Goal: Communication & Community: Answer question/provide support

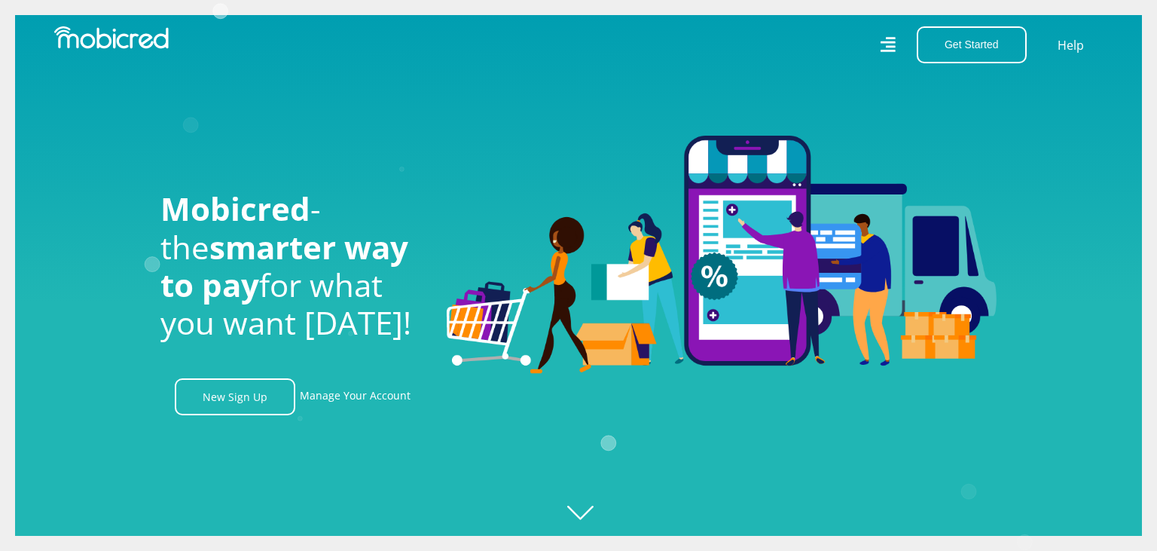
click at [221, 394] on link "New Sign Up" at bounding box center [235, 396] width 121 height 37
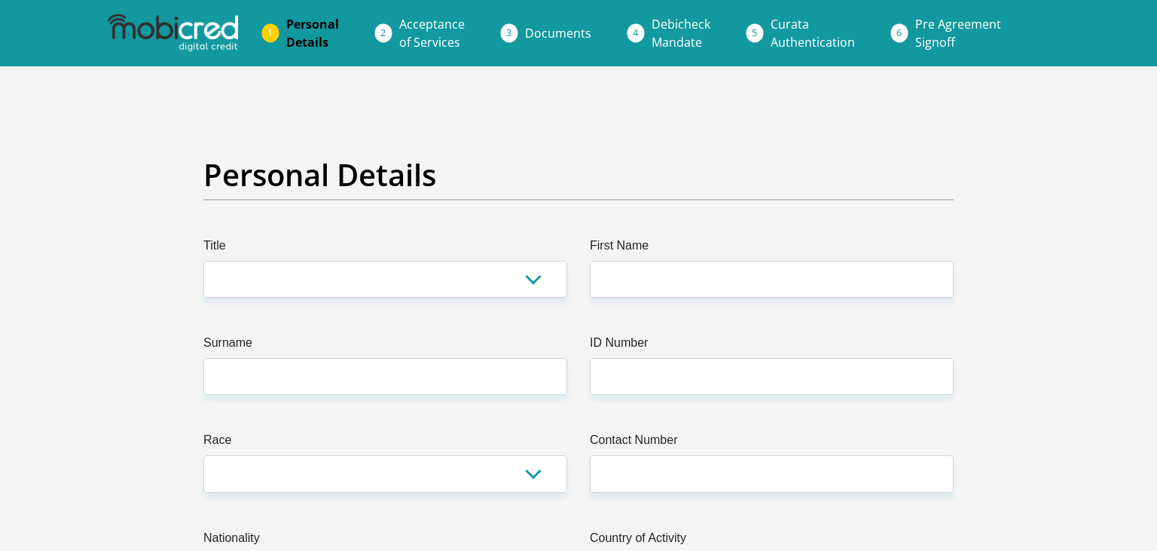
click at [203, 261] on select "Mr Ms Mrs Dr Other" at bounding box center [385, 279] width 364 height 37
select select "Mr"
click option "Mr" at bounding box center [0, 0] width 0 height 0
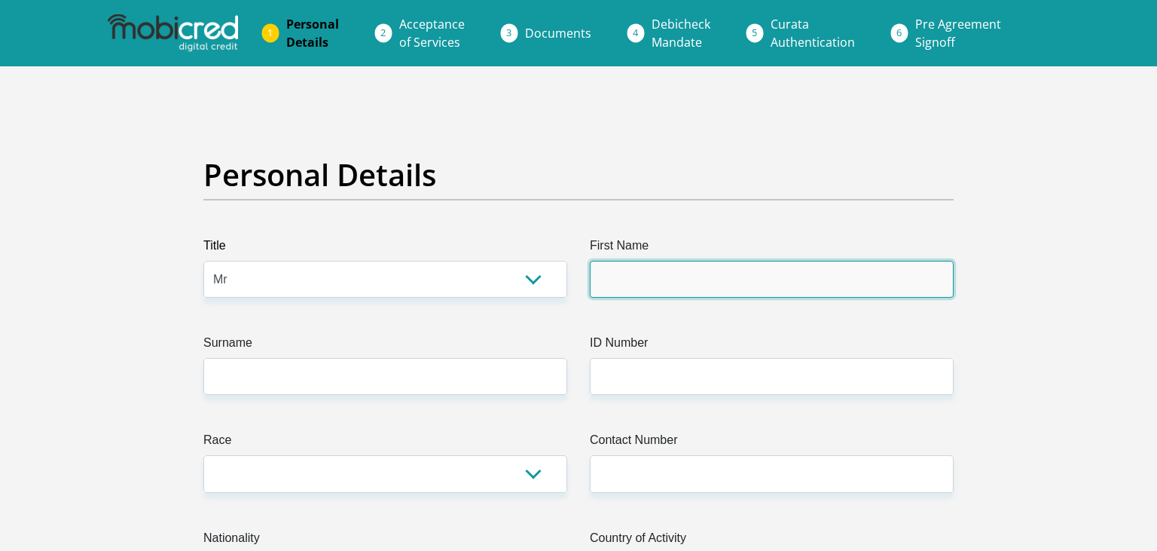
click at [607, 284] on input "First Name" at bounding box center [772, 279] width 364 height 37
type input "mzwake"
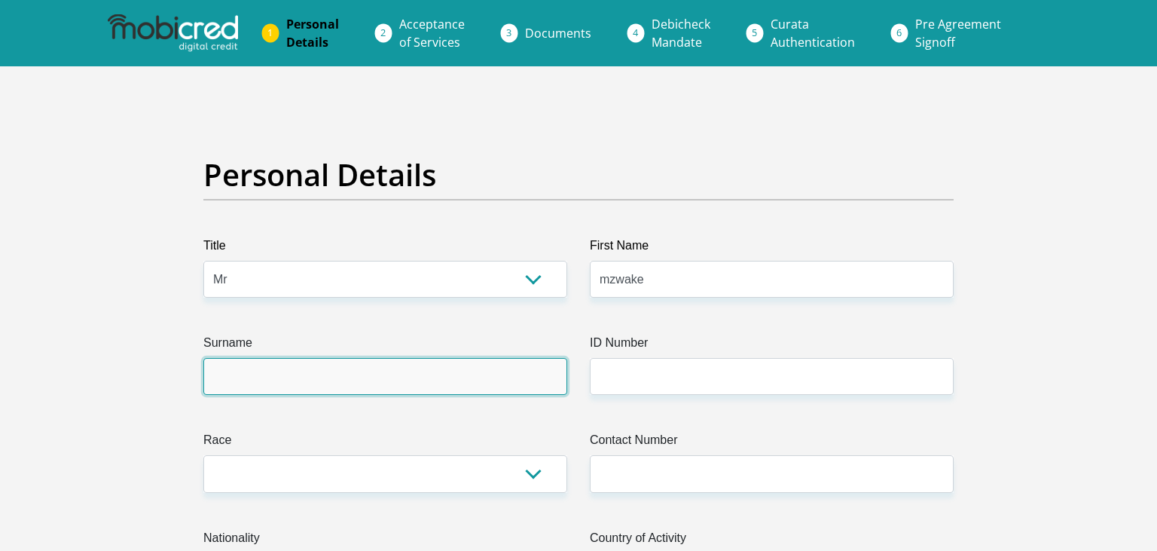
click at [427, 379] on input "Surname" at bounding box center [385, 376] width 364 height 37
type input "moqhaisa"
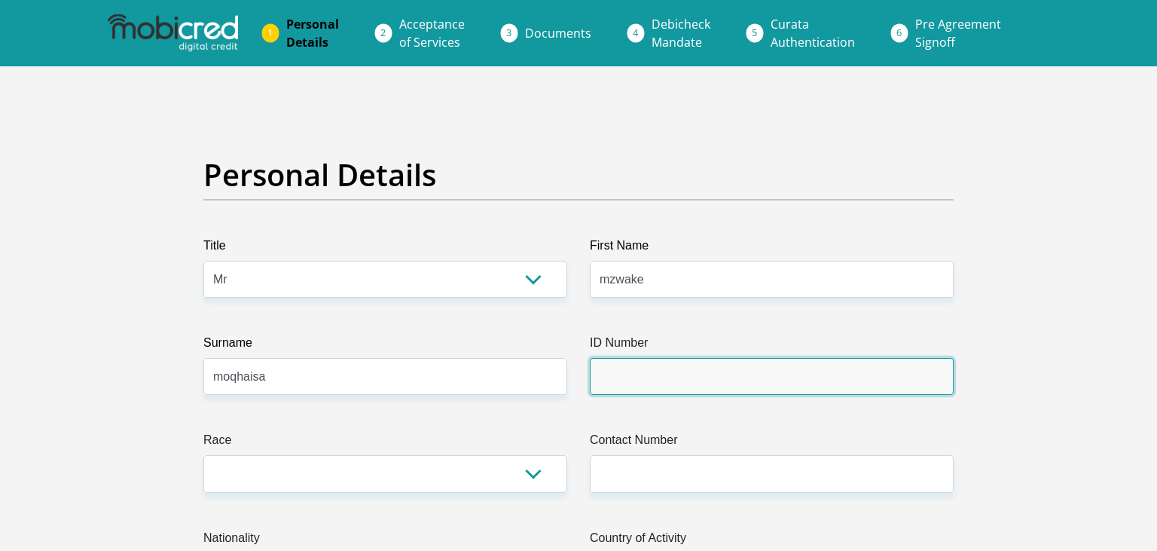
click at [677, 381] on input "ID Number" at bounding box center [772, 376] width 364 height 37
type input "9305075296081"
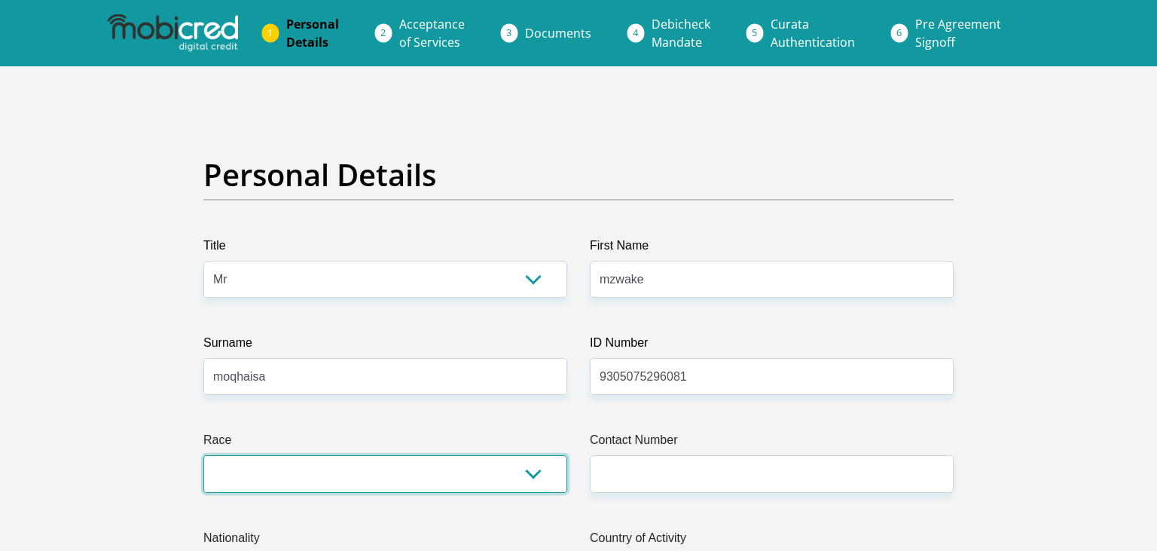
click at [203, 455] on select "Black Coloured Indian White Other" at bounding box center [385, 473] width 364 height 37
select select "1"
click option "Black" at bounding box center [0, 0] width 0 height 0
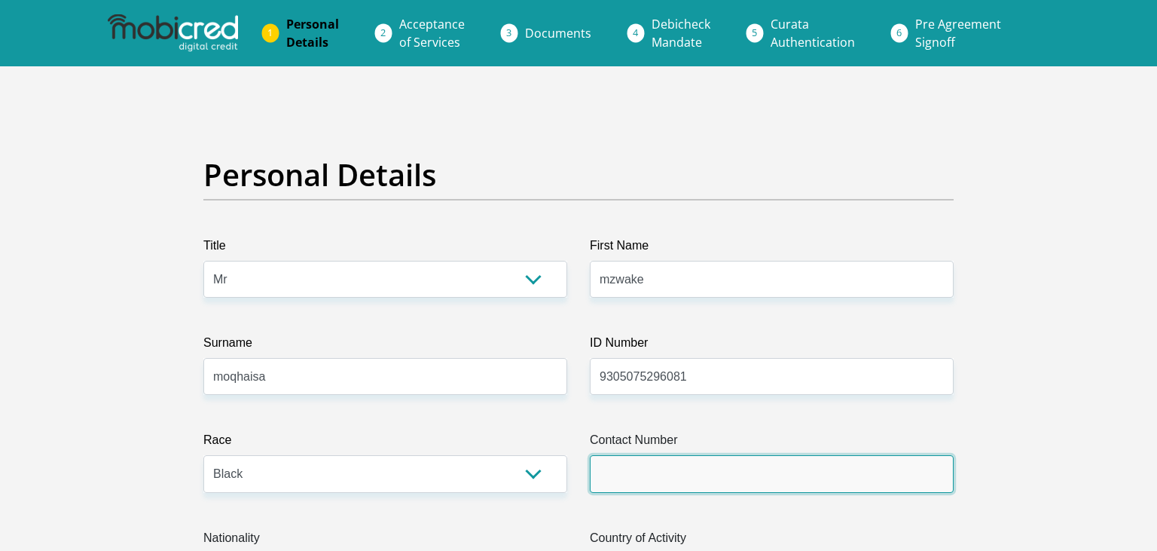
click at [631, 484] on input "Contact Number" at bounding box center [772, 473] width 364 height 37
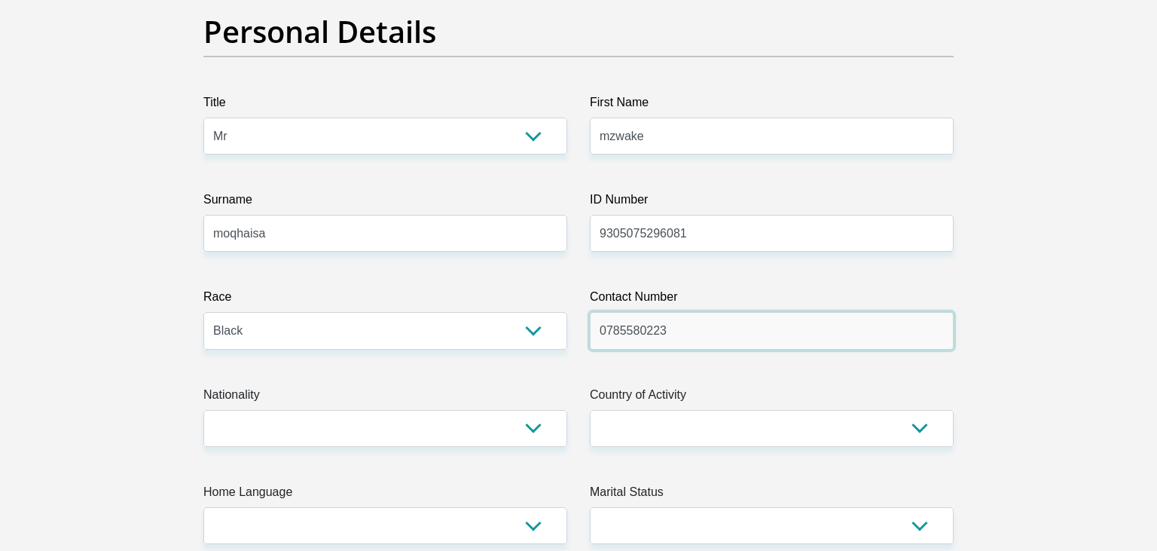
scroll to position [159, 0]
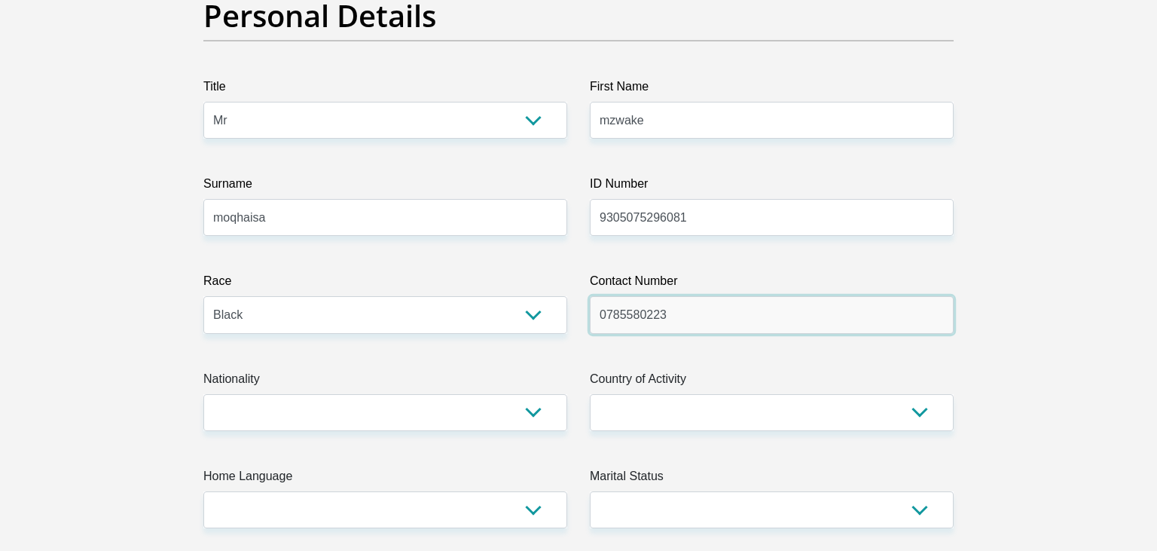
type input "0785580223"
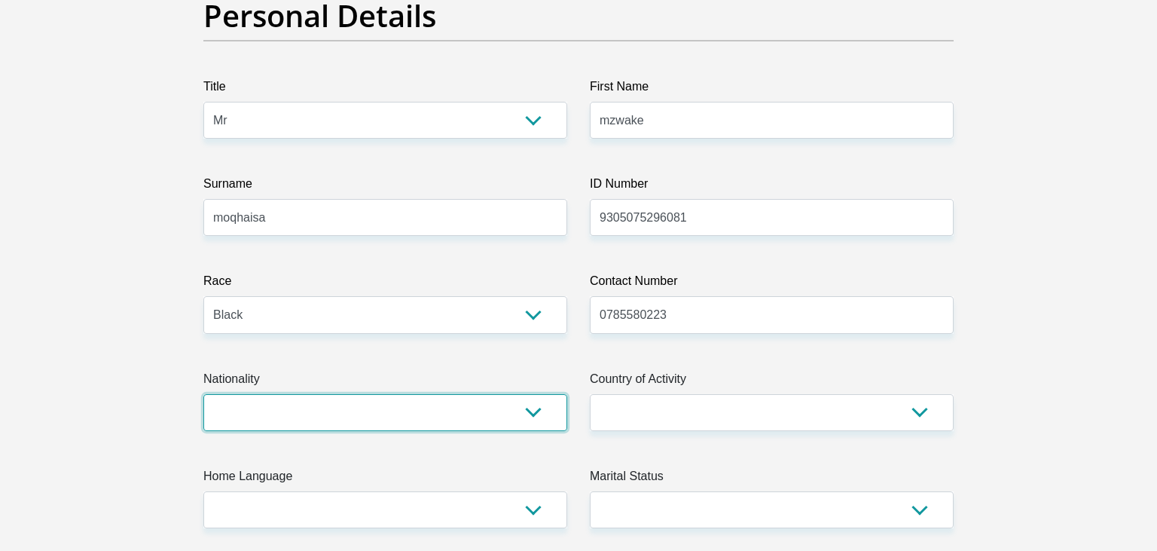
click at [203, 394] on select "South Africa Afghanistan Aland Islands Albania Algeria America Samoa American V…" at bounding box center [385, 412] width 364 height 37
select select "ZAF"
click option "South Africa" at bounding box center [0, 0] width 0 height 0
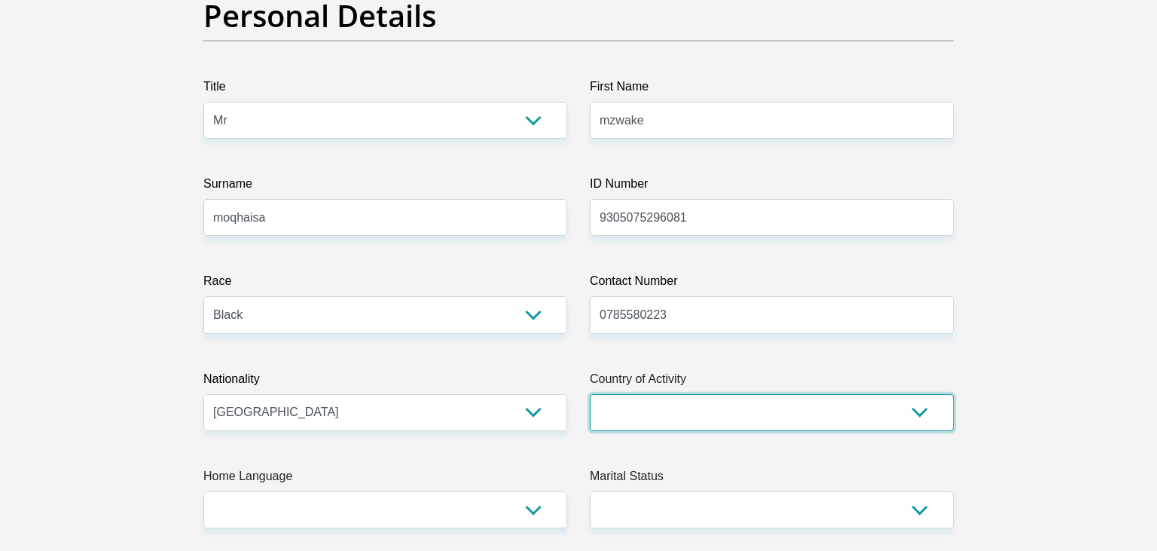
click at [590, 394] on select "South Africa Afghanistan Aland Islands Albania Algeria America Samoa American V…" at bounding box center [772, 412] width 364 height 37
select select "ZAF"
click option "South Africa" at bounding box center [0, 0] width 0 height 0
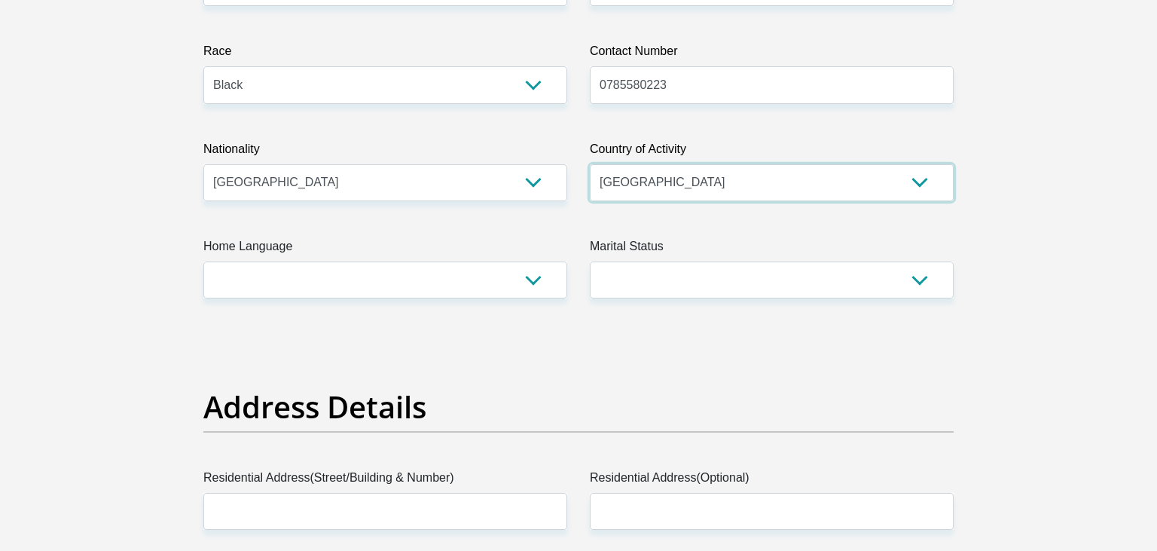
scroll to position [398, 0]
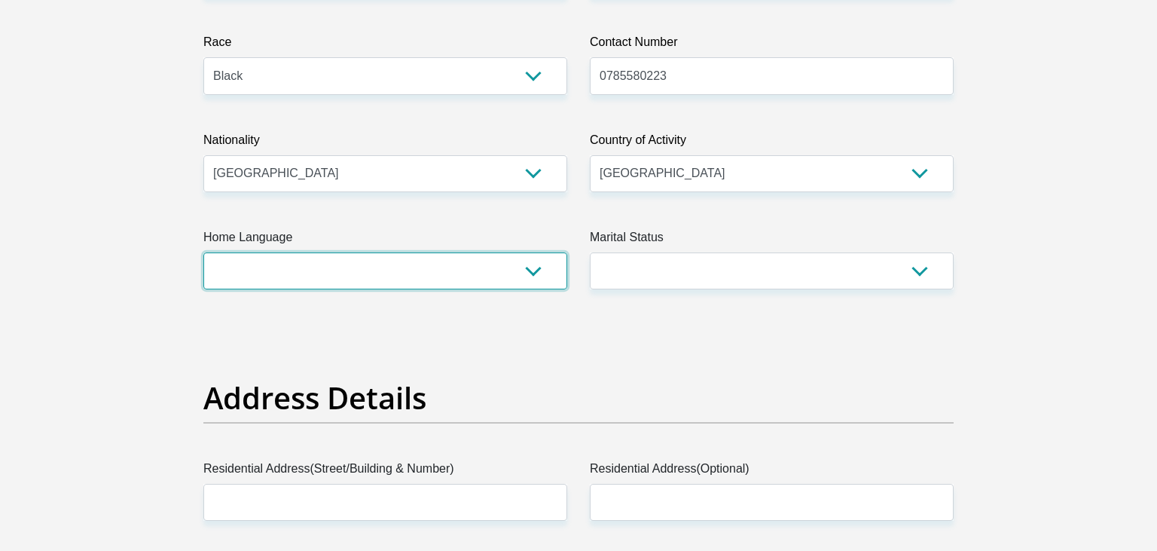
click at [203, 252] on select "Afrikaans English Sepedi South Ndebele Southern Sotho Swati Tsonga Tswana Venda…" at bounding box center [385, 270] width 364 height 37
select select "xho"
click option "Xhosa" at bounding box center [0, 0] width 0 height 0
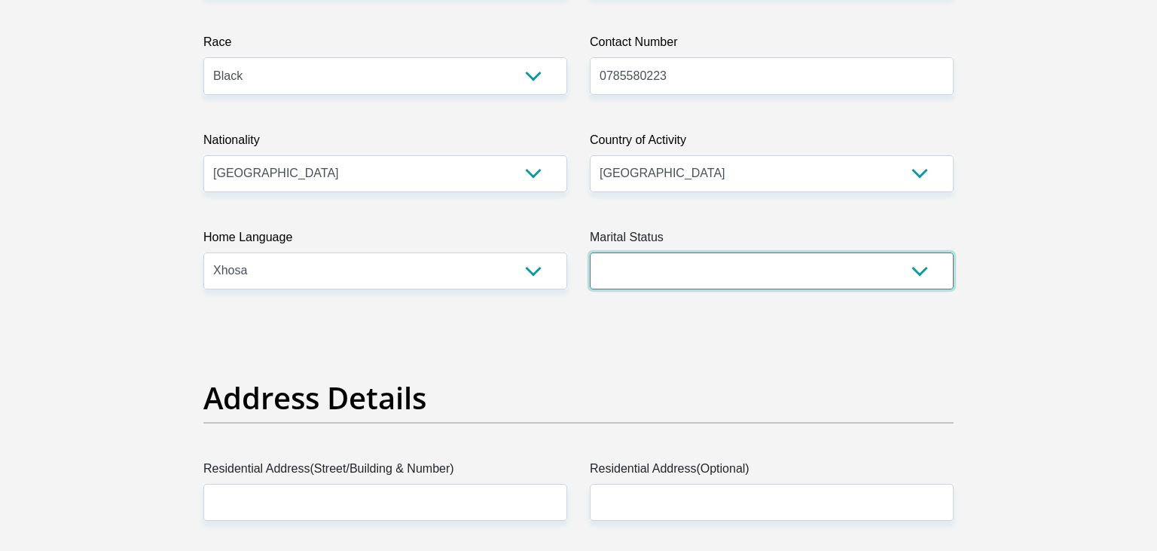
click at [590, 252] on select "Married ANC Single Divorced Widowed Married COP or Customary Law" at bounding box center [772, 270] width 364 height 37
select select "2"
click option "Single" at bounding box center [0, 0] width 0 height 0
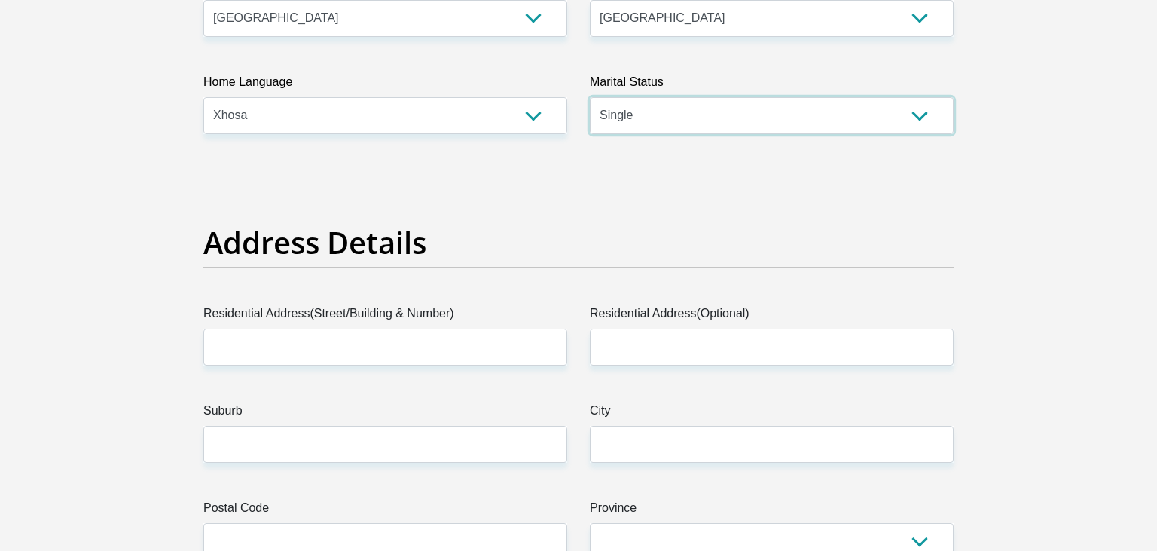
scroll to position [557, 0]
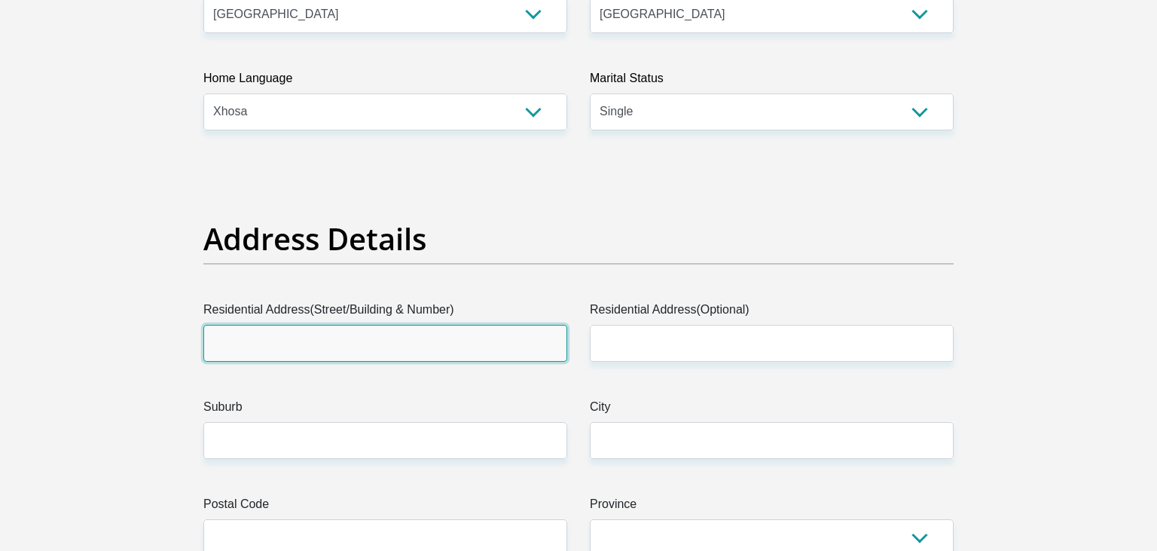
click at [389, 342] on input "Residential Address(Street/Building & Number)" at bounding box center [385, 343] width 364 height 37
type input "99 besembos"
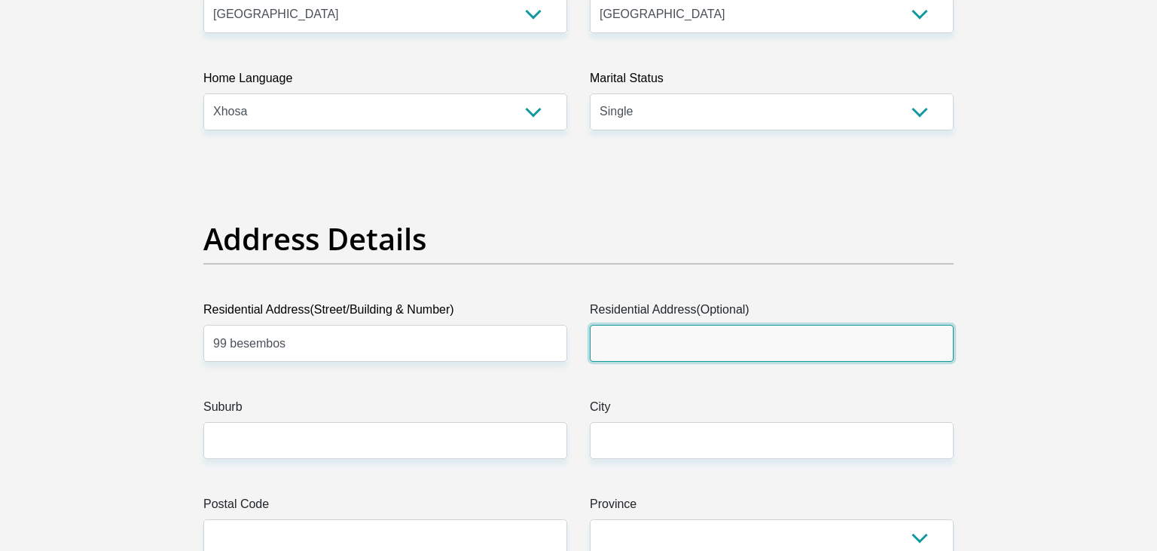
click at [722, 339] on input "Residential Address(Optional)" at bounding box center [772, 343] width 364 height 37
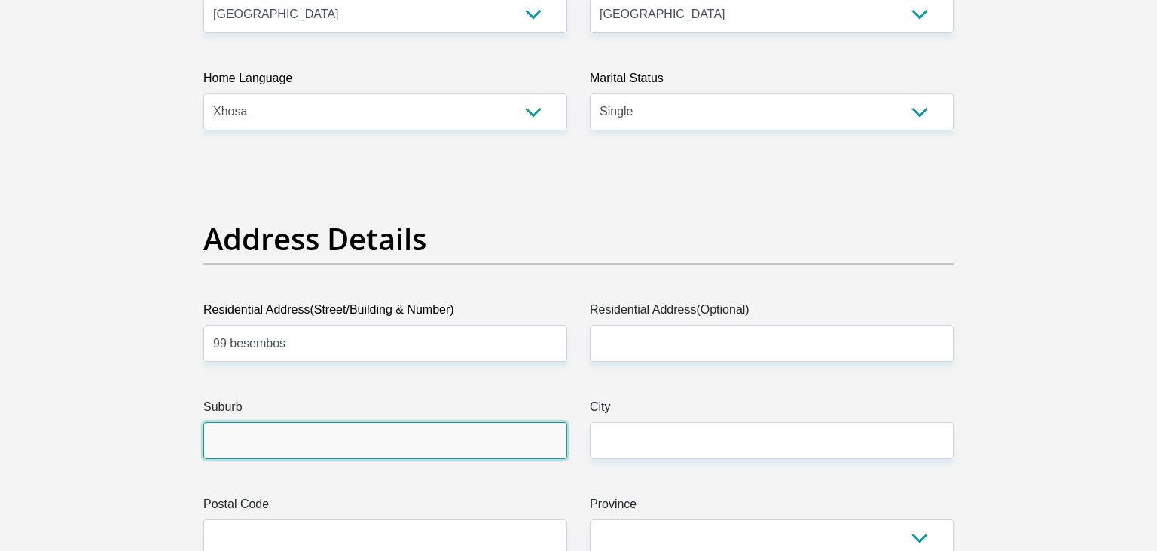
click at [287, 444] on input "Suburb" at bounding box center [385, 440] width 364 height 37
type input "pellissier"
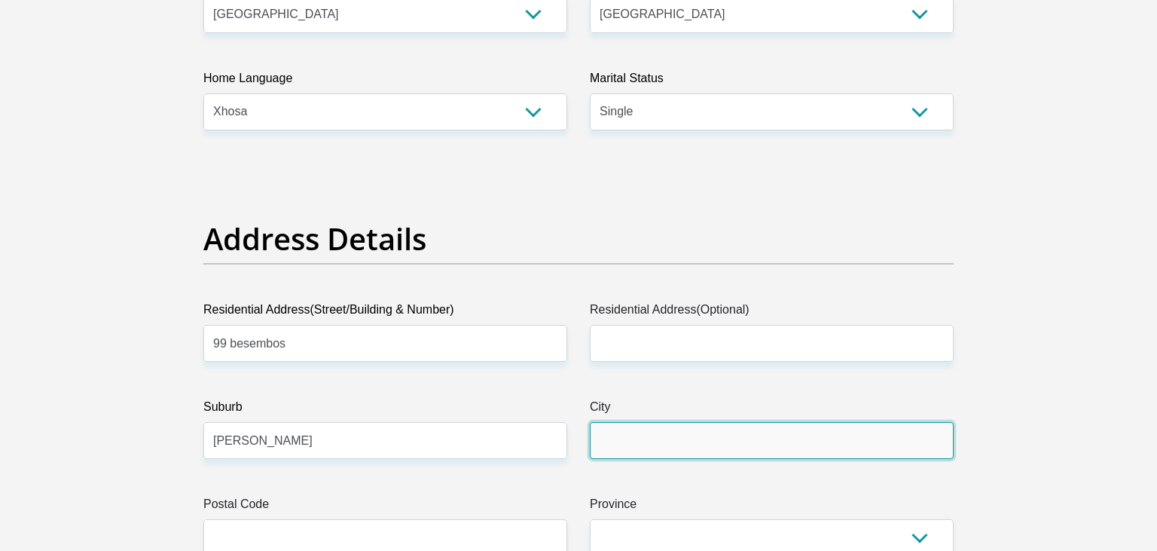
click at [653, 436] on input "City" at bounding box center [772, 440] width 364 height 37
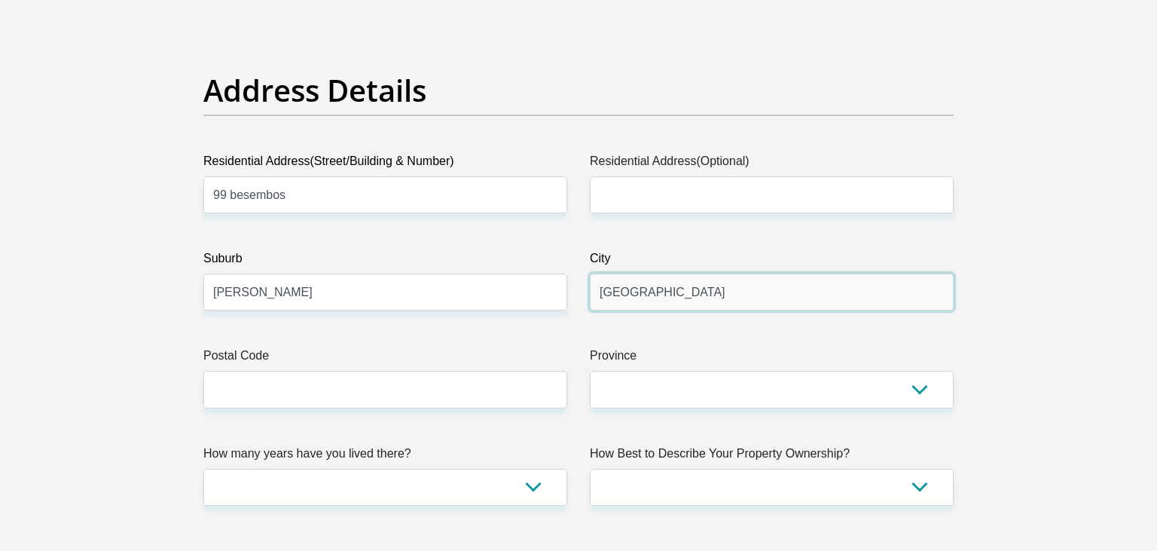
scroll to position [716, 0]
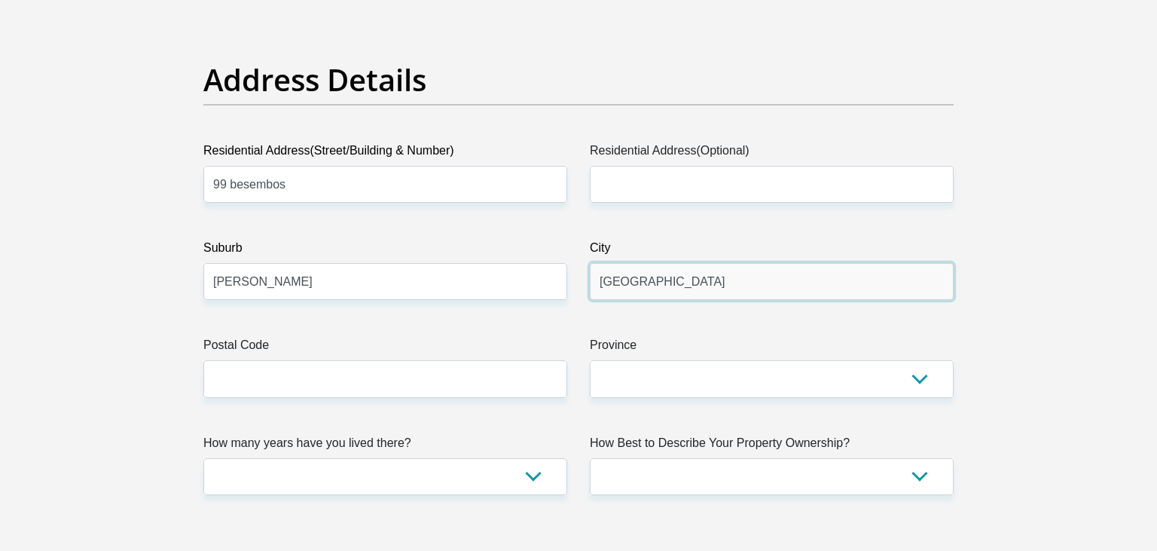
type input "bloemfontein"
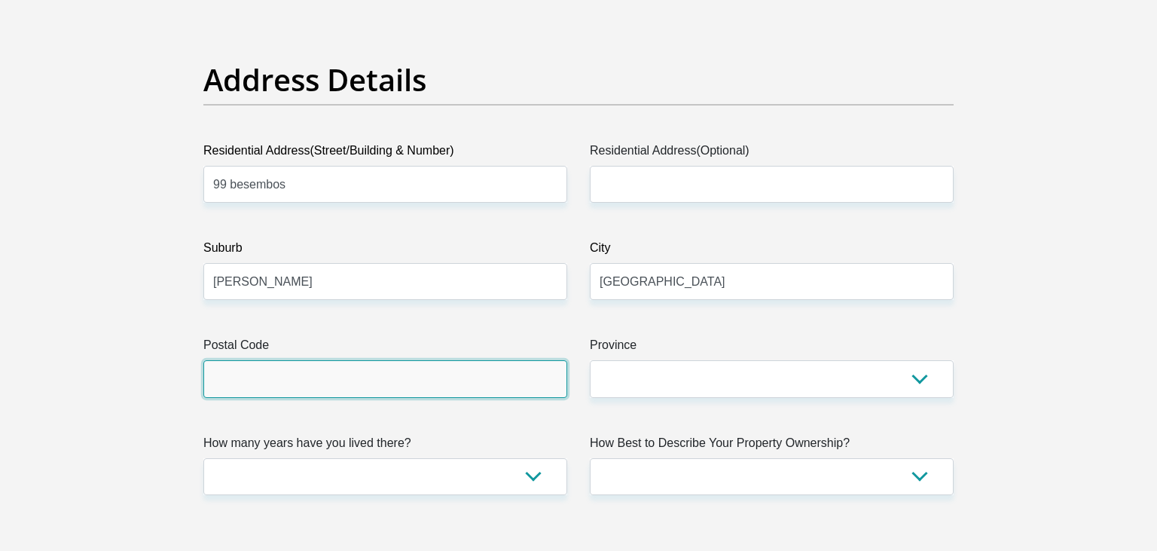
click at [448, 371] on input "Postal Code" at bounding box center [385, 378] width 364 height 37
type input "9301"
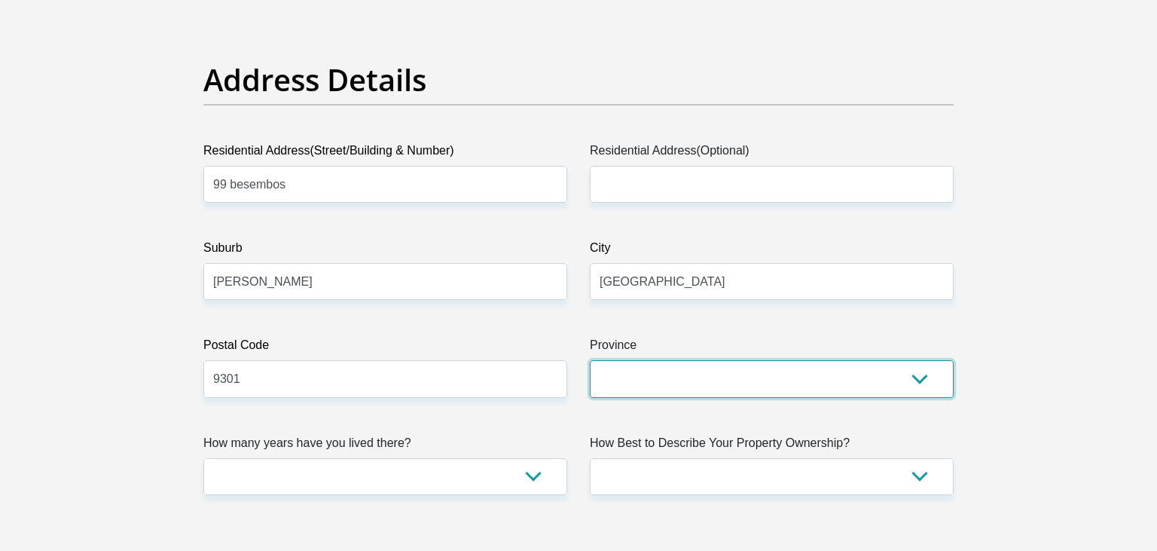
click at [590, 360] on select "Eastern Cape Free State Gauteng KwaZulu-Natal Limpopo Mpumalanga Northern Cape …" at bounding box center [772, 378] width 364 height 37
select select "Free State"
click option "Free State" at bounding box center [0, 0] width 0 height 0
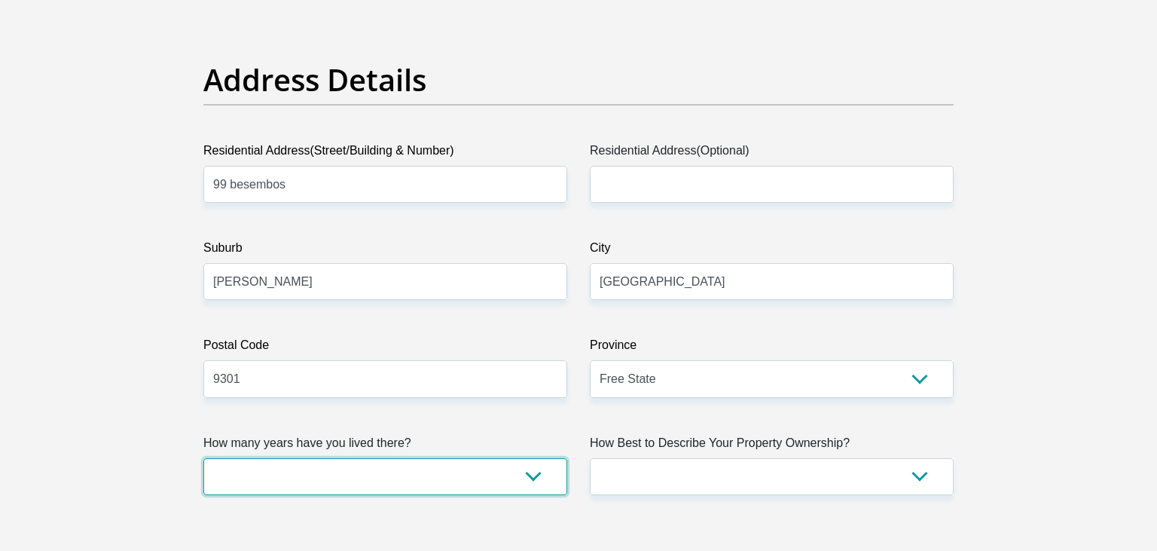
click at [203, 458] on select "less than 1 year 1-3 years 3-5 years 5+ years" at bounding box center [385, 476] width 364 height 37
select select "5"
click option "5+ years" at bounding box center [0, 0] width 0 height 0
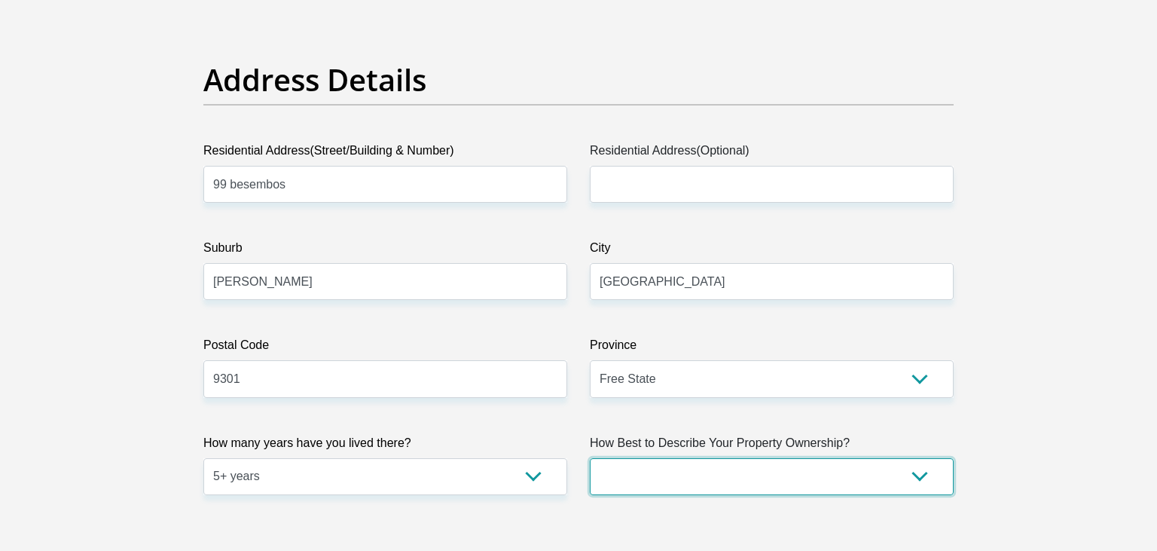
click at [590, 458] on select "Owned Rented Family Owned Company Dwelling" at bounding box center [772, 476] width 364 height 37
select select "Rented"
click option "Rented" at bounding box center [0, 0] width 0 height 0
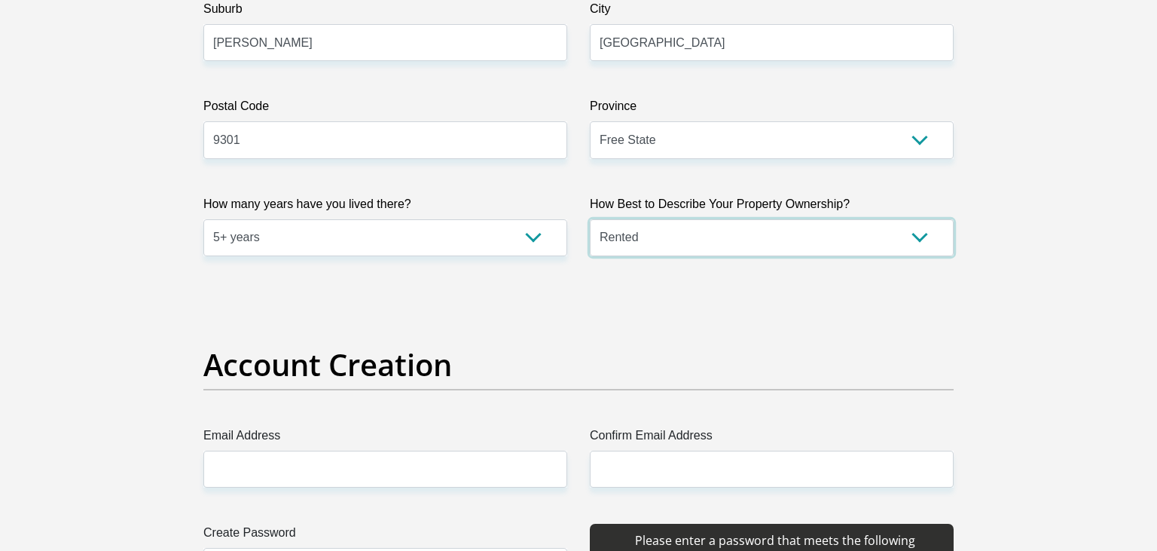
scroll to position [1113, 0]
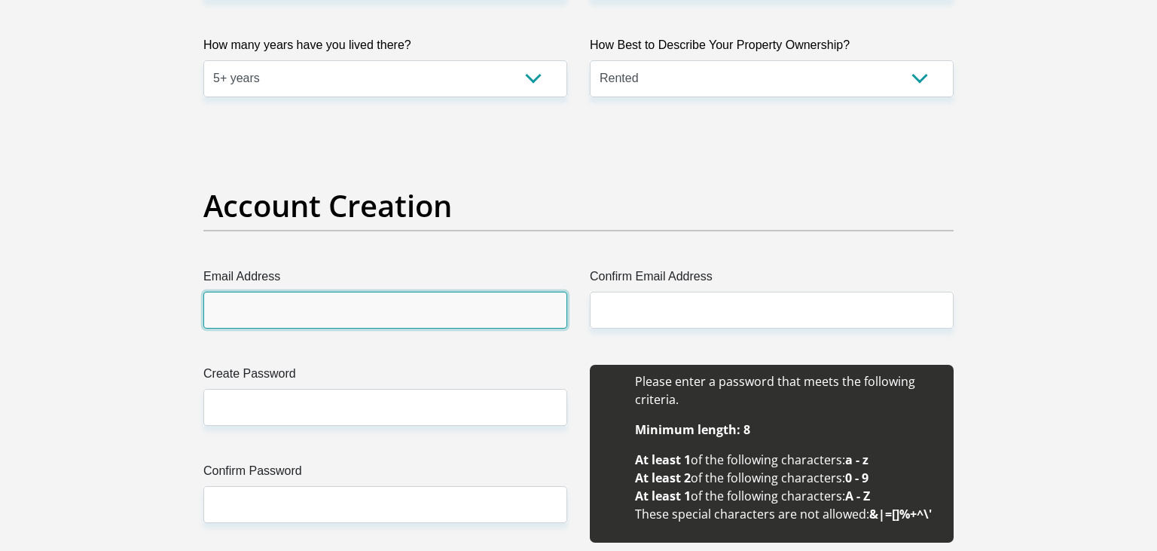
click at [243, 304] on input "Email Address" at bounding box center [385, 310] width 364 height 37
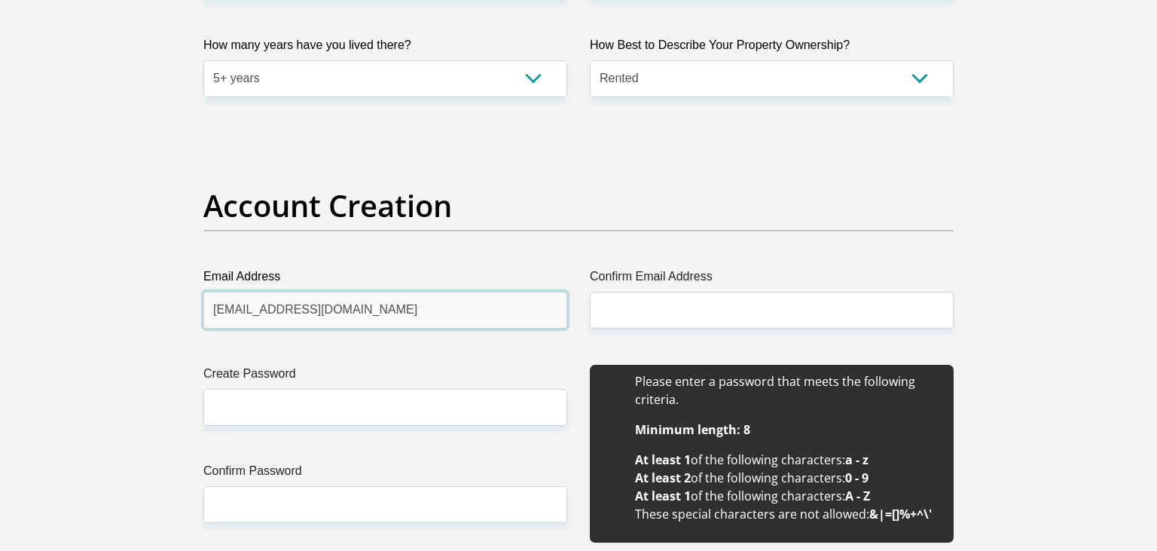
type input "moqhaisa@yahoo.com"
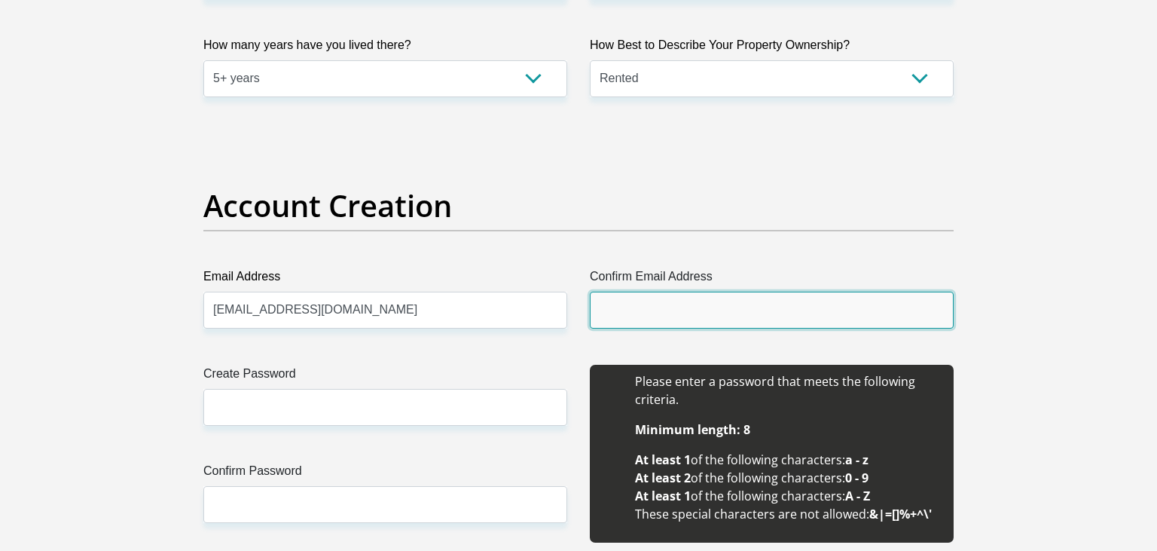
click at [601, 311] on input "Confirm Email Address" at bounding box center [772, 310] width 364 height 37
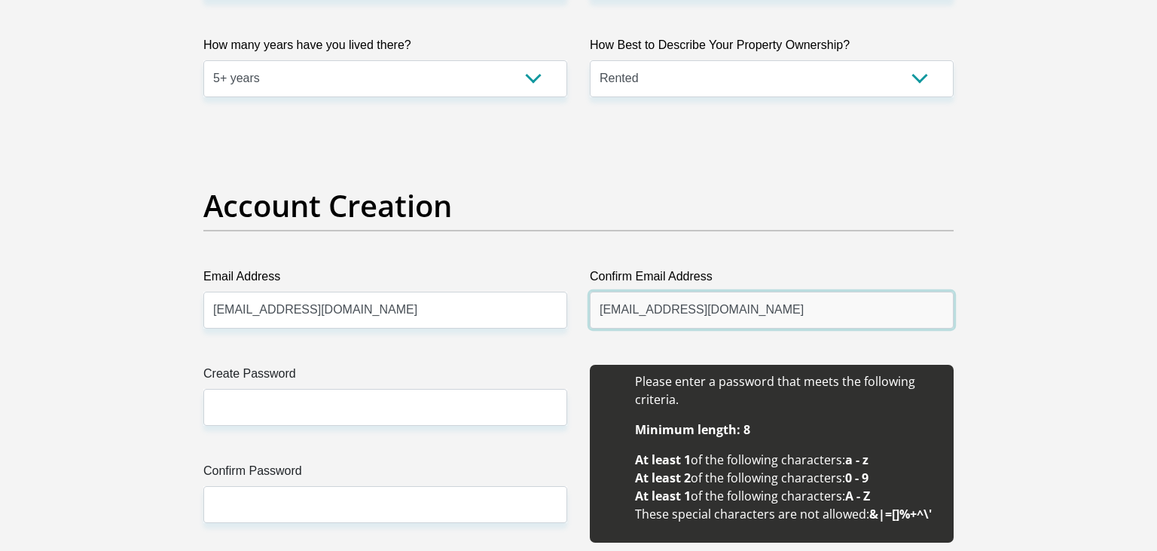
type input "moqhaisa@yahoo.com"
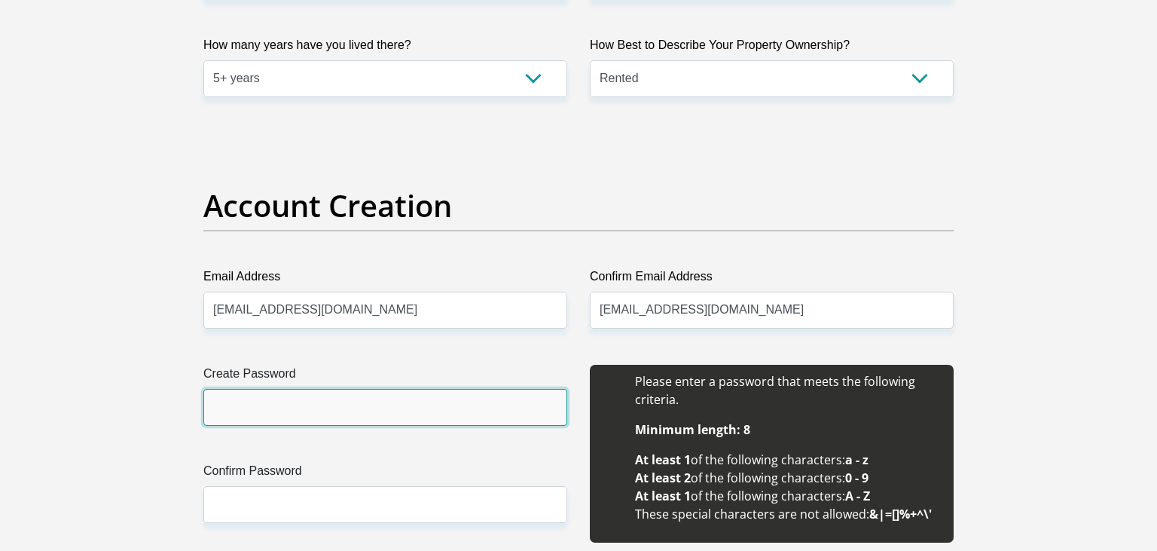
click at [327, 408] on input "Create Password" at bounding box center [385, 407] width 364 height 37
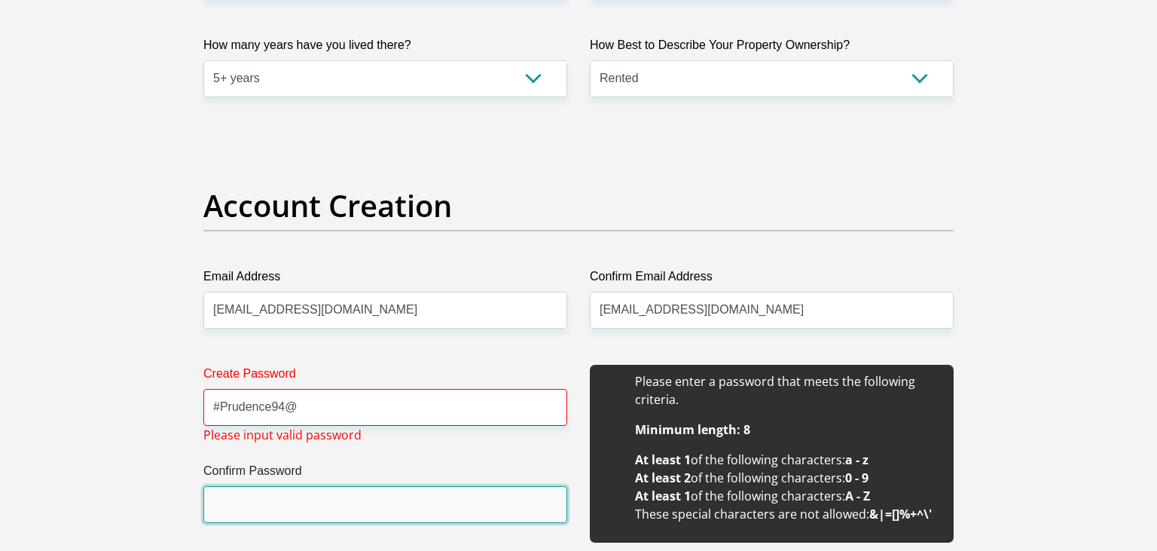
click at [286, 496] on input "Confirm Password" at bounding box center [385, 504] width 364 height 37
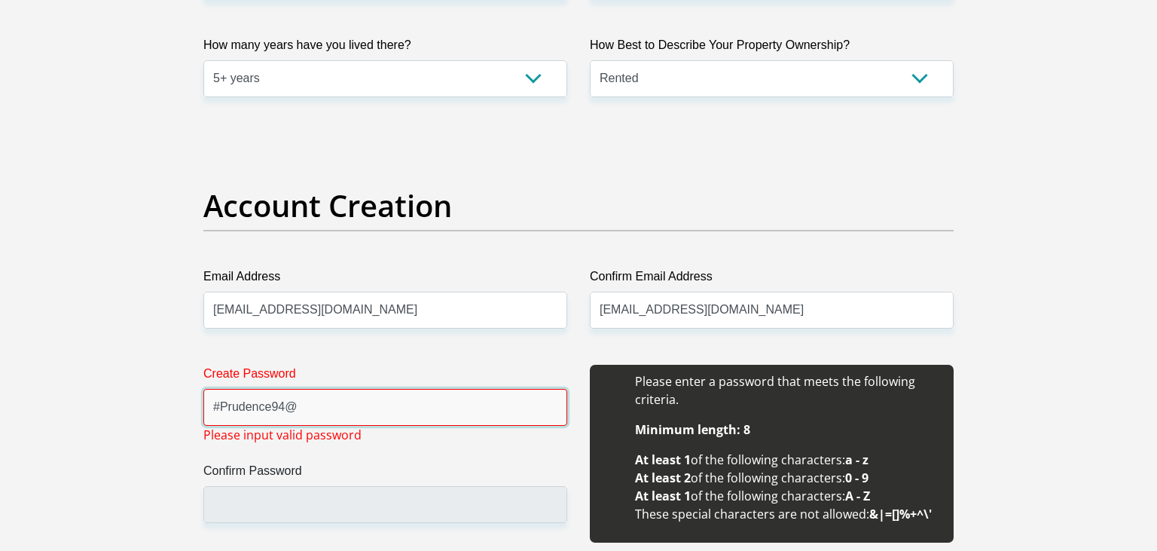
click at [311, 396] on input "#Prudence94@" at bounding box center [385, 407] width 364 height 37
drag, startPoint x: 315, startPoint y: 402, endPoint x: 147, endPoint y: 404, distance: 168.0
click at [203, 404] on input "#Prudence94@" at bounding box center [385, 407] width 364 height 37
drag, startPoint x: 270, startPoint y: 411, endPoint x: 161, endPoint y: 409, distance: 108.5
click at [203, 409] on input "66992543" at bounding box center [385, 407] width 364 height 37
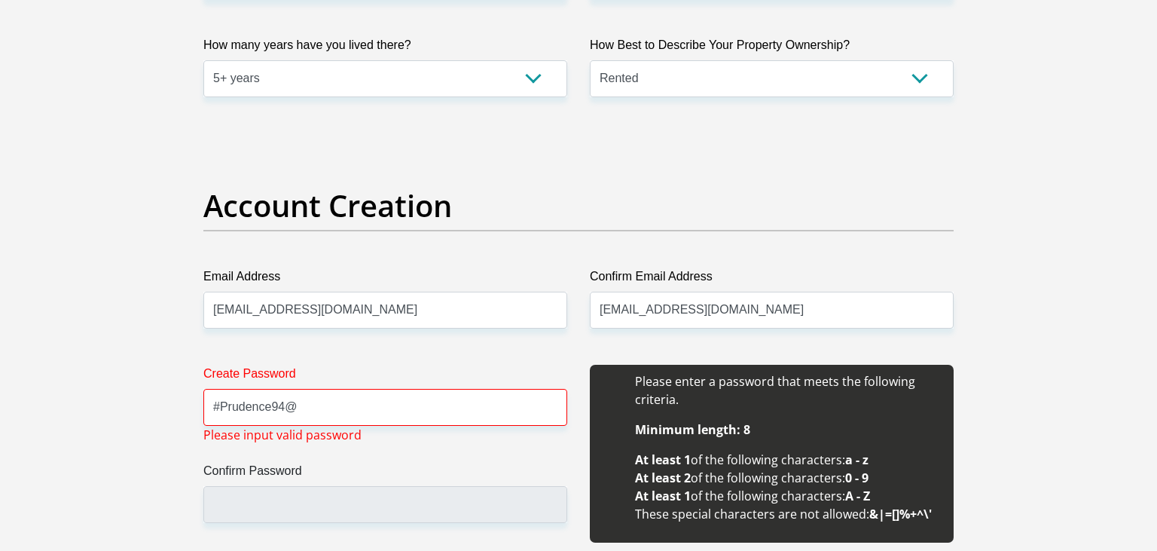
click at [401, 466] on label "Confirm Password" at bounding box center [385, 474] width 364 height 24
click at [401, 486] on input "Confirm Password" at bounding box center [385, 504] width 364 height 37
click at [412, 439] on div "Create Password #Prudence94@ Please input valid password Confirm Password" at bounding box center [385, 462] width 386 height 194
drag, startPoint x: 328, startPoint y: 424, endPoint x: 197, endPoint y: 412, distance: 131.6
click at [197, 412] on div "Create Password #Prudence94@ Please input valid password Confirm Password" at bounding box center [385, 462] width 386 height 194
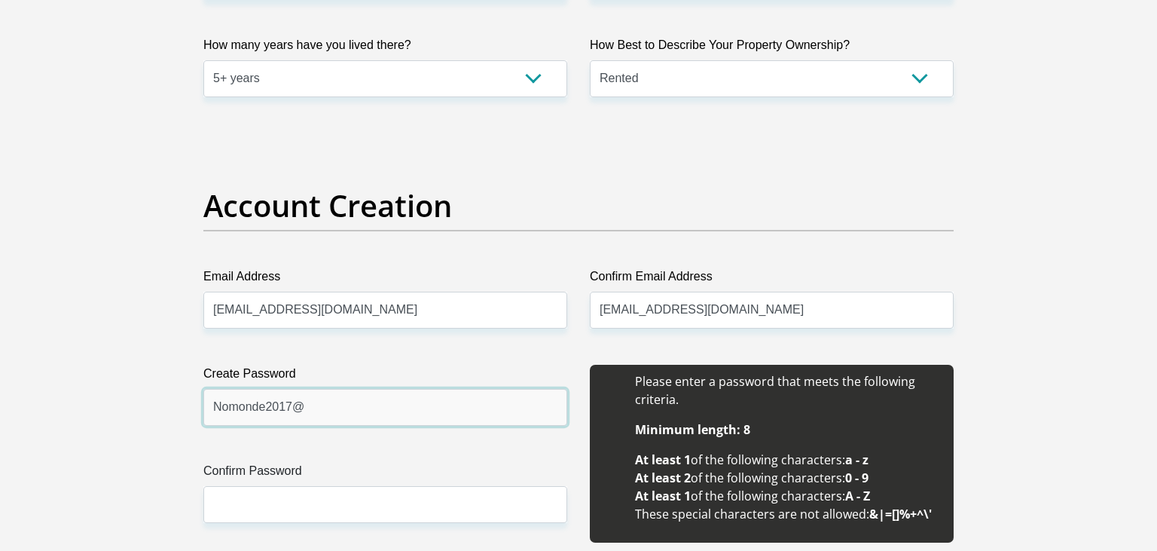
type input "Nomonde2017@"
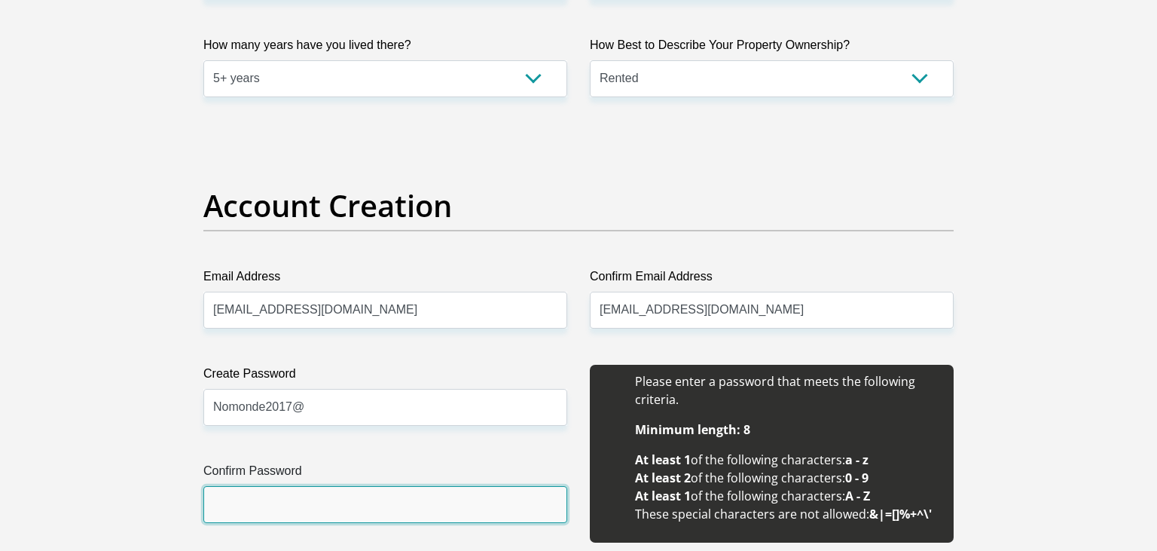
click at [230, 496] on input "Confirm Password" at bounding box center [385, 504] width 364 height 37
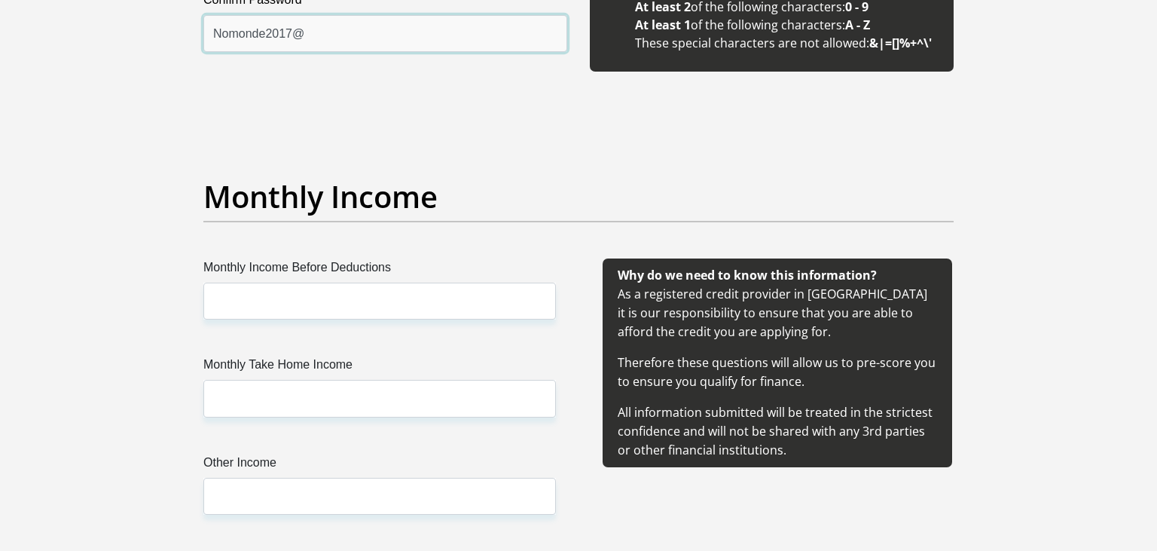
scroll to position [1591, 0]
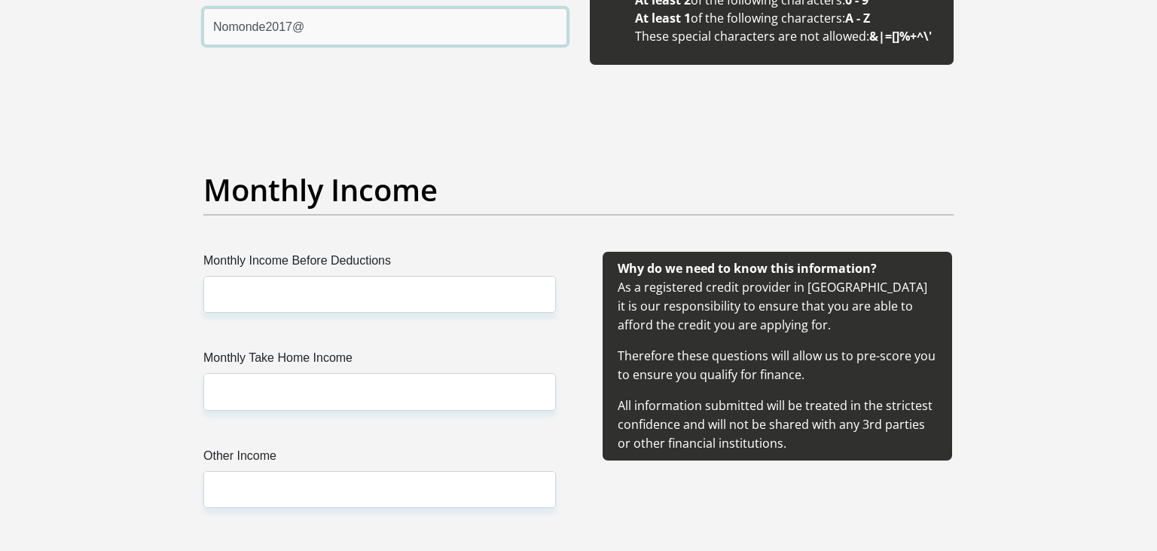
type input "Nomonde2017@"
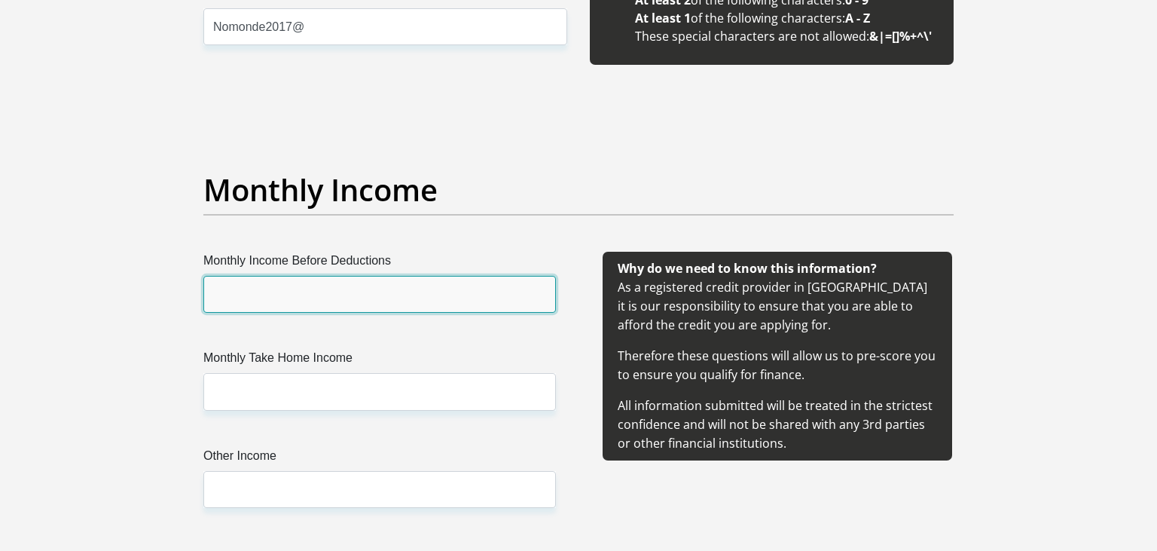
click at [270, 291] on input "Monthly Income Before Deductions" at bounding box center [379, 294] width 353 height 37
type input "60000"
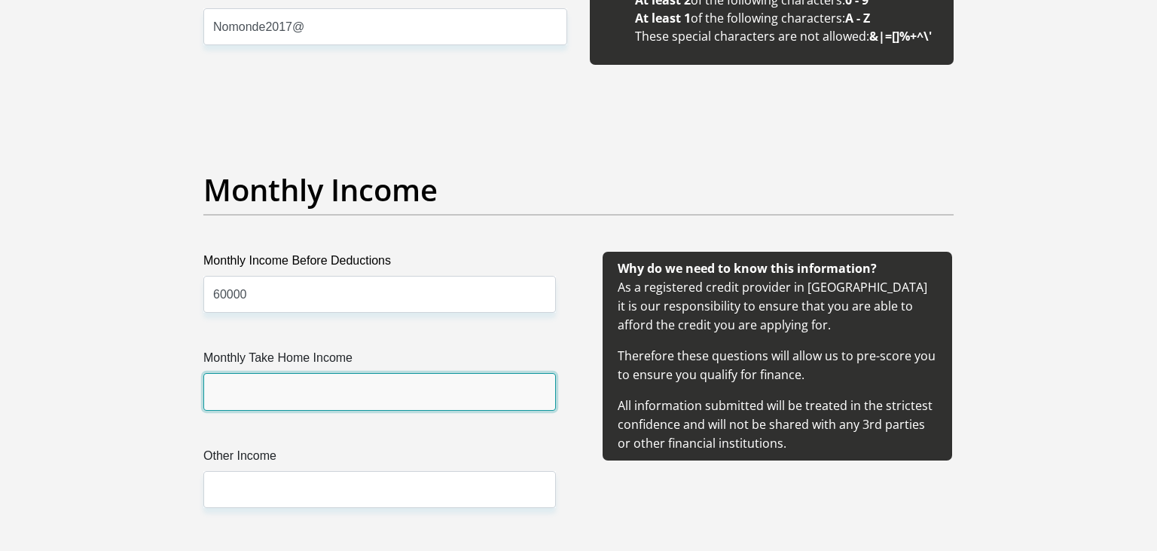
click at [221, 401] on input "Monthly Take Home Income" at bounding box center [379, 391] width 353 height 37
type input "46600"
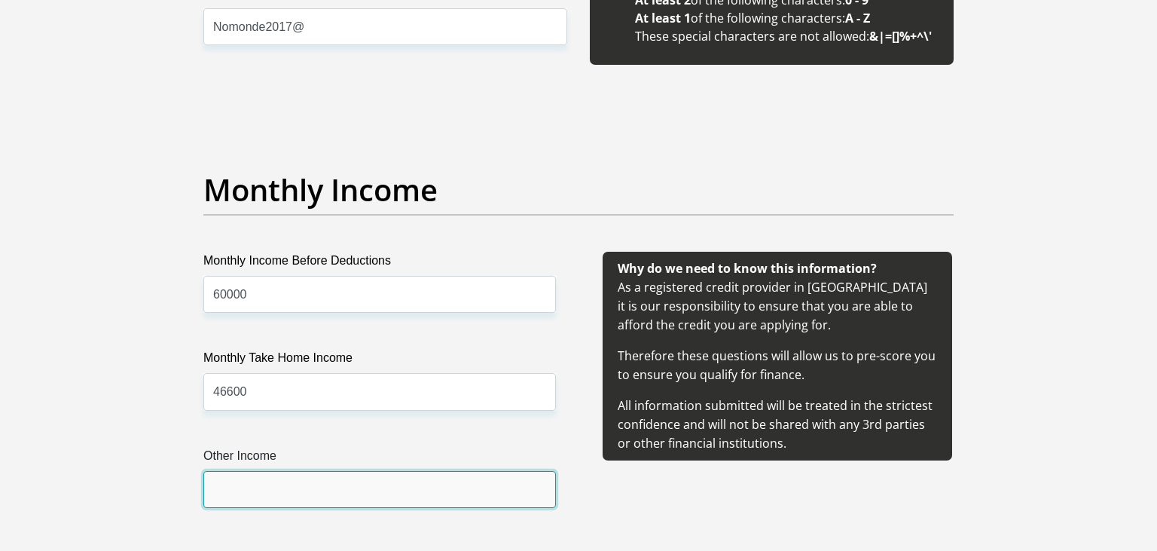
click at [242, 481] on input "Other Income" at bounding box center [379, 489] width 353 height 37
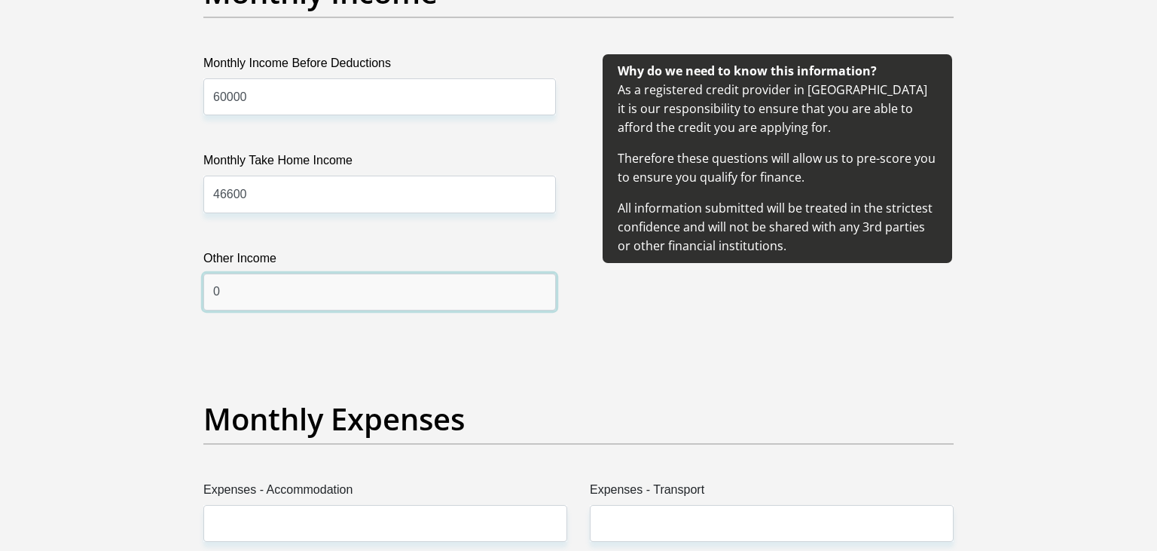
scroll to position [1909, 0]
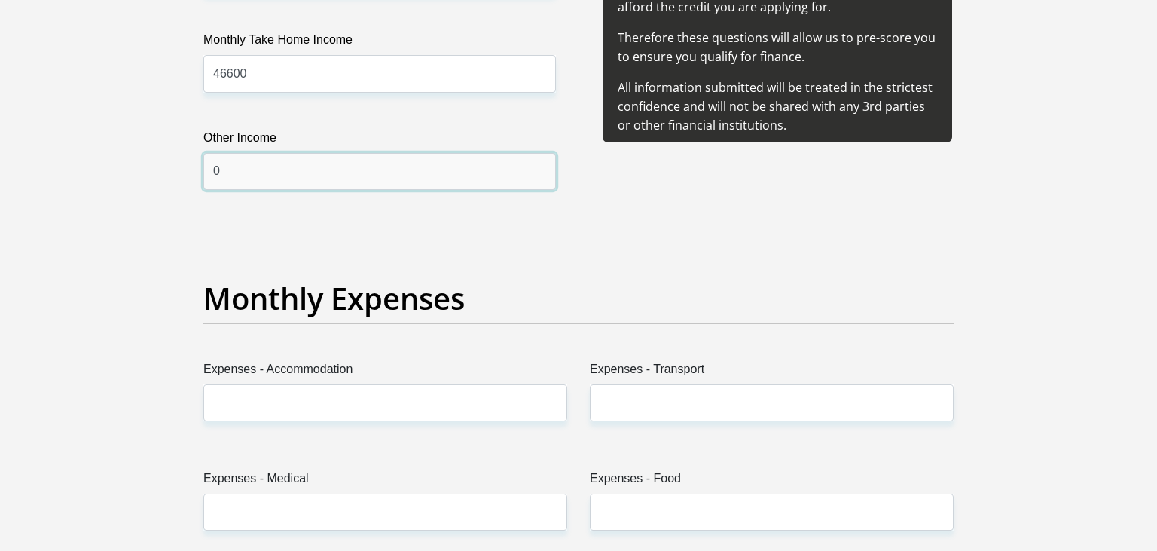
type input "0"
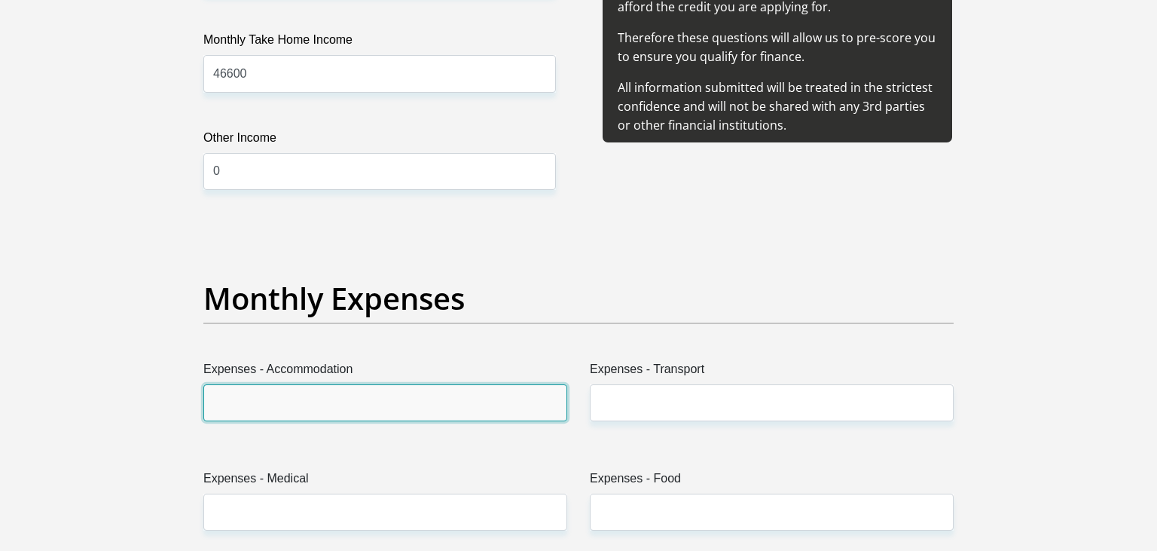
click at [247, 389] on input "Expenses - Accommodation" at bounding box center [385, 402] width 364 height 37
type input "0"
type input "5"
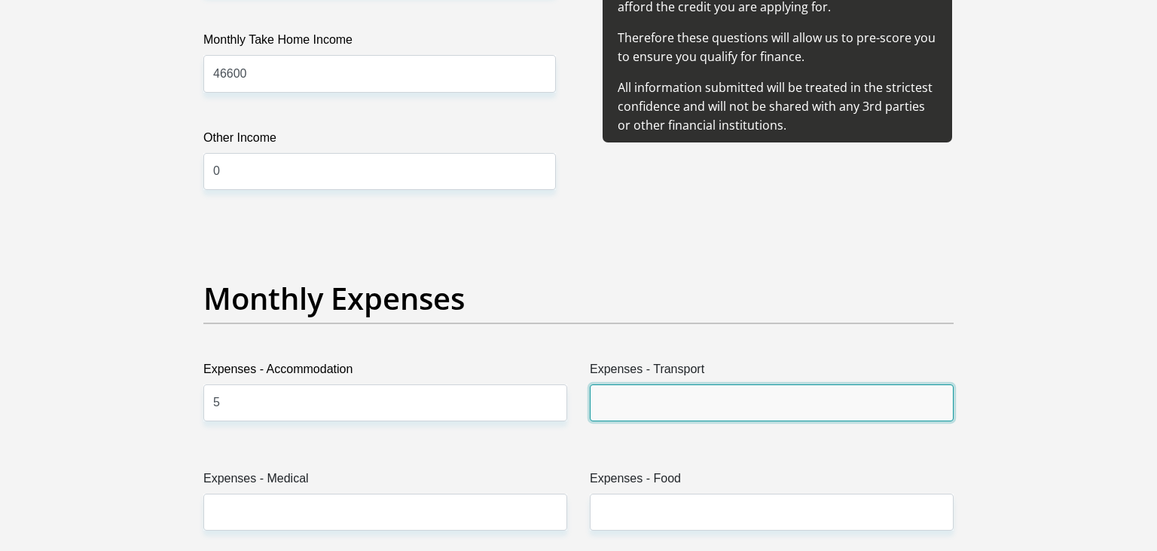
click at [672, 400] on input "Expenses - Transport" at bounding box center [772, 402] width 364 height 37
type input "5"
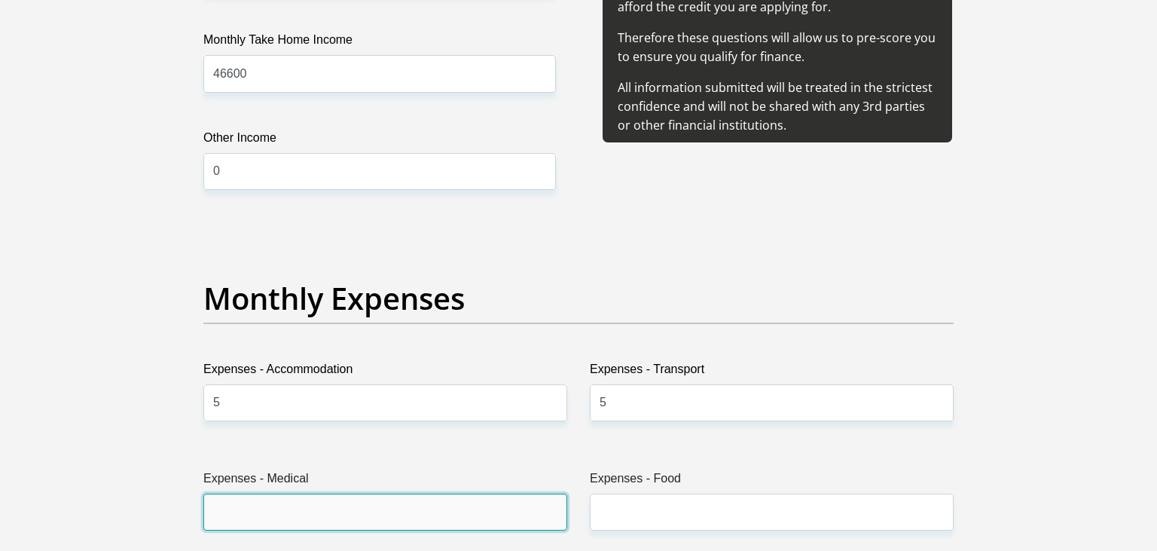
click at [419, 511] on input "Expenses - Medical" at bounding box center [385, 511] width 364 height 37
type input "5"
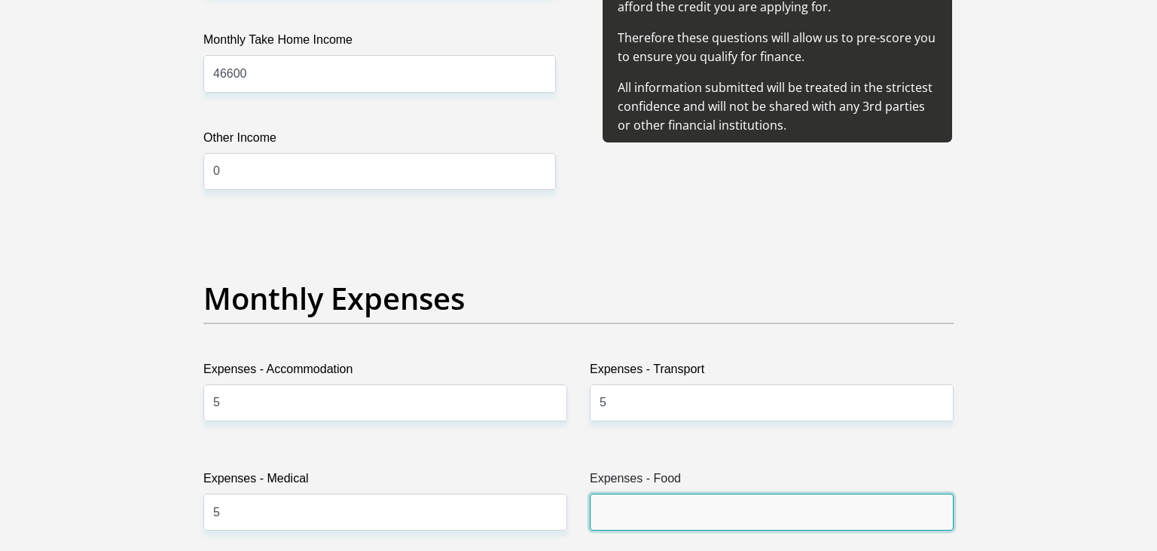
click at [628, 504] on input "Expenses - Food" at bounding box center [772, 511] width 364 height 37
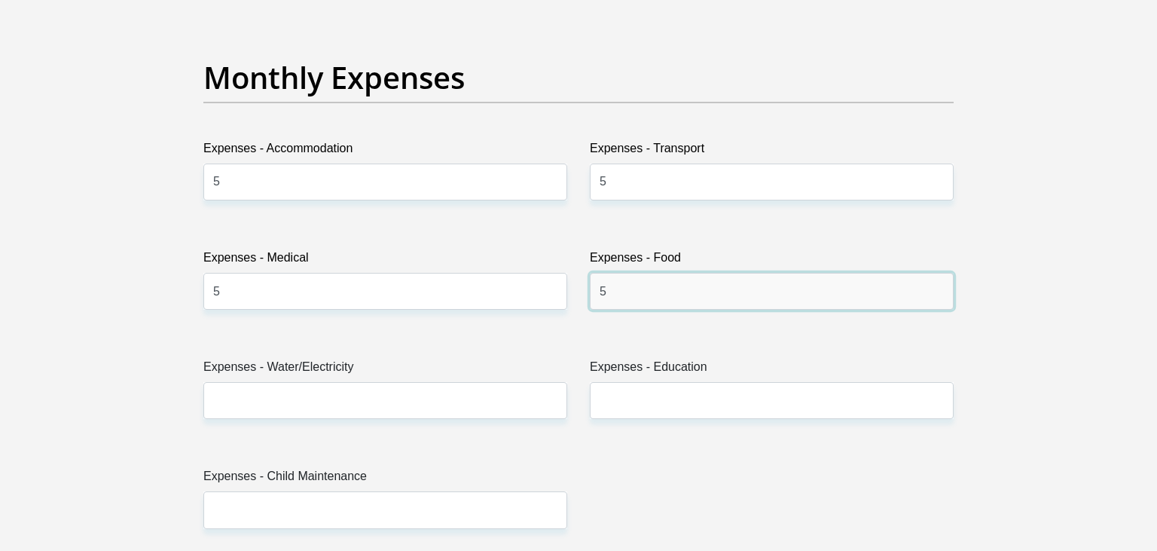
scroll to position [2147, 0]
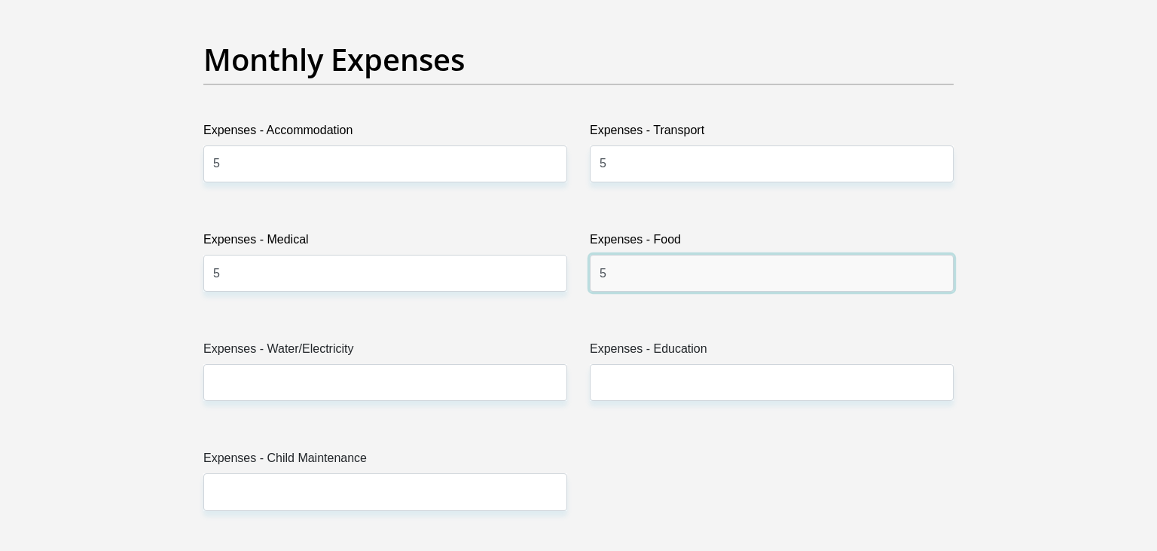
type input "5"
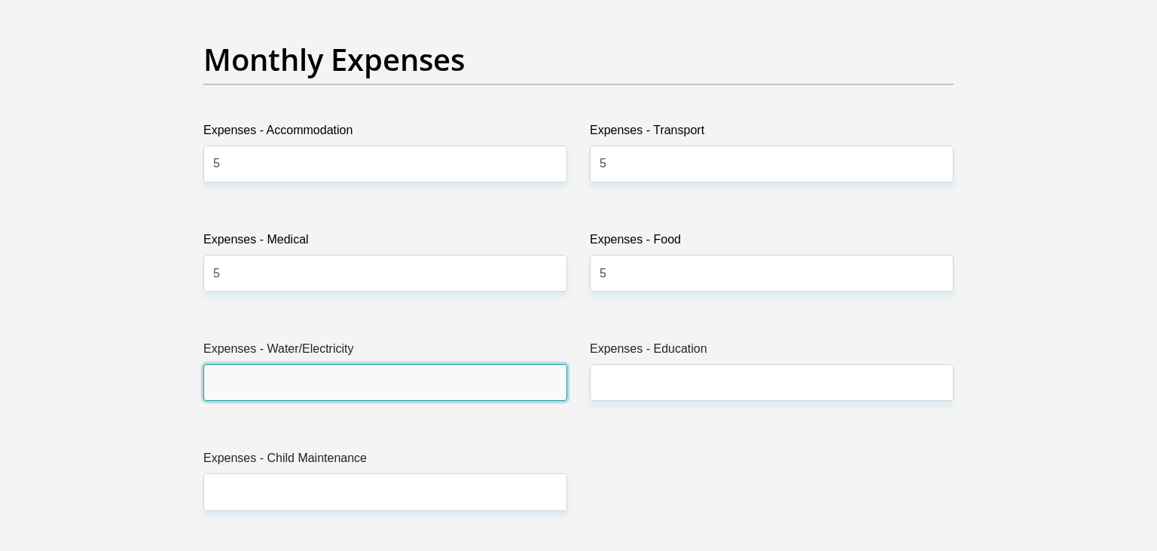
click at [357, 385] on input "Expenses - Water/Electricity" at bounding box center [385, 382] width 364 height 37
type input "5"
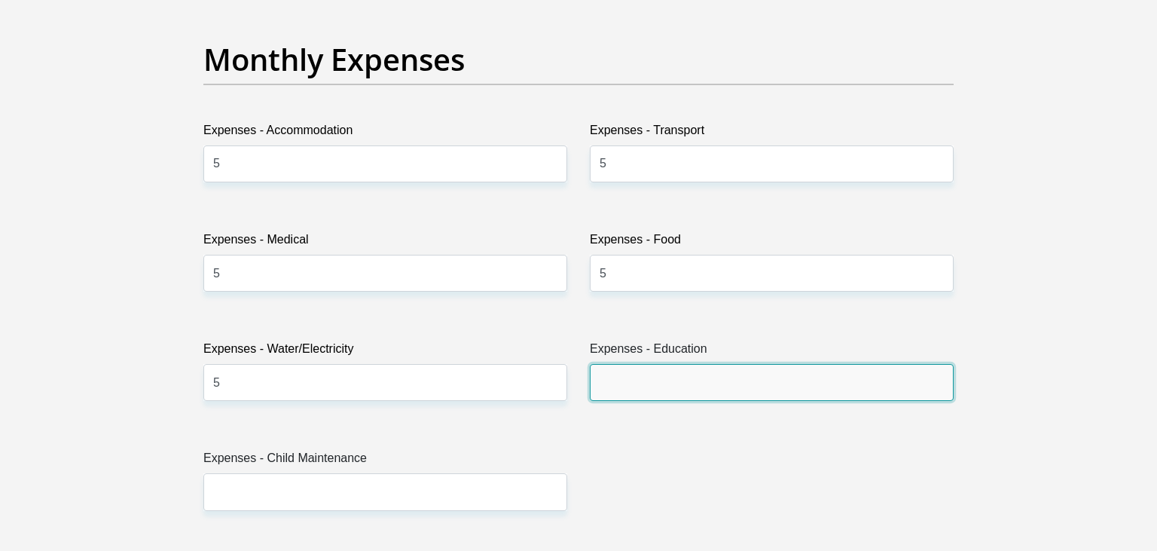
click at [601, 377] on input "Expenses - Education" at bounding box center [772, 382] width 364 height 37
type input "5"
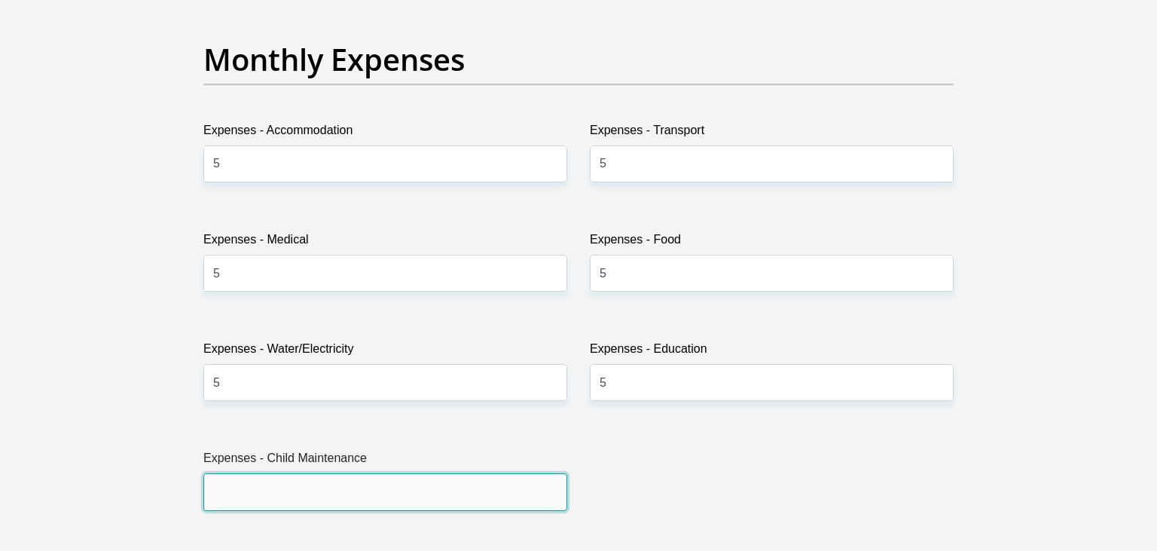
click at [360, 489] on input "Expenses - Child Maintenance" at bounding box center [385, 491] width 364 height 37
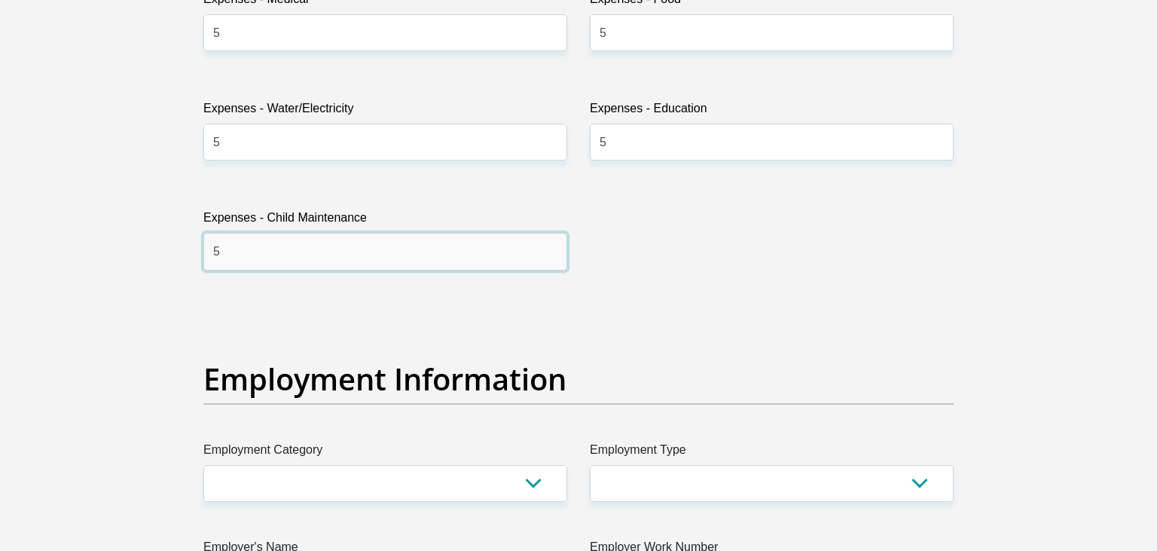
scroll to position [2465, 0]
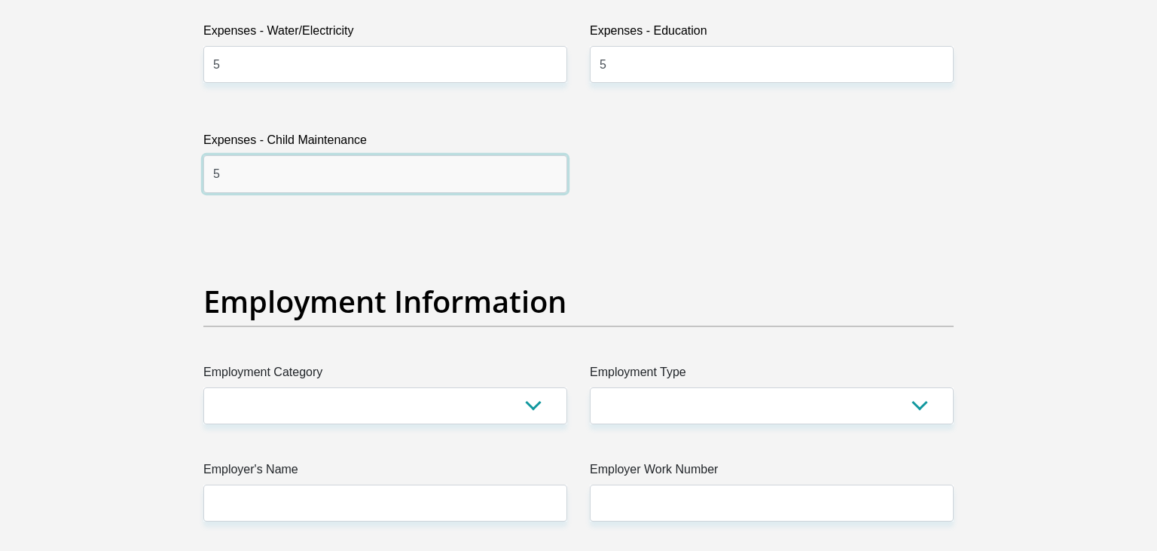
type input "5"
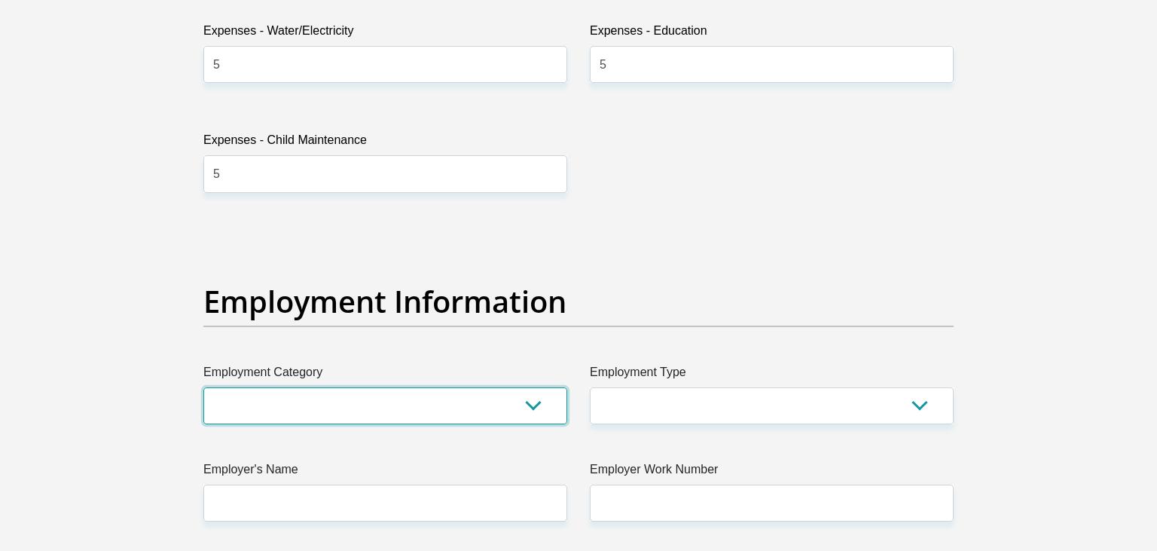
click at [203, 387] on select "AGRICULTURE ALCOHOL & TOBACCO CONSTRUCTION MATERIALS METALLURGY EQUIPMENT FOR R…" at bounding box center [385, 405] width 364 height 37
select select "8"
click option "EQUIPMENT FOR RENEWABLE ENERGY" at bounding box center [0, 0] width 0 height 0
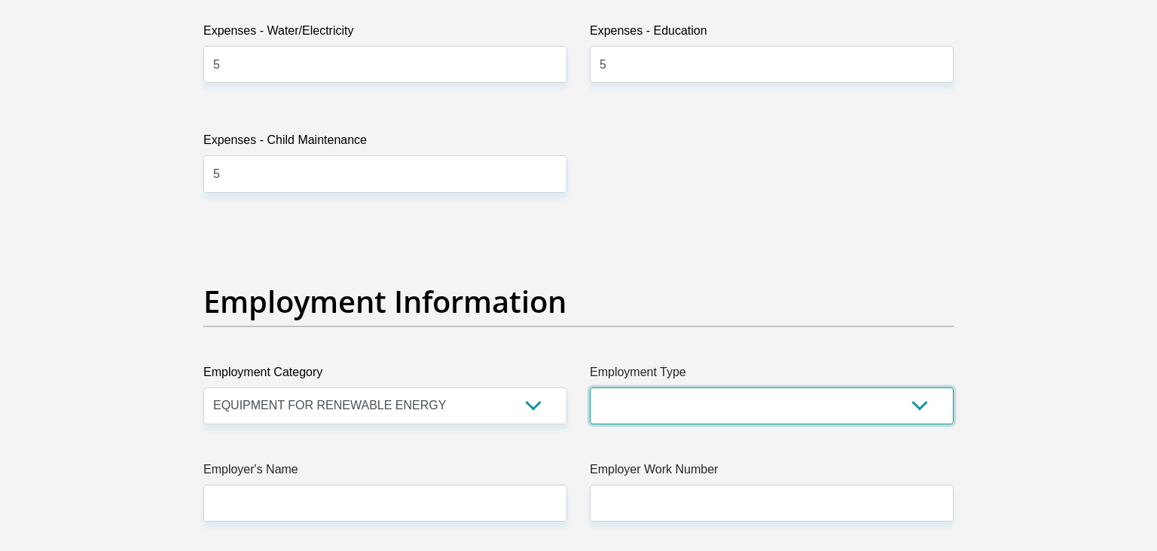
click at [590, 387] on select "College/Lecturer Craft Seller Creative Driver Executive Farmer Forces - Non Com…" at bounding box center [772, 405] width 364 height 37
select select "Manager"
click option "Manager" at bounding box center [0, 0] width 0 height 0
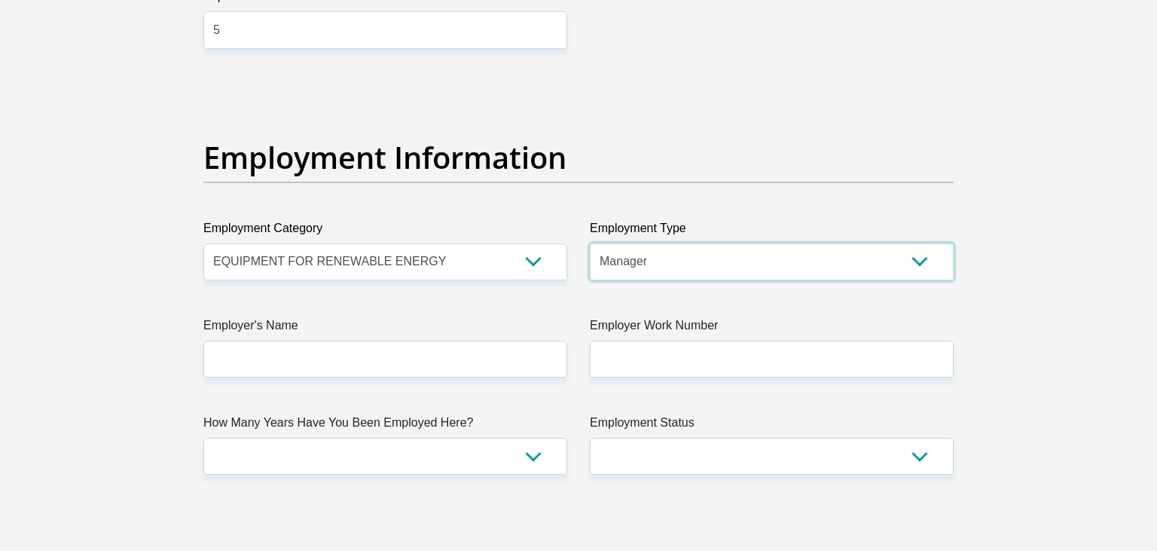
scroll to position [2624, 0]
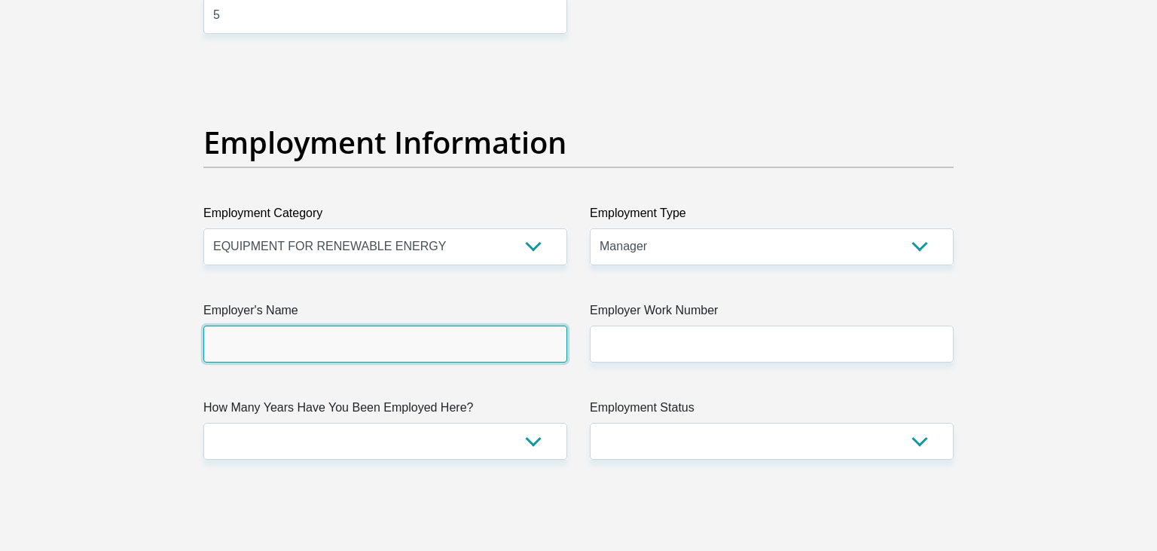
click at [316, 341] on input "Employer's Name" at bounding box center [385, 343] width 364 height 37
click at [251, 341] on input "Centraluniversityoftechnology" at bounding box center [385, 343] width 364 height 37
drag, startPoint x: 388, startPoint y: 347, endPoint x: 191, endPoint y: 344, distance: 196.6
click at [203, 344] on input "Centraluniversityoftechnology" at bounding box center [385, 343] width 364 height 37
type input "PDTS"
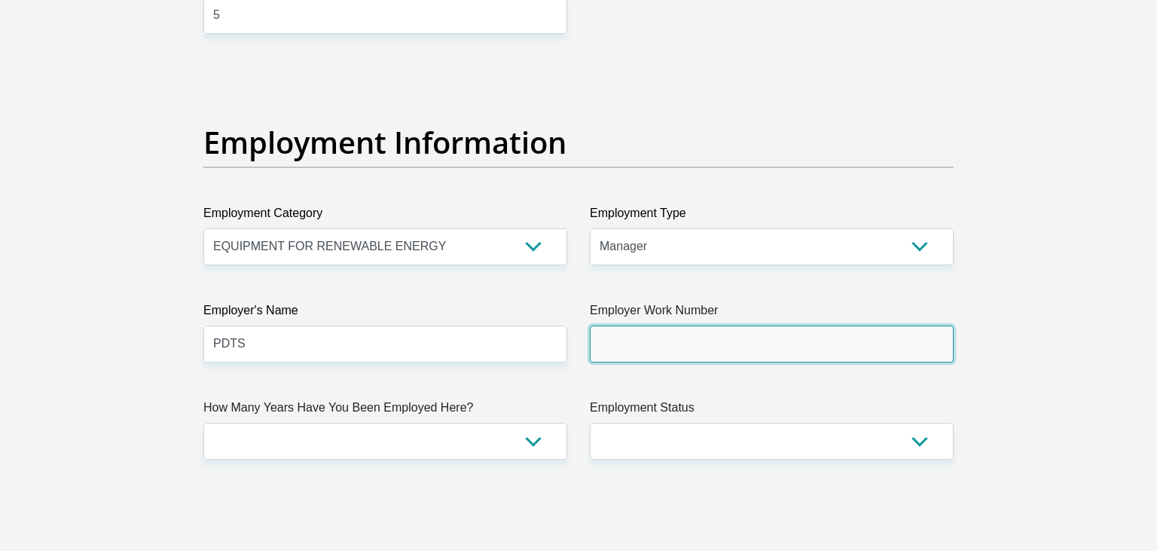
click at [603, 337] on input "Employer Work Number" at bounding box center [772, 343] width 364 height 37
type input "0515074277"
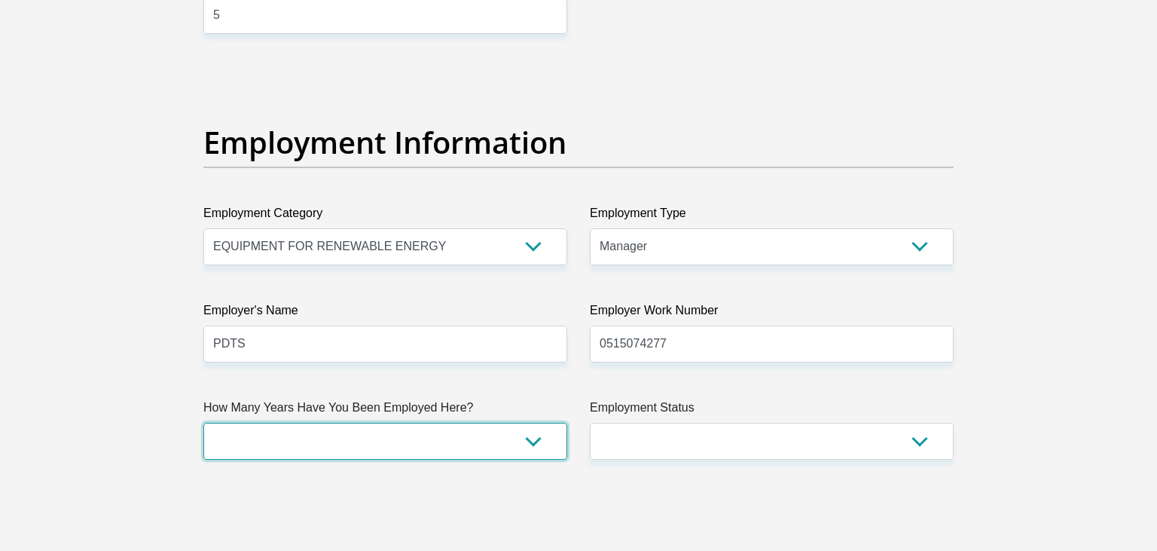
click at [203, 423] on select "less than 1 year 1-3 years 3-5 years 5+ years" at bounding box center [385, 441] width 364 height 37
select select "60"
click option "5+ years" at bounding box center [0, 0] width 0 height 0
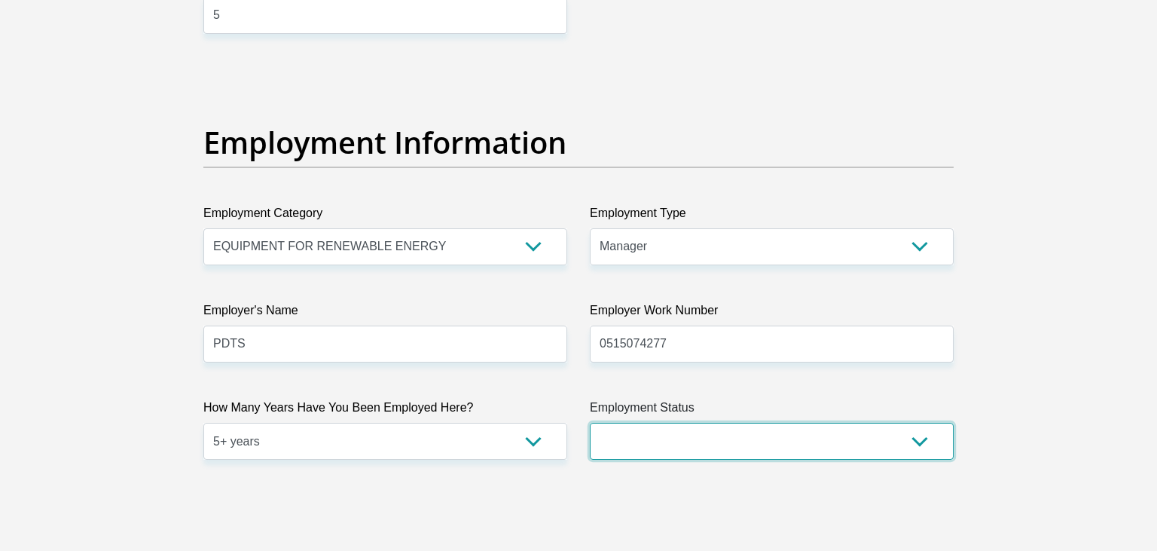
click at [590, 423] on select "Permanent/Full-time Part-time/Casual Contract Worker Self-Employed Housewife Re…" at bounding box center [772, 441] width 364 height 37
select select "1"
click option "Permanent/Full-time" at bounding box center [0, 0] width 0 height 0
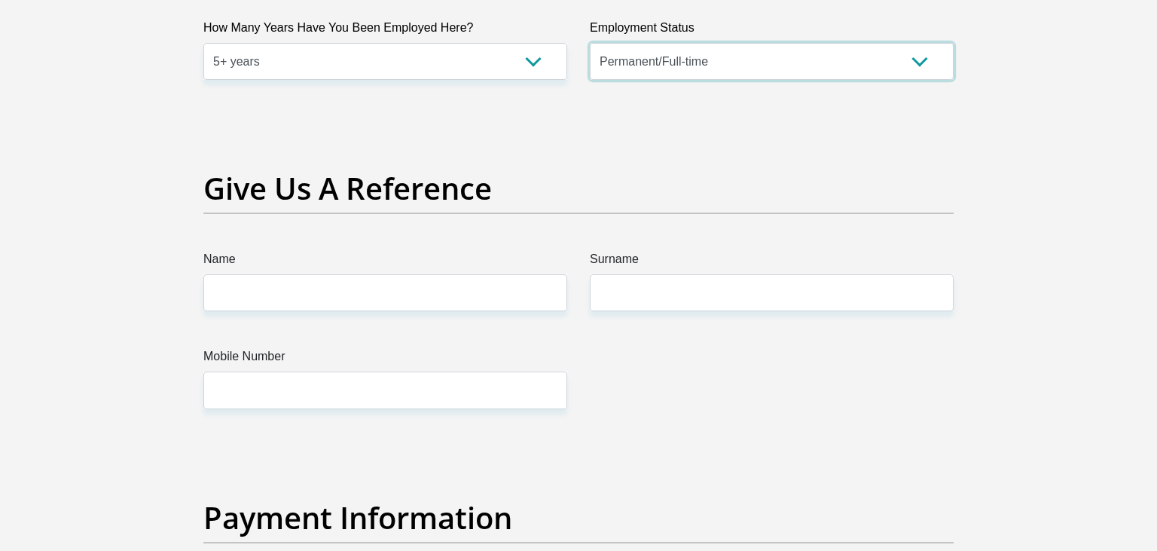
scroll to position [3022, 0]
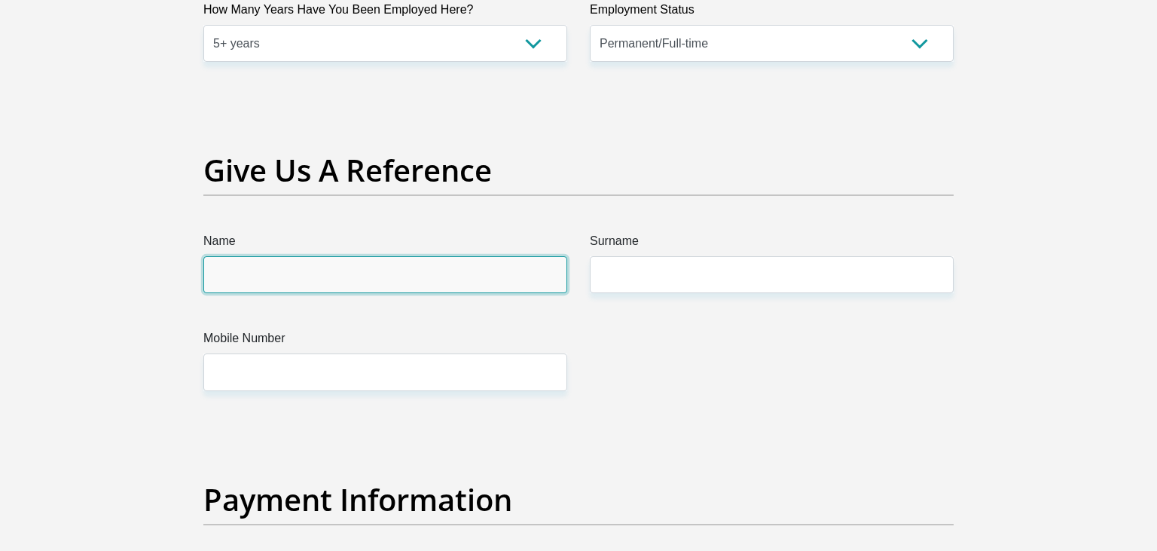
click at [377, 270] on input "Name" at bounding box center [385, 274] width 364 height 37
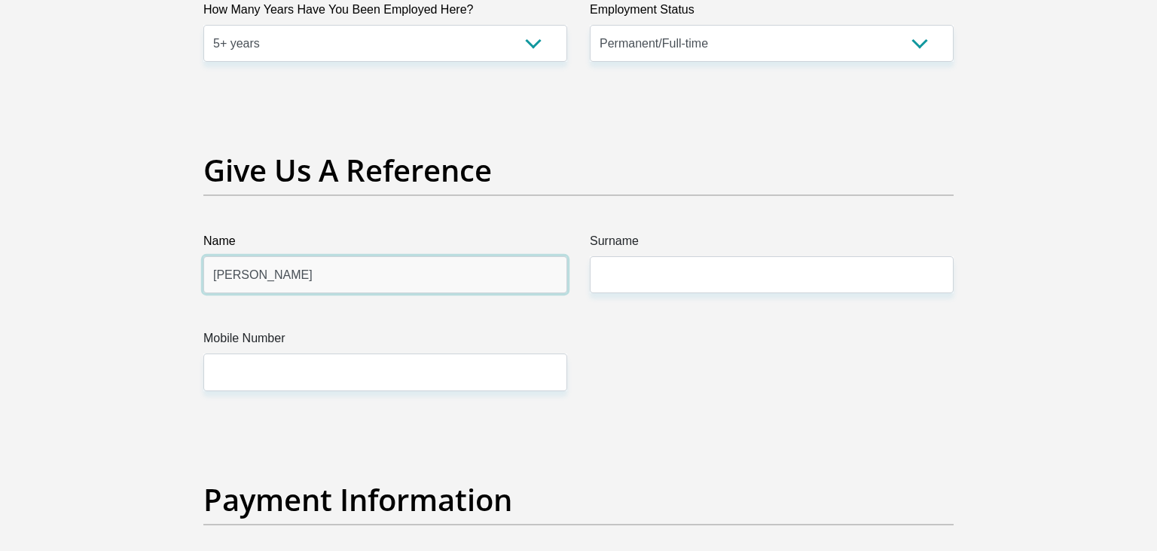
type input "Thabo"
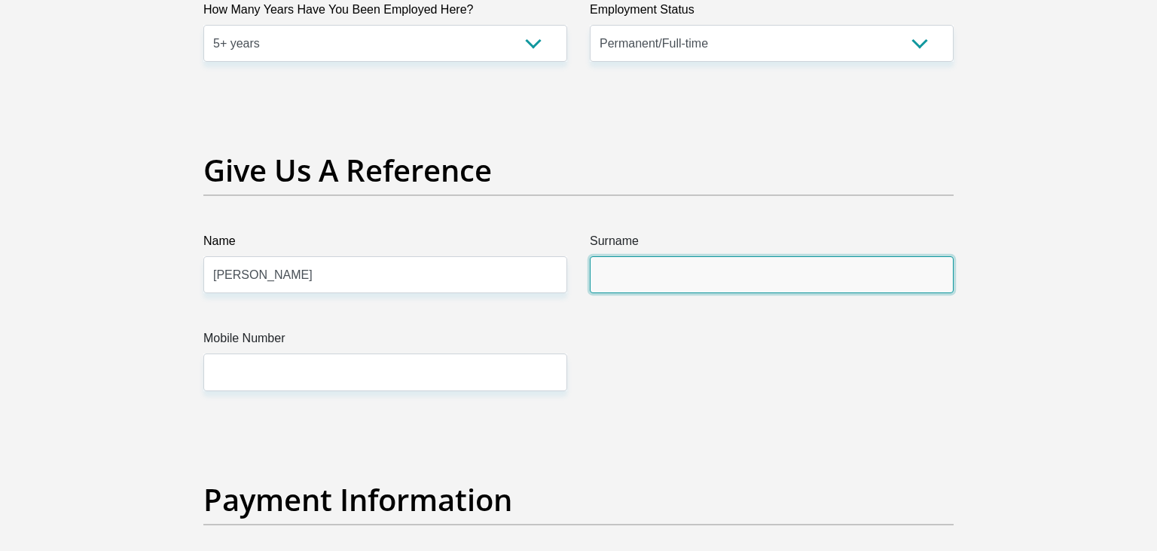
click at [611, 270] on input "Surname" at bounding box center [772, 274] width 364 height 37
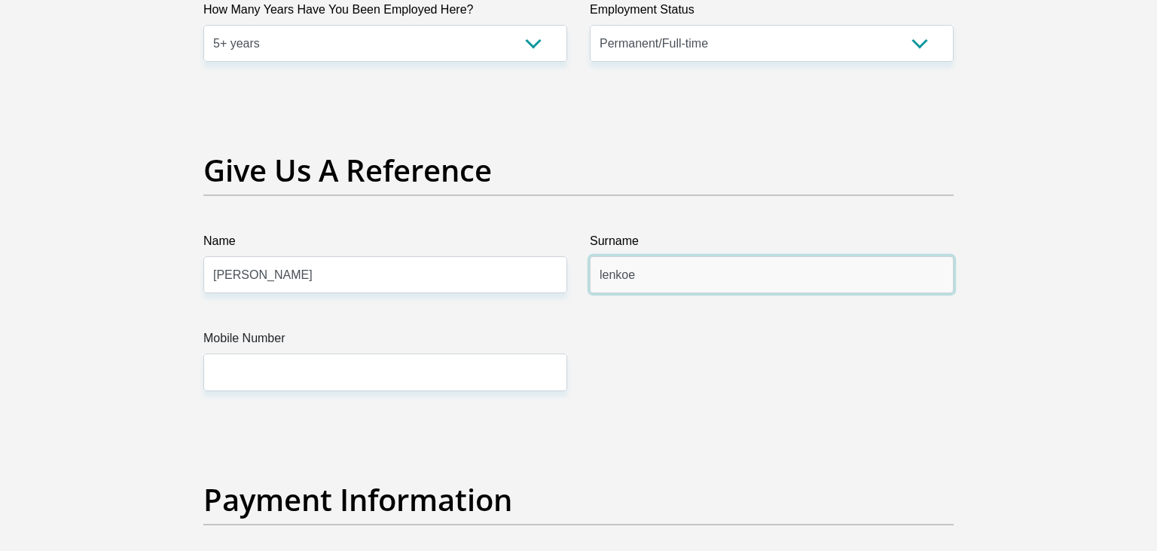
type input "lenkoe"
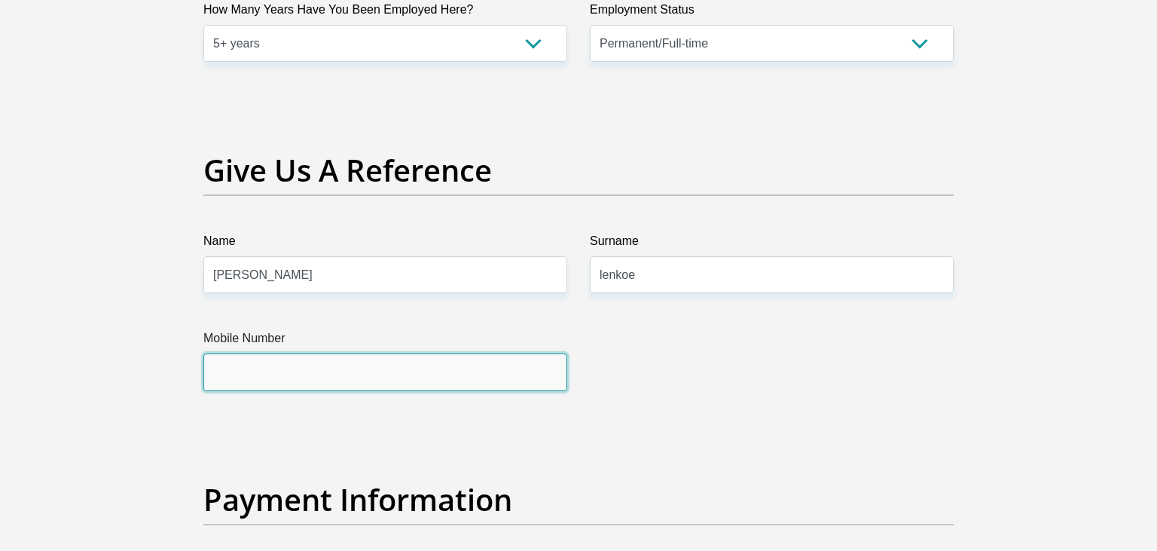
click at [487, 371] on input "Mobile Number" at bounding box center [385, 371] width 364 height 37
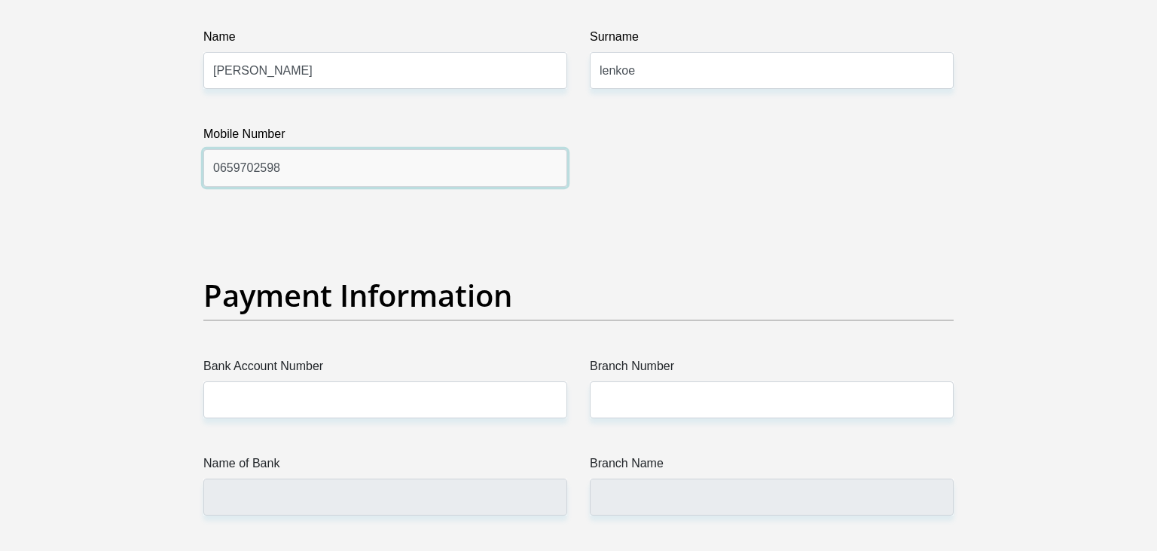
scroll to position [3261, 0]
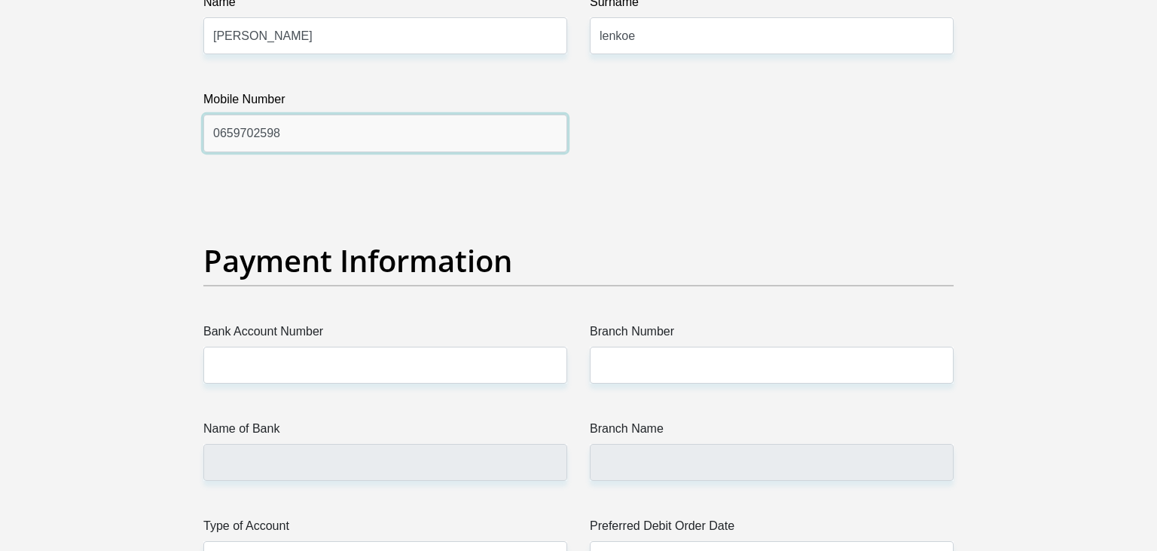
type input "0659702598"
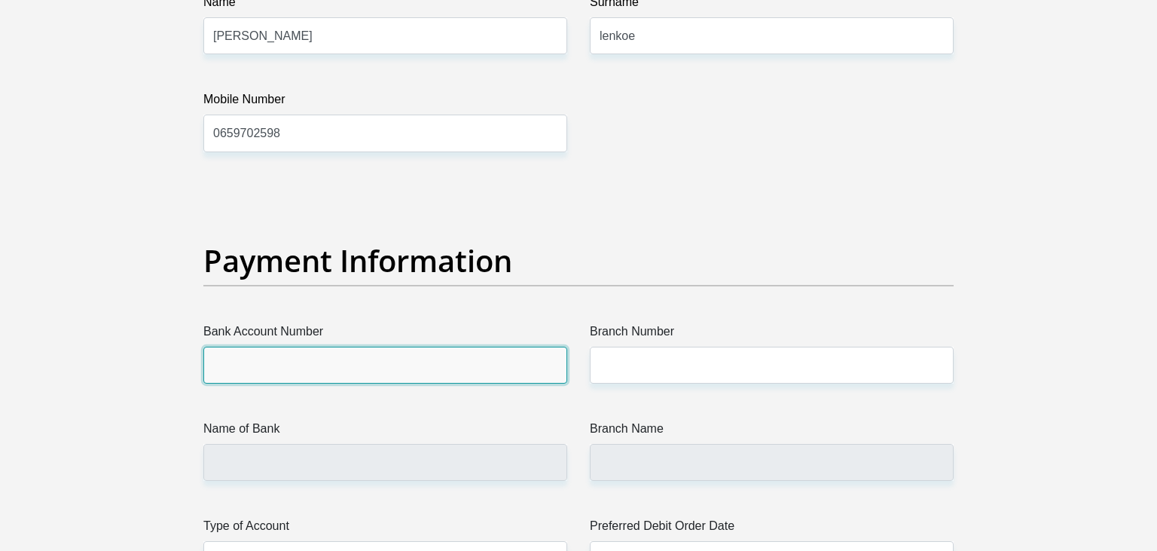
click at [342, 357] on input "Bank Account Number" at bounding box center [385, 364] width 364 height 37
paste input "10-17-918-700-5"
click at [275, 359] on input "10-17-918-7005" at bounding box center [385, 364] width 364 height 37
click at [249, 363] on input "10-17-9187005" at bounding box center [385, 364] width 364 height 37
click at [233, 360] on input "10-179187005" at bounding box center [385, 364] width 364 height 37
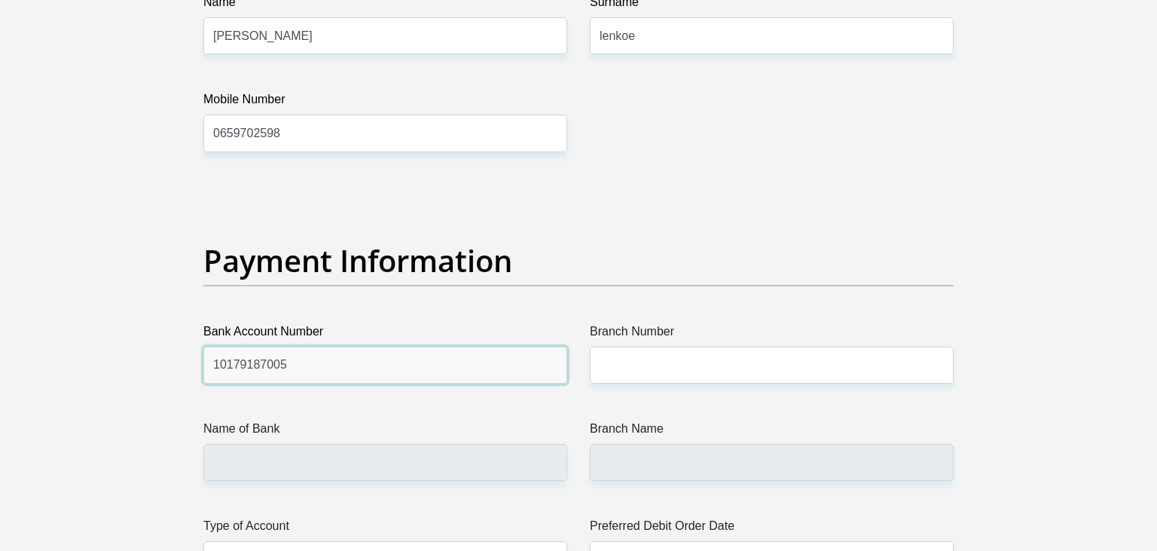
type input "10179187005"
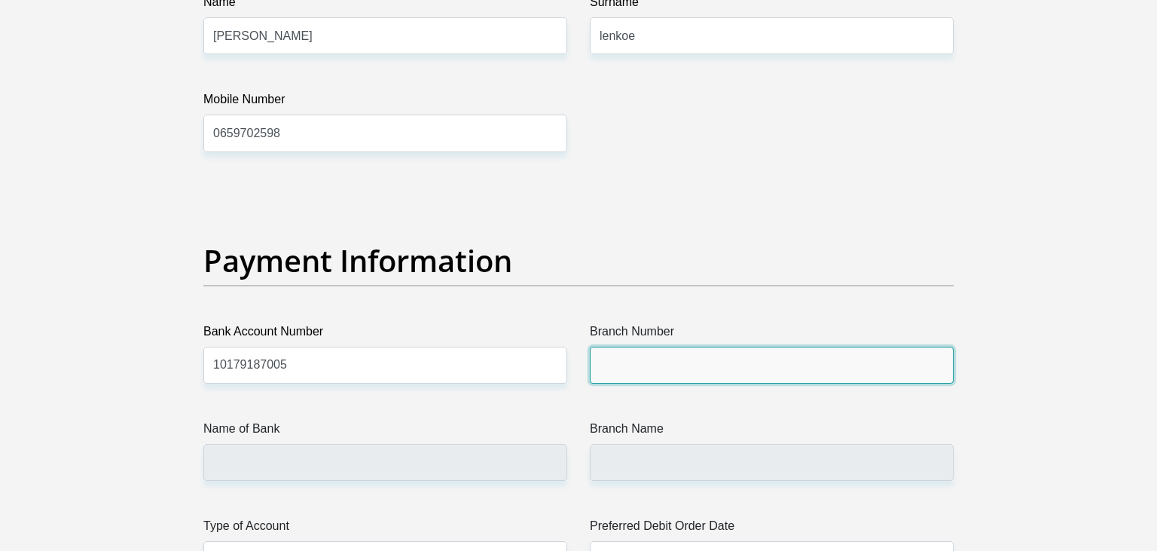
click at [634, 368] on input "Branch Number" at bounding box center [772, 364] width 364 height 37
paste input "051001"
type input "051001"
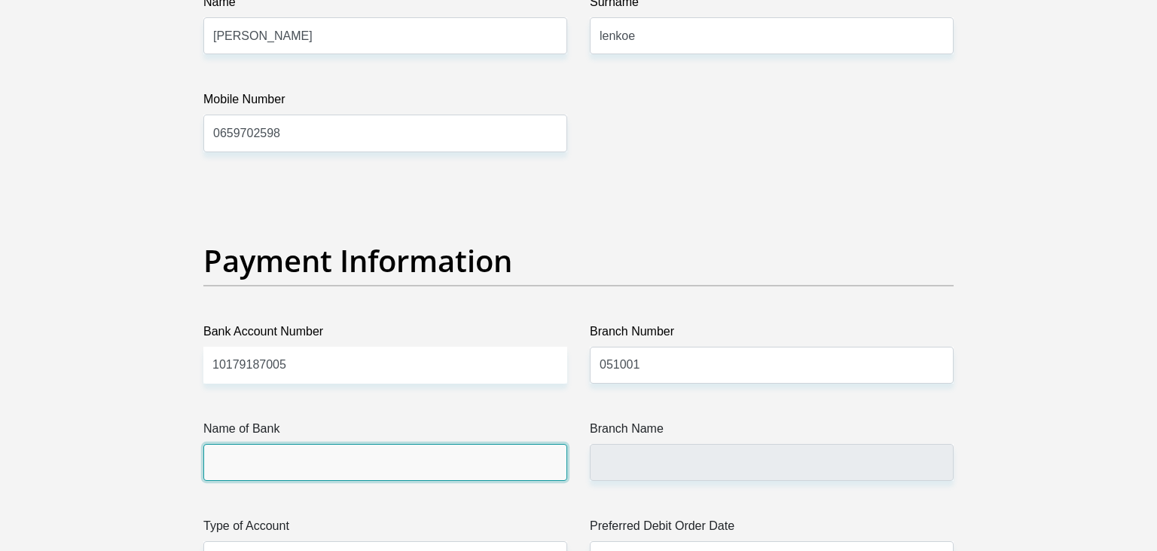
click at [267, 459] on input "Name of Bank" at bounding box center [385, 462] width 364 height 37
type input "STANDARD BANK"
type input "STANDARD BANK SOUTH AFRICA"
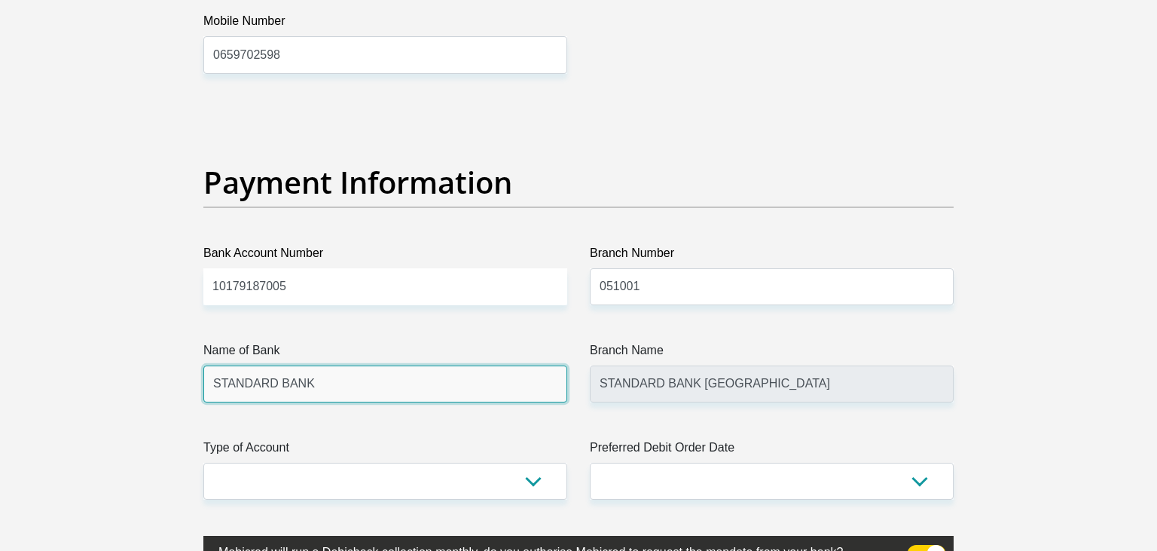
scroll to position [3341, 0]
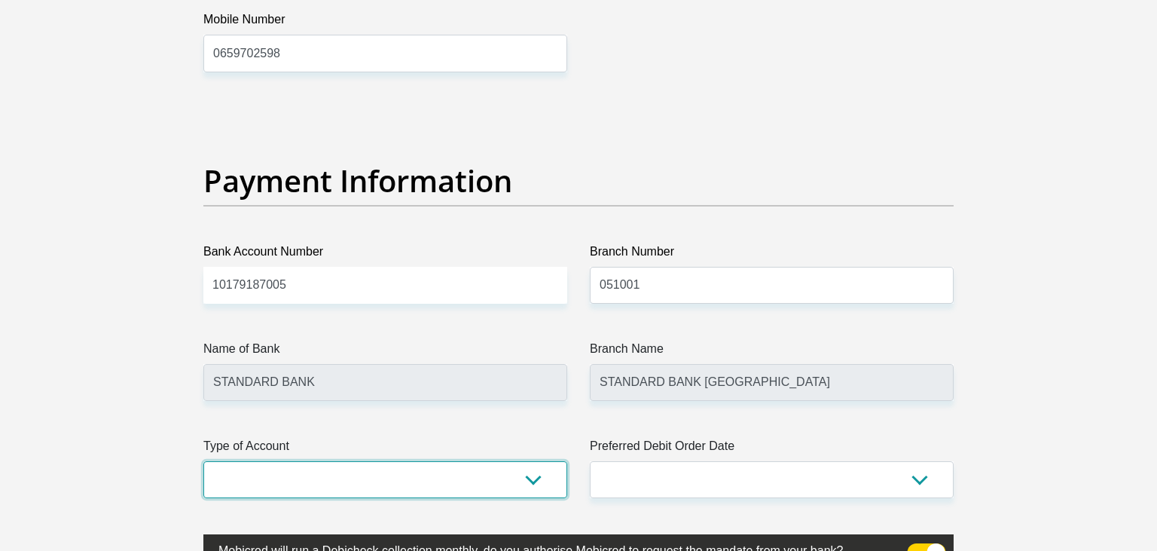
click at [203, 461] on select "Cheque Savings" at bounding box center [385, 479] width 364 height 37
select select "CUR"
click option "Cheque" at bounding box center [0, 0] width 0 height 0
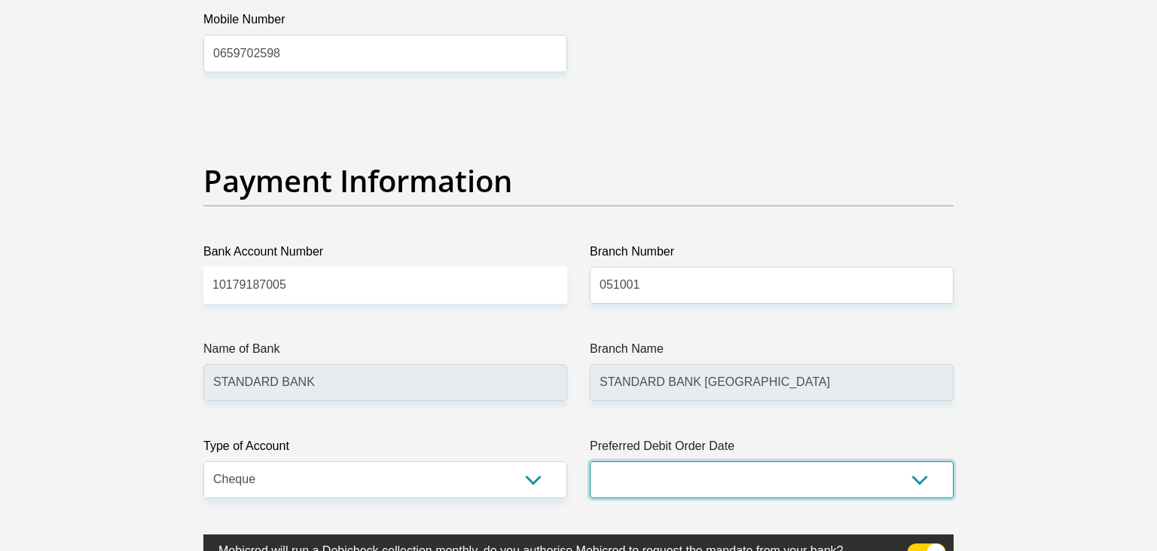
click at [590, 461] on select "1st 2nd 3rd 4th 5th 7th 18th 19th 20th 21st 22nd 23rd 24th 25th 26th 27th 28th …" at bounding box center [772, 479] width 364 height 37
select select "25"
click option "25th" at bounding box center [0, 0] width 0 height 0
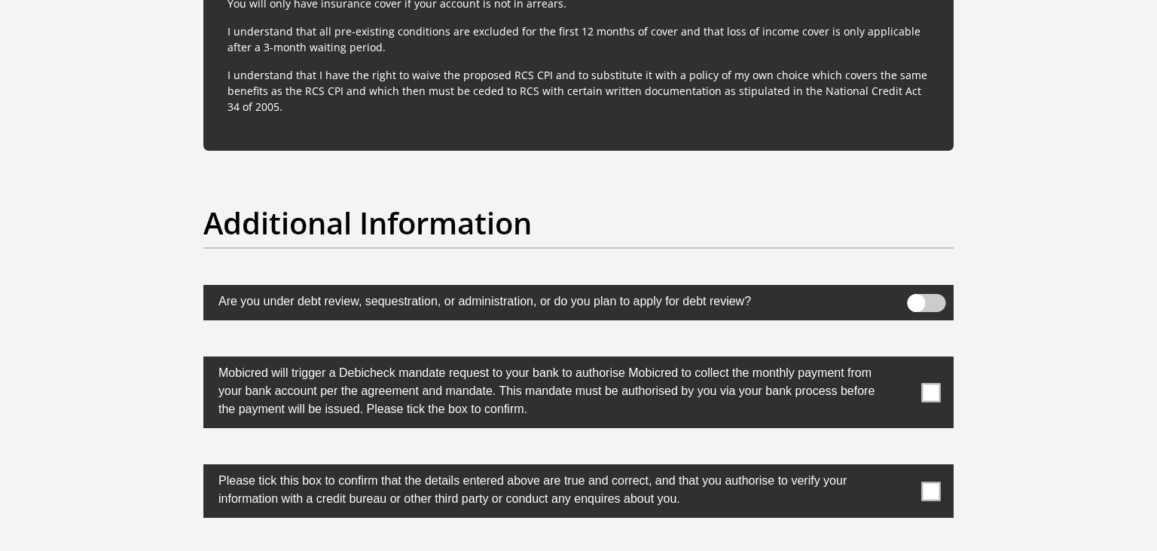
scroll to position [4534, 0]
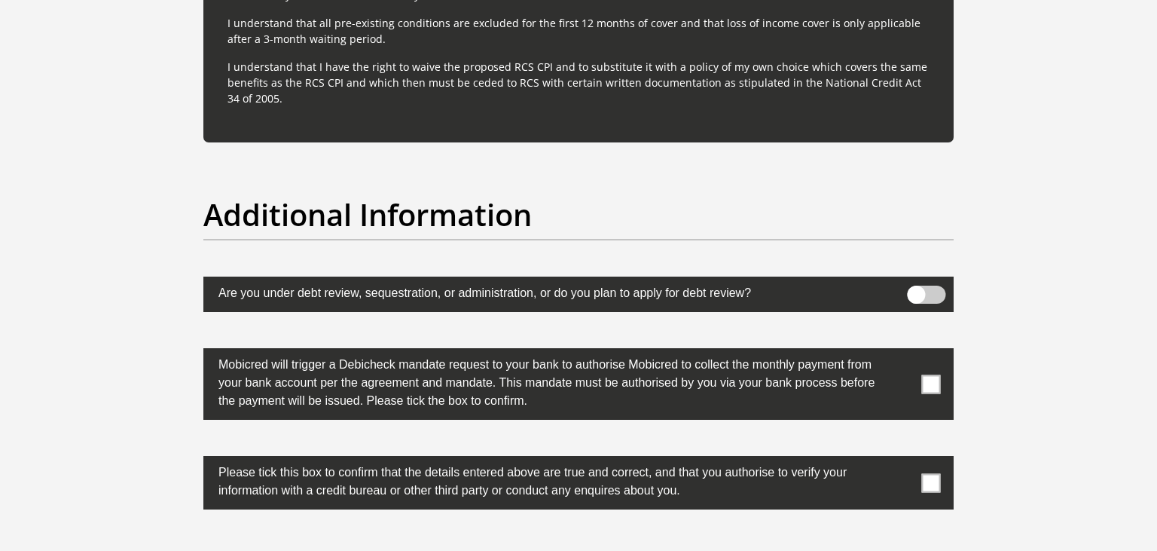
click at [928, 377] on span at bounding box center [931, 383] width 19 height 19
click at [901, 352] on input "checkbox" at bounding box center [901, 352] width 0 height 0
click at [935, 478] on span at bounding box center [931, 482] width 19 height 19
click at [901, 459] on input "checkbox" at bounding box center [901, 459] width 0 height 0
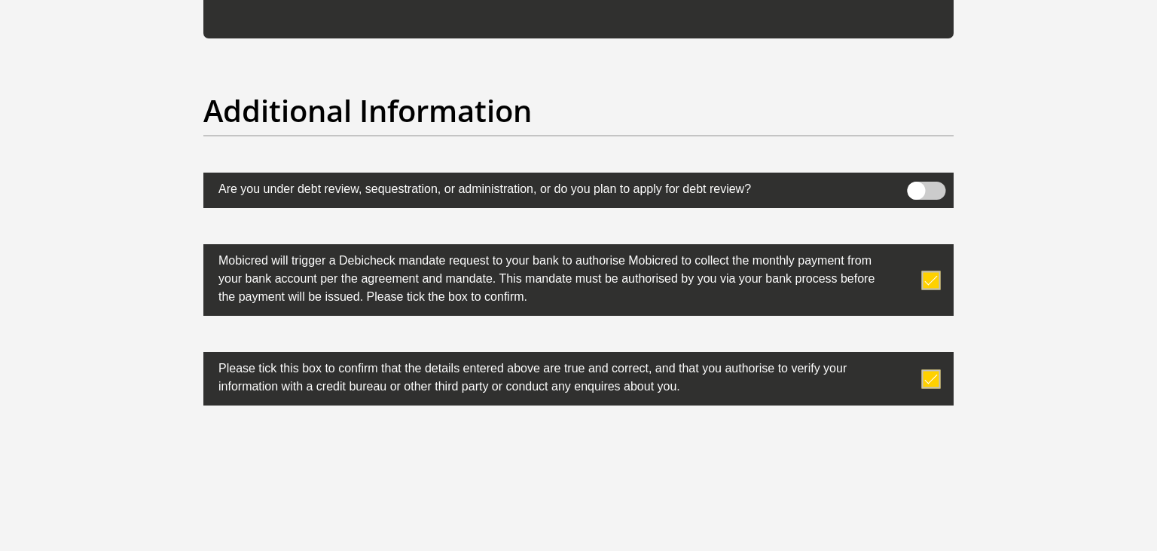
scroll to position [4773, 0]
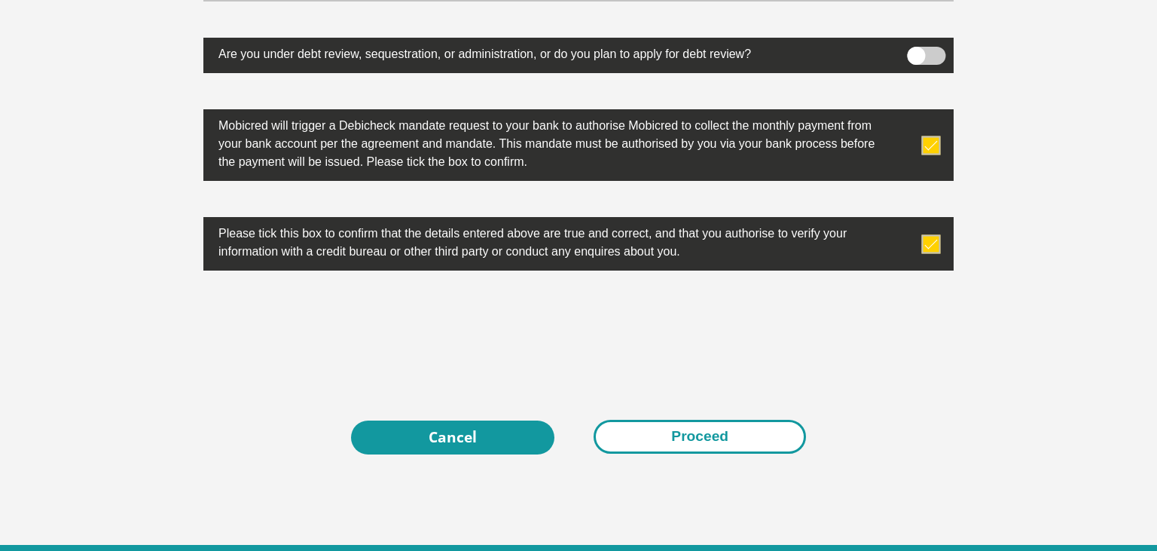
click at [691, 442] on button "Proceed" at bounding box center [700, 437] width 212 height 34
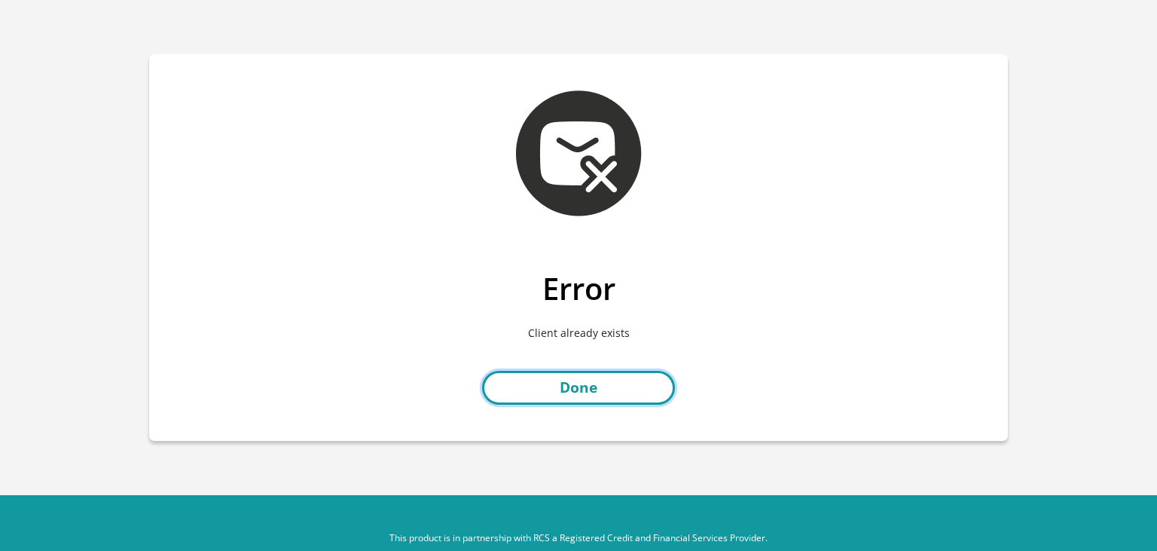
click at [572, 381] on link "Done" at bounding box center [578, 388] width 193 height 34
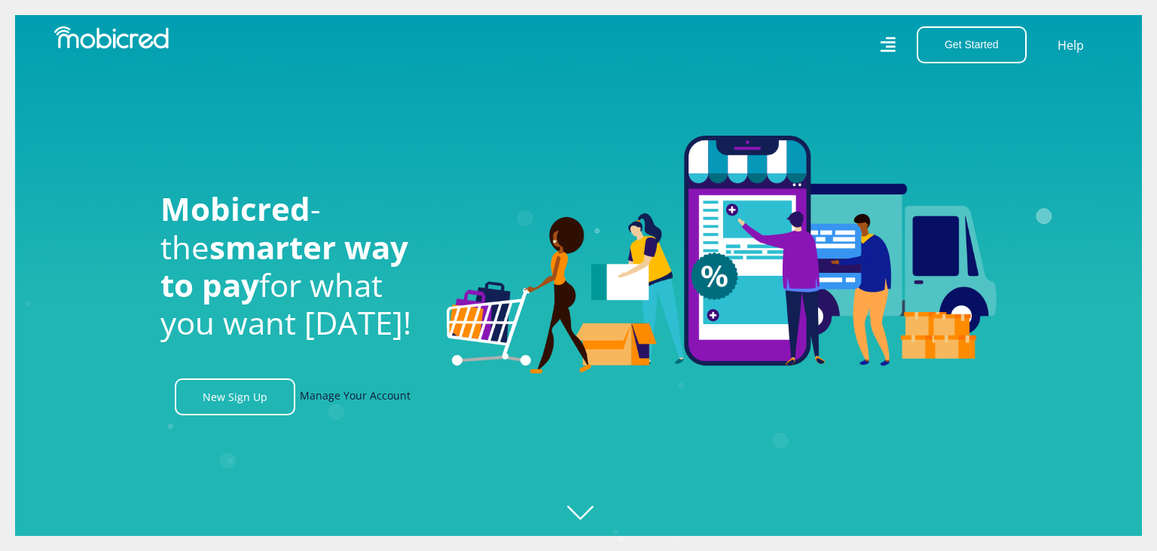
click at [349, 400] on link "Manage Your Account" at bounding box center [355, 396] width 111 height 37
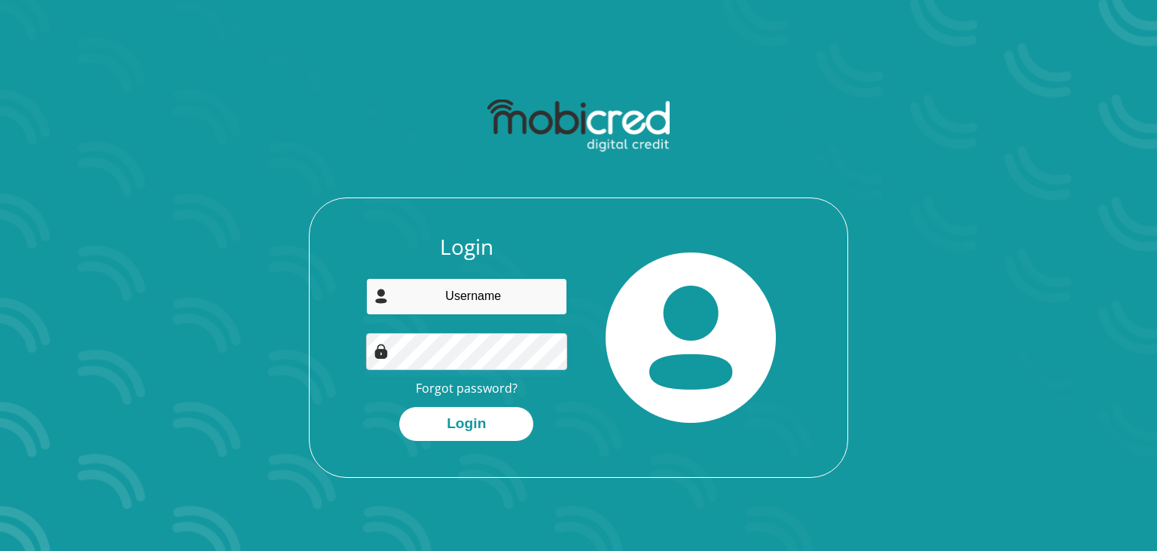
click at [475, 303] on input "email" at bounding box center [467, 296] width 202 height 37
type input "[EMAIL_ADDRESS][DOMAIN_NAME]"
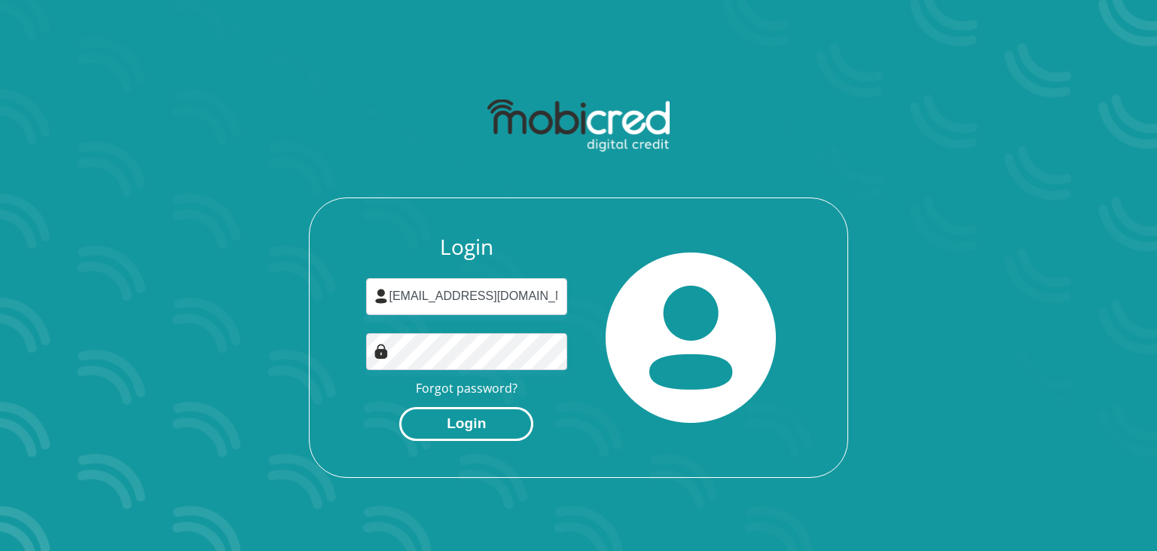
click at [450, 429] on button "Login" at bounding box center [466, 424] width 134 height 34
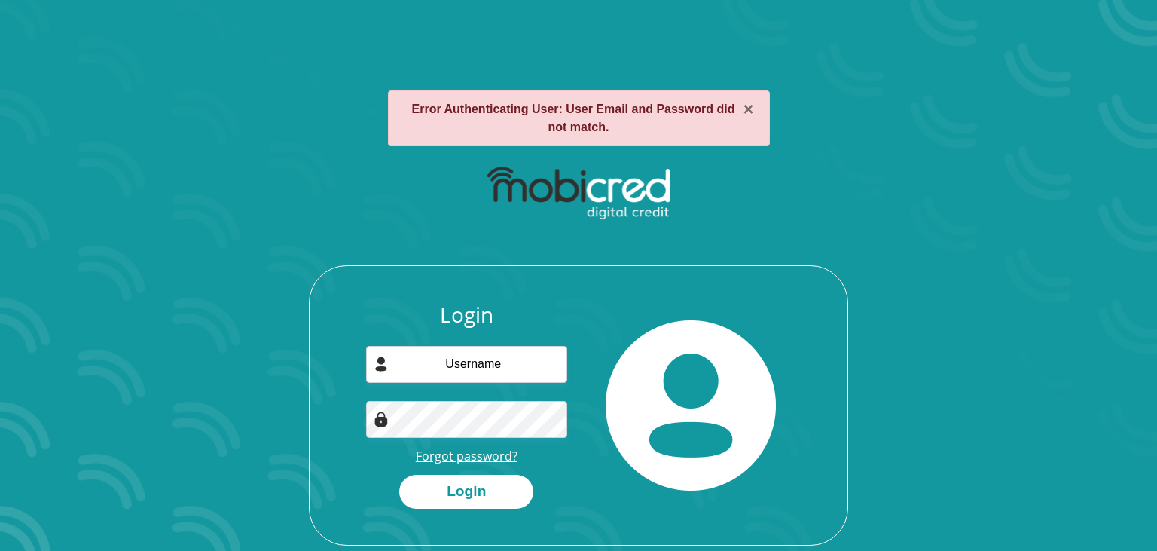
click at [456, 456] on link "Forgot password?" at bounding box center [467, 455] width 102 height 17
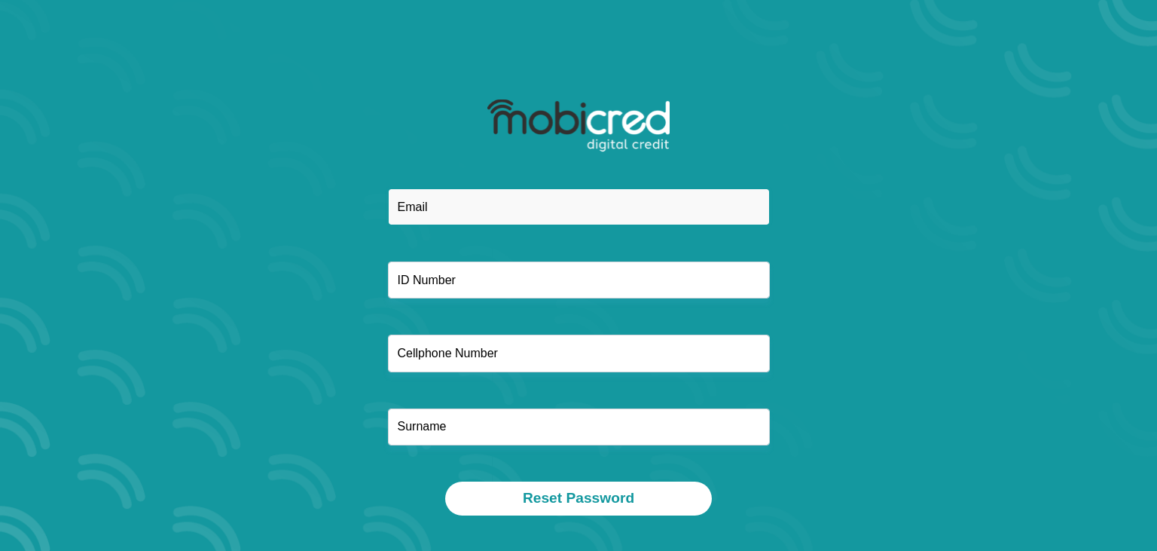
click at [419, 194] on input "email" at bounding box center [579, 206] width 382 height 37
type input "[EMAIL_ADDRESS][DOMAIN_NAME]"
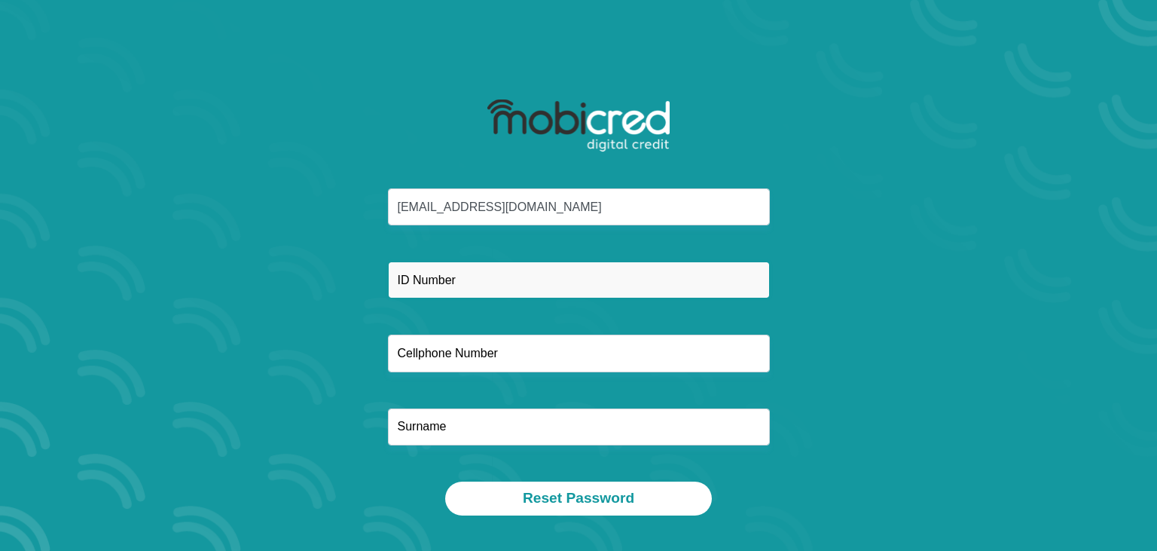
click at [405, 277] on input "text" at bounding box center [579, 279] width 382 height 37
type input "9305075296081"
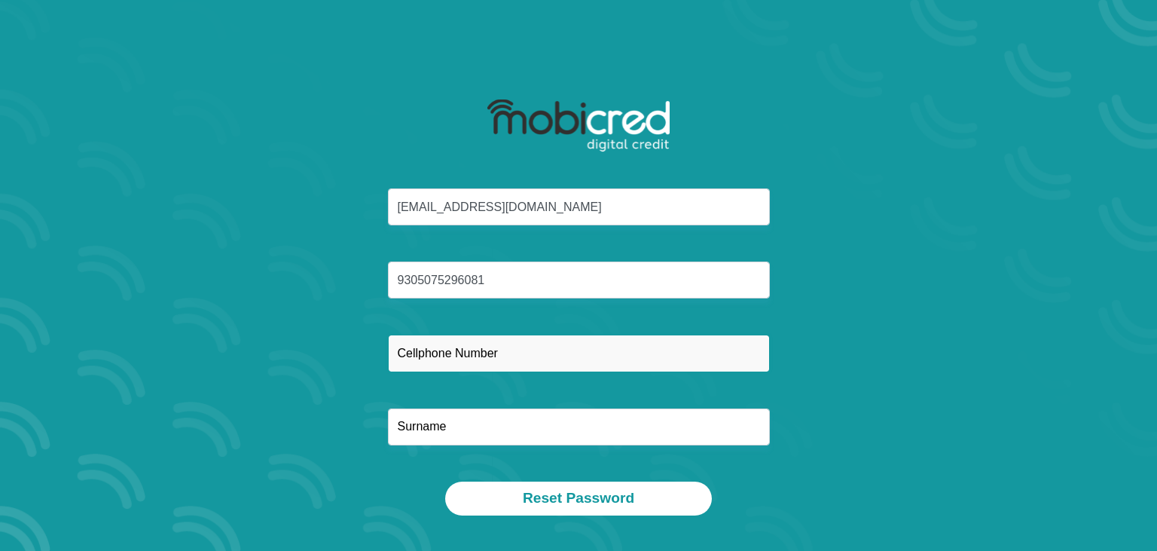
click at [423, 350] on input "text" at bounding box center [579, 352] width 382 height 37
type input "0785580223"
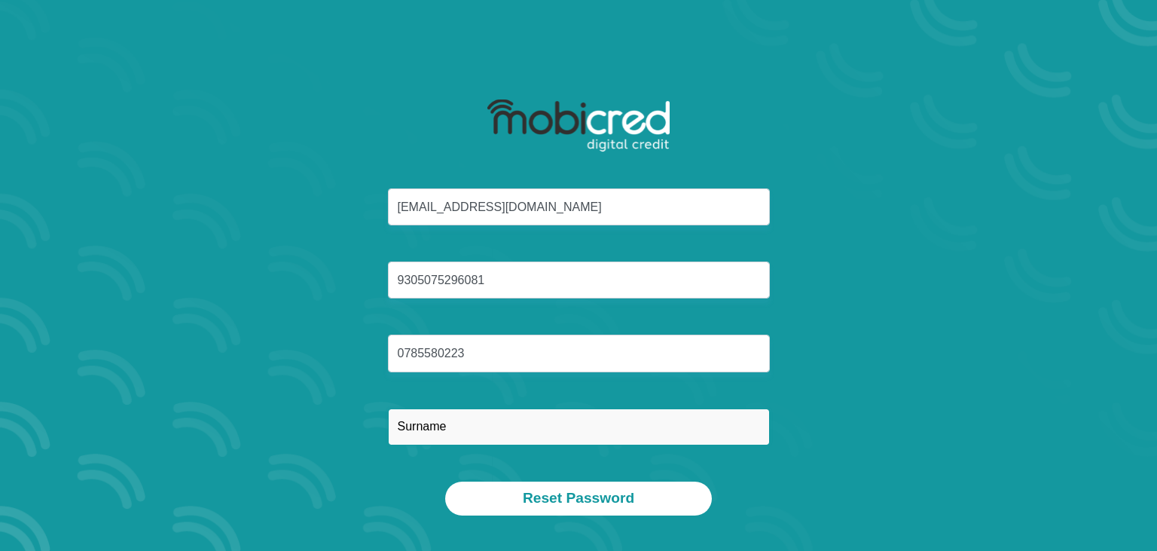
click at [418, 429] on input "text" at bounding box center [579, 426] width 382 height 37
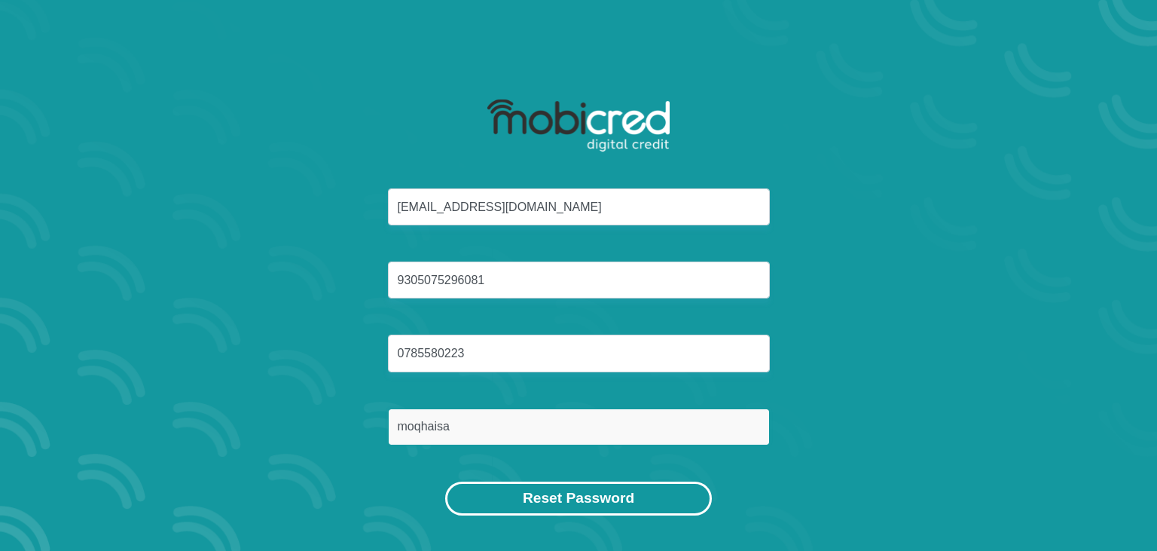
type input "moqhaisa"
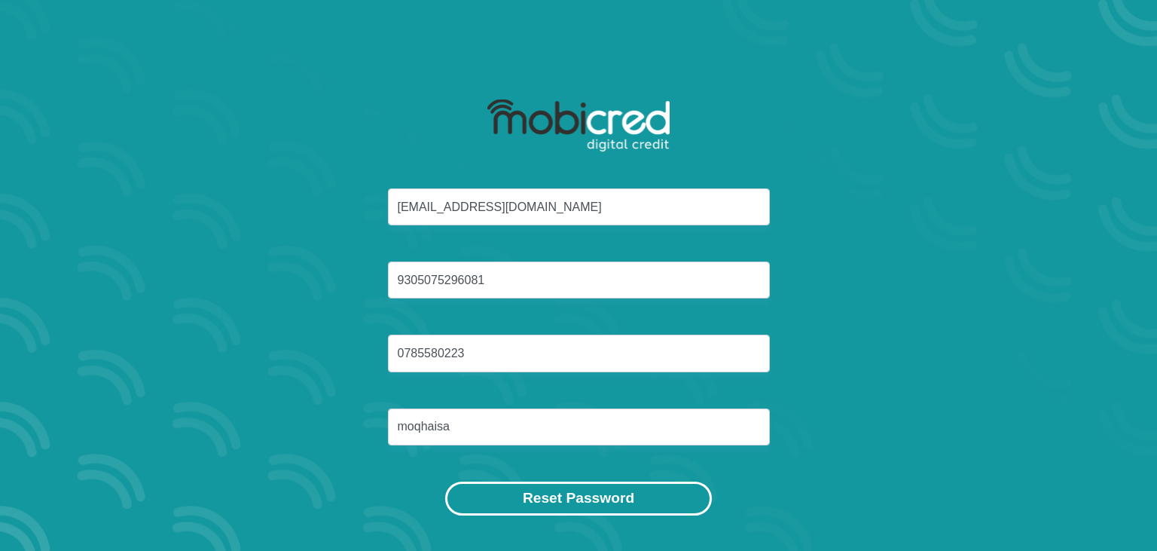
click at [552, 494] on button "Reset Password" at bounding box center [578, 498] width 267 height 34
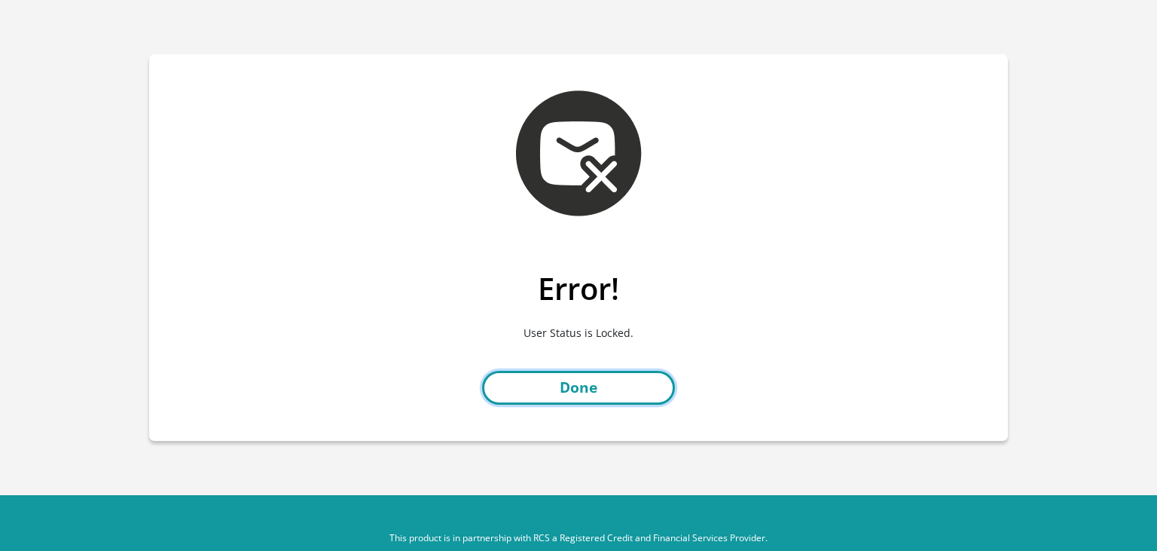
click at [575, 390] on link "Done" at bounding box center [578, 388] width 193 height 34
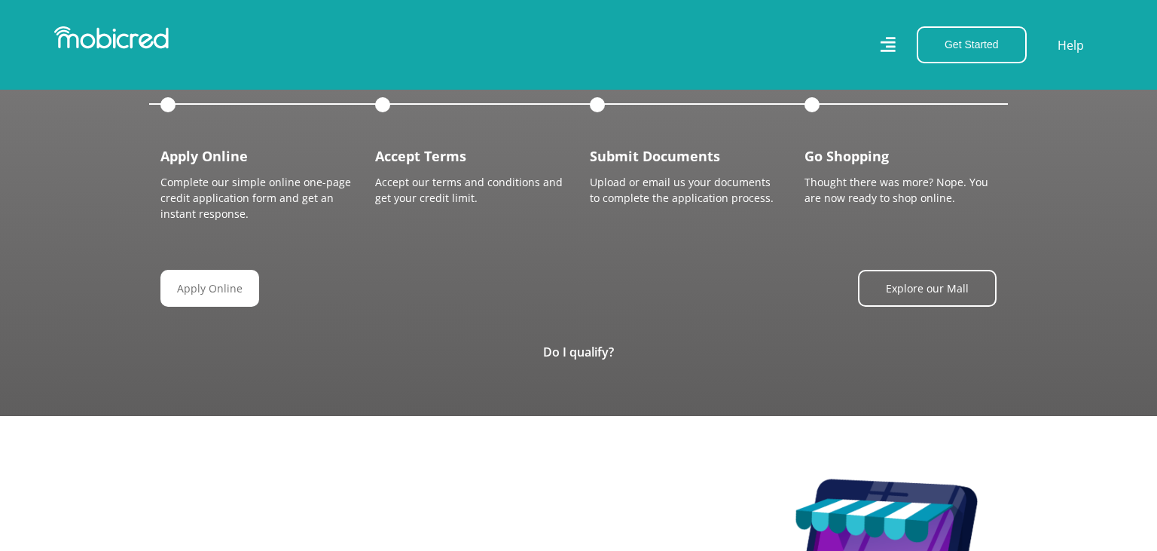
scroll to position [0, 3435]
click at [563, 343] on link "Do I qualify?" at bounding box center [578, 351] width 71 height 17
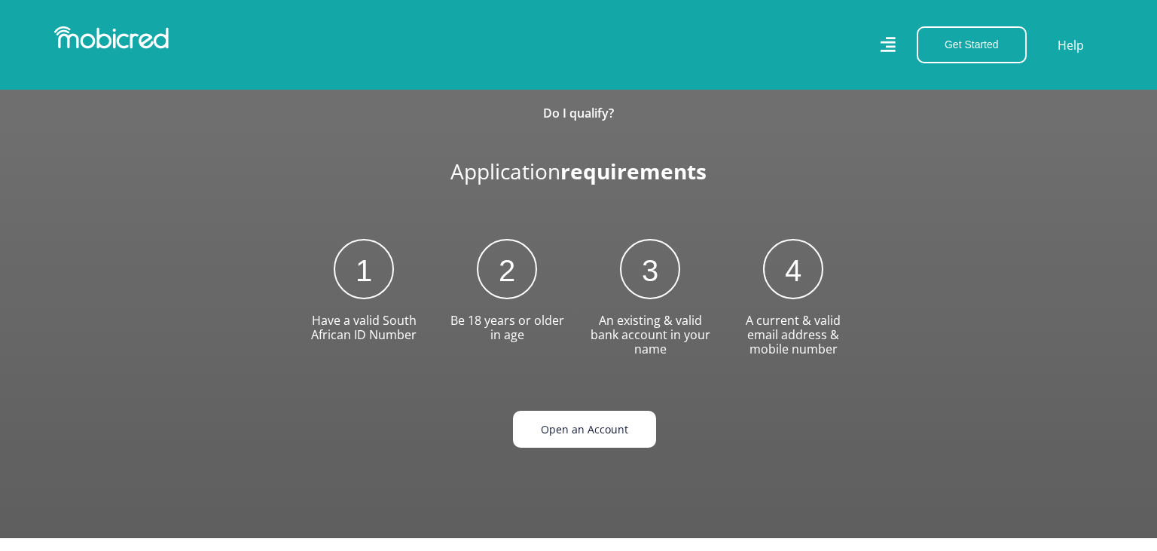
scroll to position [0, 0]
click at [574, 411] on link "Open an Account" at bounding box center [584, 429] width 143 height 37
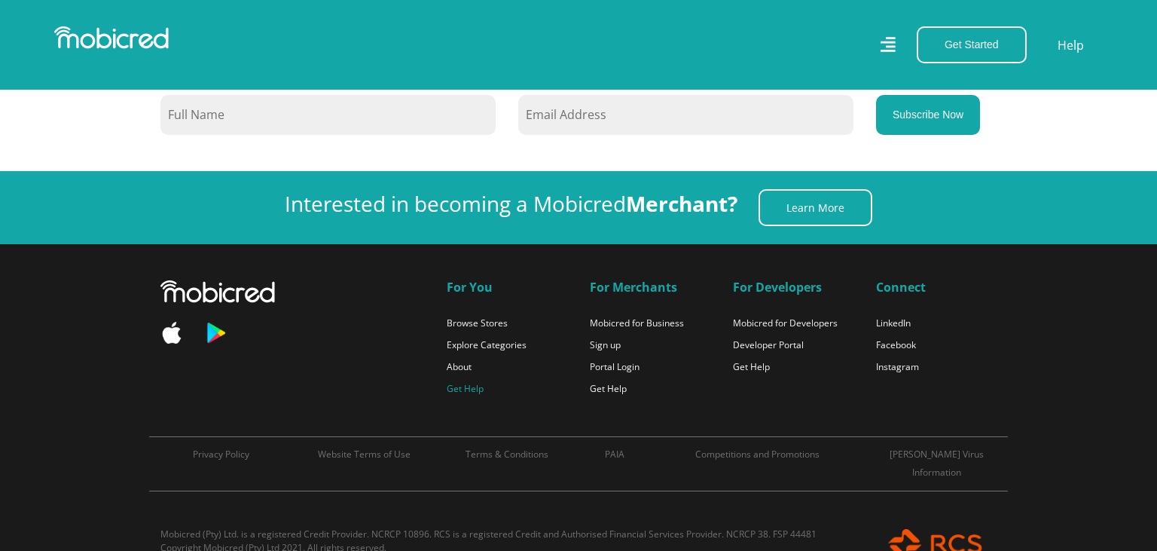
click at [466, 382] on link "Get Help" at bounding box center [465, 388] width 37 height 13
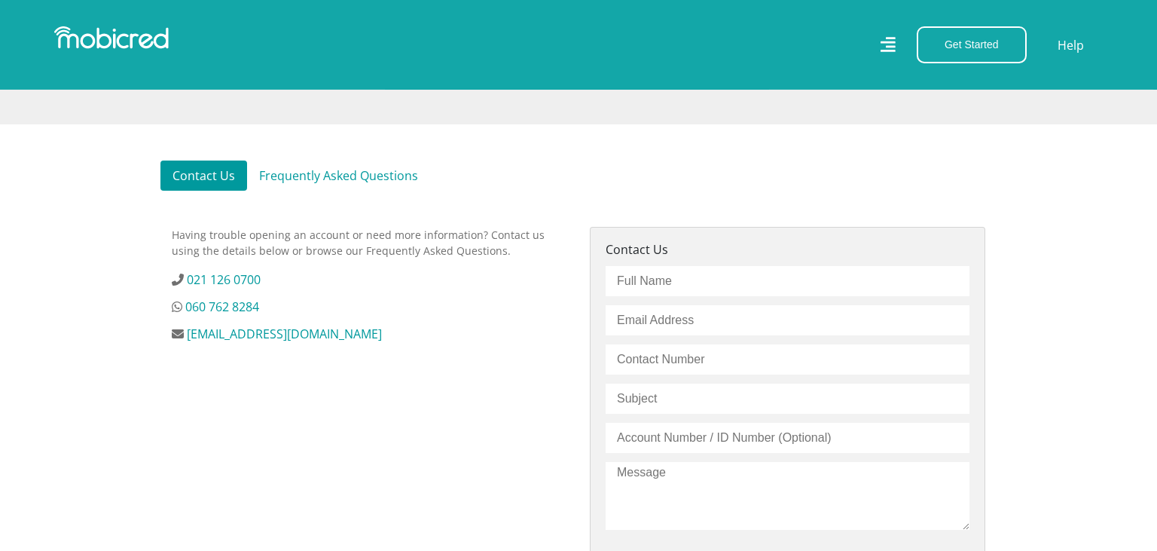
scroll to position [398, 0]
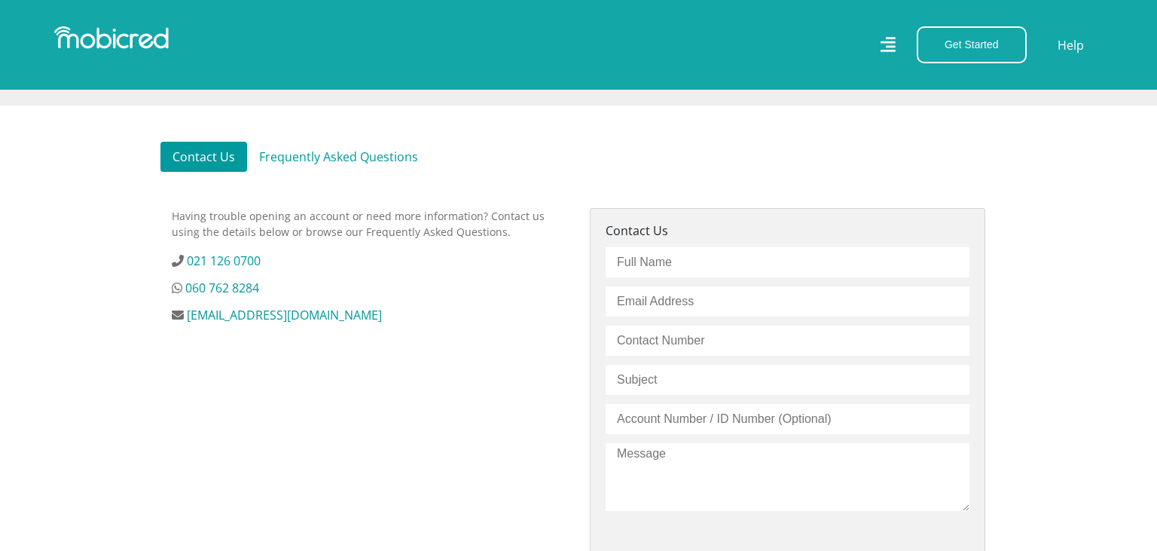
click at [649, 262] on input "text" at bounding box center [788, 262] width 364 height 30
type input "mzwake moqhaisa"
click at [640, 293] on input "email" at bounding box center [788, 301] width 364 height 30
type input "moqhaisa@yahoo.com"
click at [621, 342] on input "text" at bounding box center [788, 340] width 364 height 30
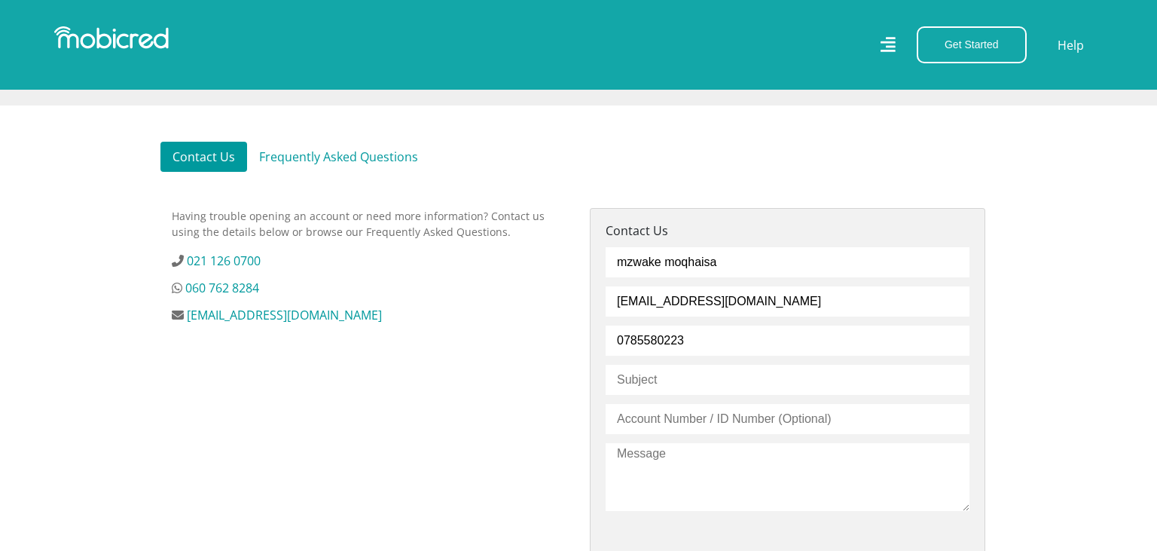
type input "0785580223"
click at [628, 383] on input "text" at bounding box center [788, 380] width 364 height 30
type input "Please unlock my profile. I have fully paid my account"
click at [658, 411] on input "text" at bounding box center [788, 419] width 364 height 30
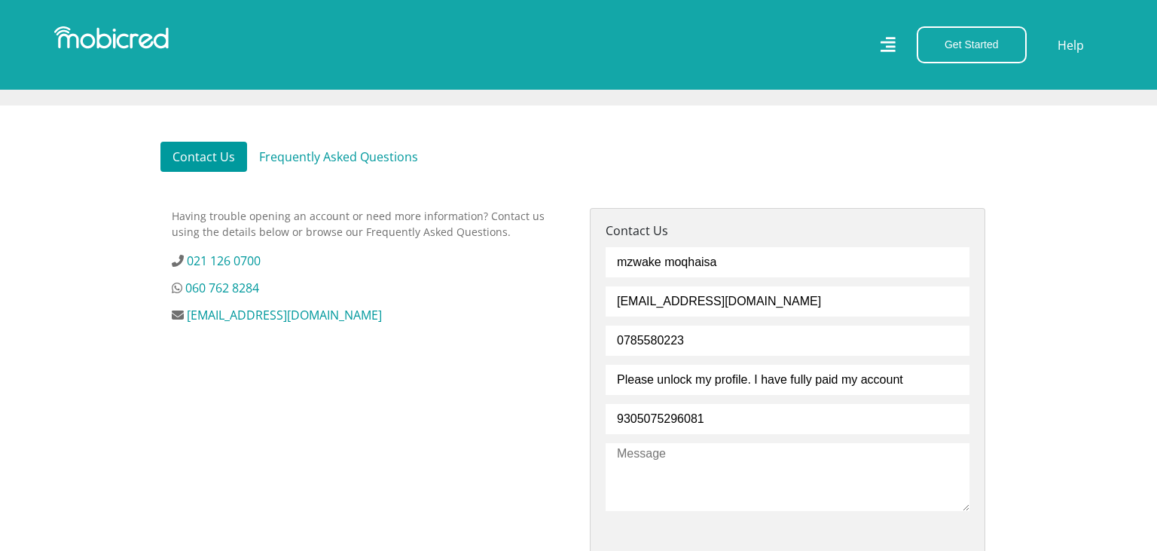
type input "9305075296081"
click at [729, 459] on textarea at bounding box center [788, 477] width 364 height 68
drag, startPoint x: 902, startPoint y: 386, endPoint x: 578, endPoint y: 395, distance: 324.0
click at [606, 395] on input "Please unlock my profile. I have fully paid my account" at bounding box center [788, 380] width 364 height 30
click at [643, 472] on textarea at bounding box center [788, 477] width 364 height 68
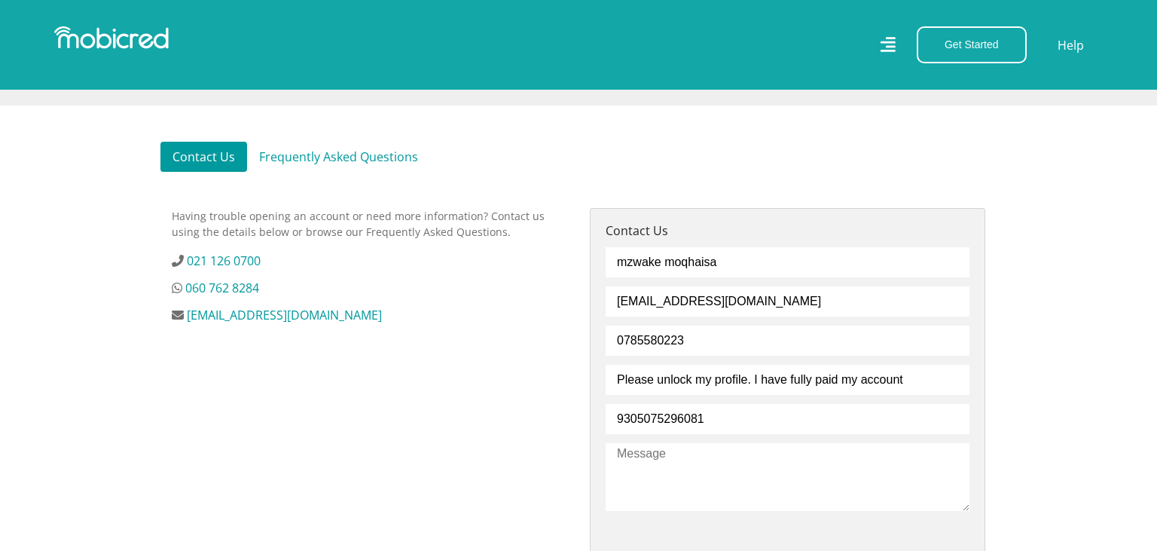
paste textarea "Please unlock my profile. I have fully paid my account"
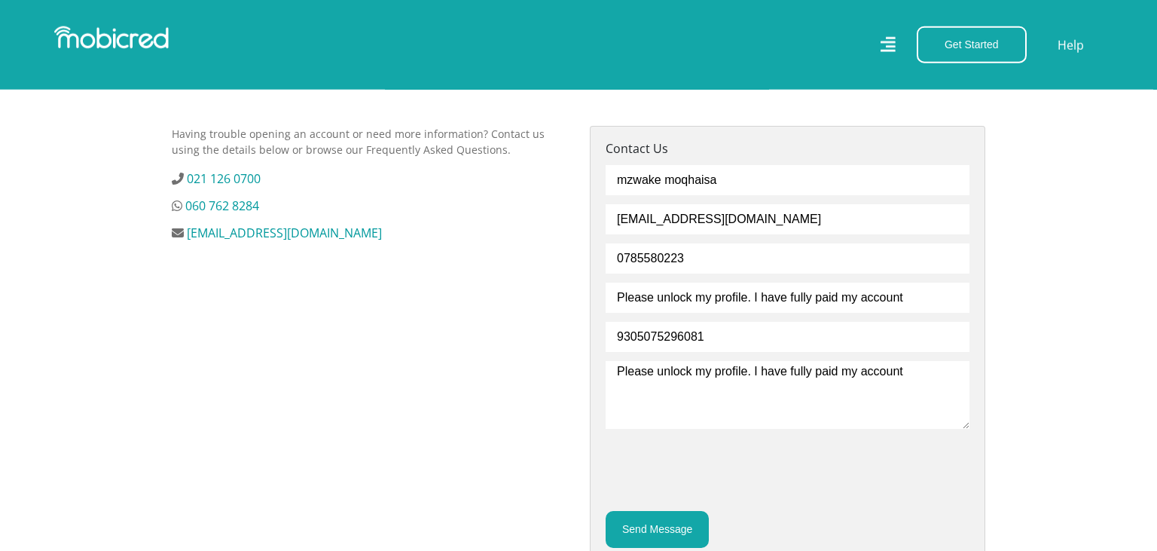
scroll to position [557, 0]
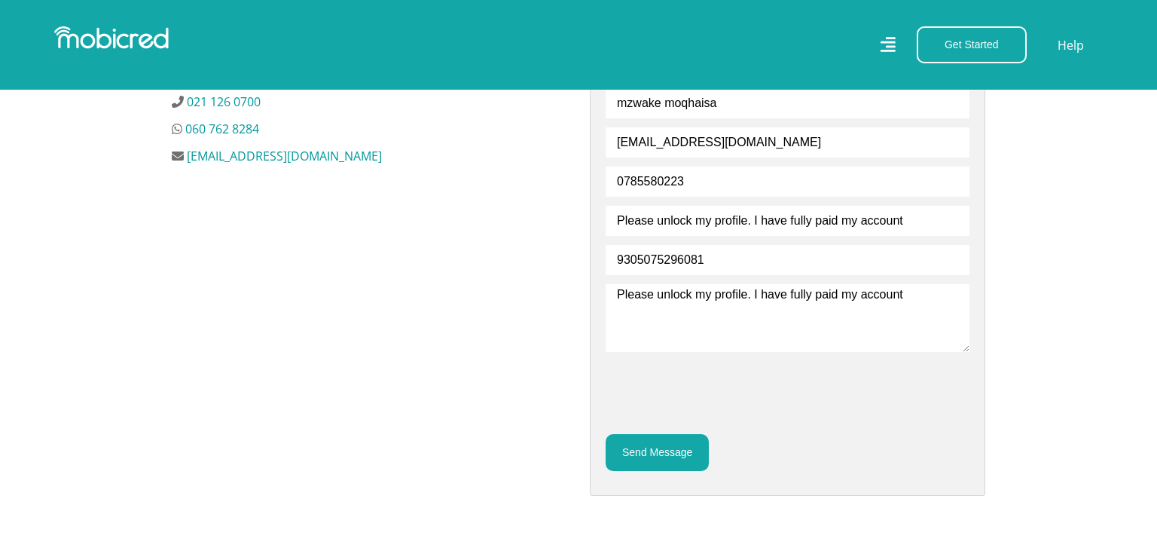
type textarea "Please unlock my profile. I have fully paid my account"
click at [649, 447] on button "Send Message" at bounding box center [657, 452] width 103 height 37
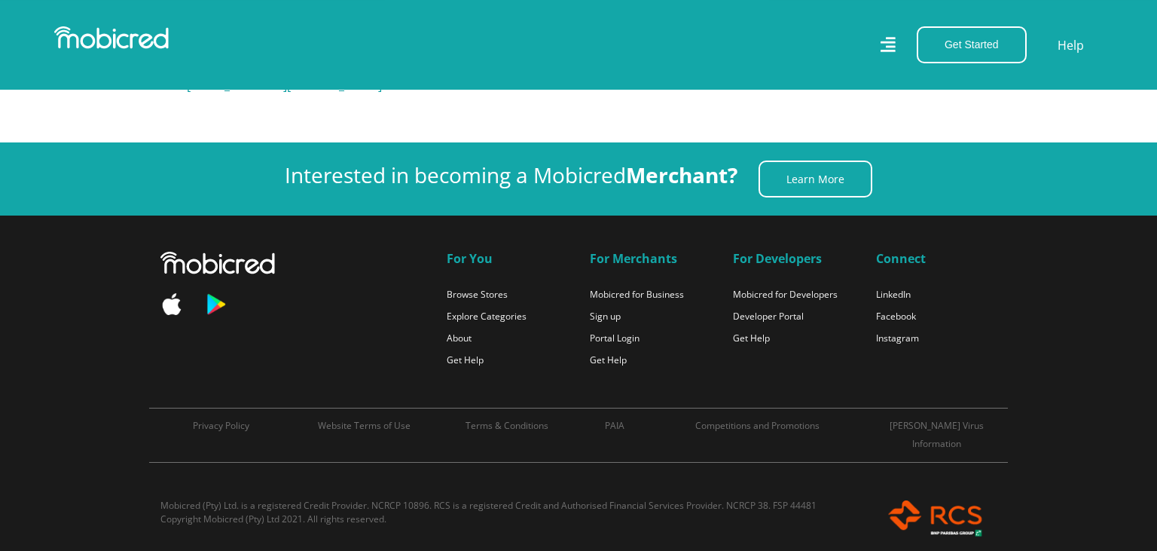
scroll to position [644, 0]
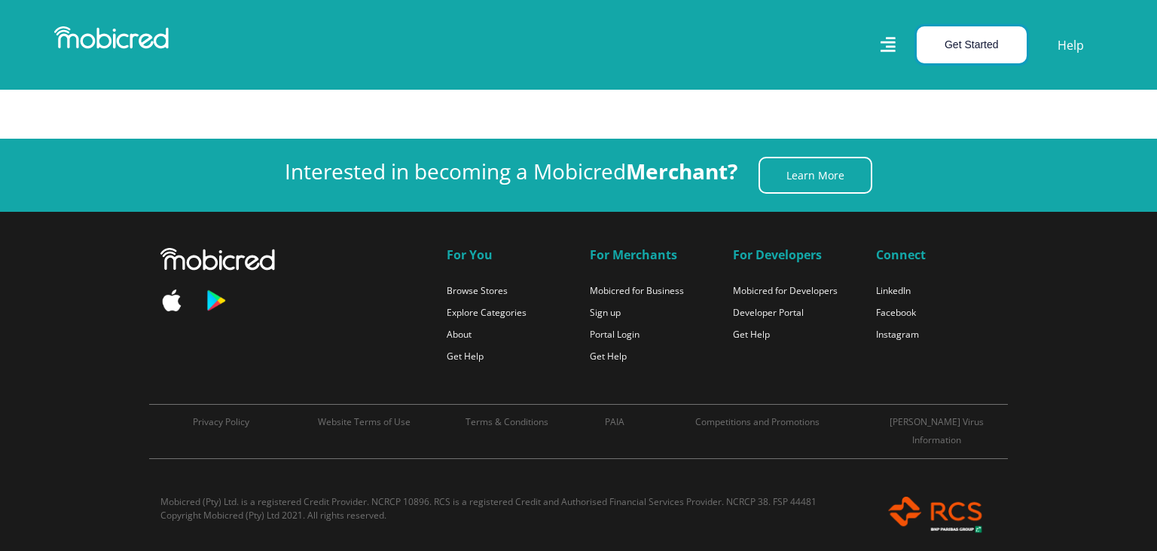
click at [981, 41] on button "Get Started" at bounding box center [972, 44] width 110 height 37
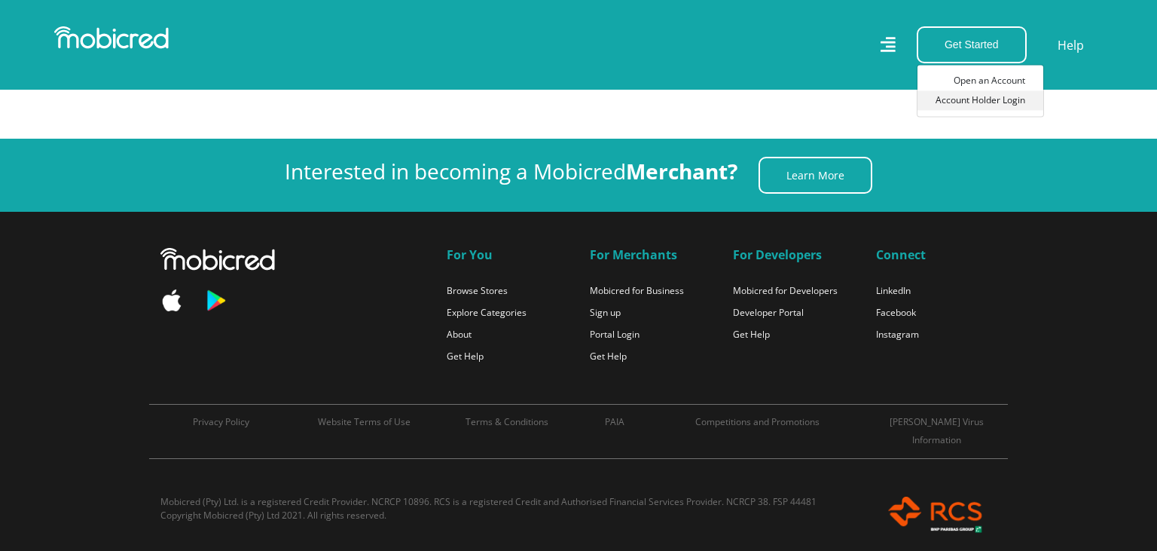
click at [963, 100] on link "Account Holder Login" at bounding box center [980, 100] width 126 height 20
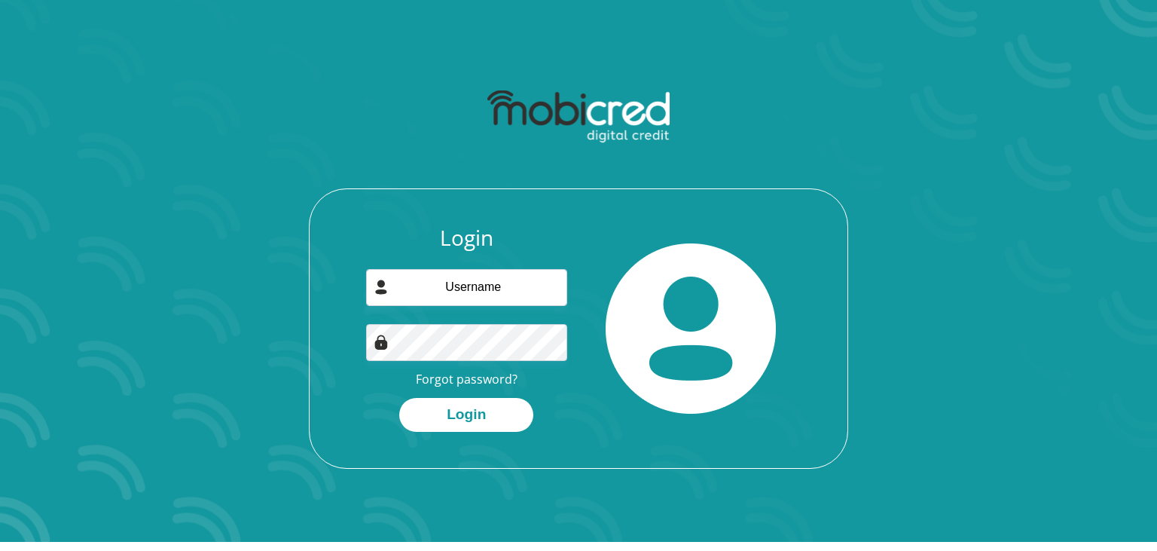
scroll to position [6, 0]
